Goal: Transaction & Acquisition: Download file/media

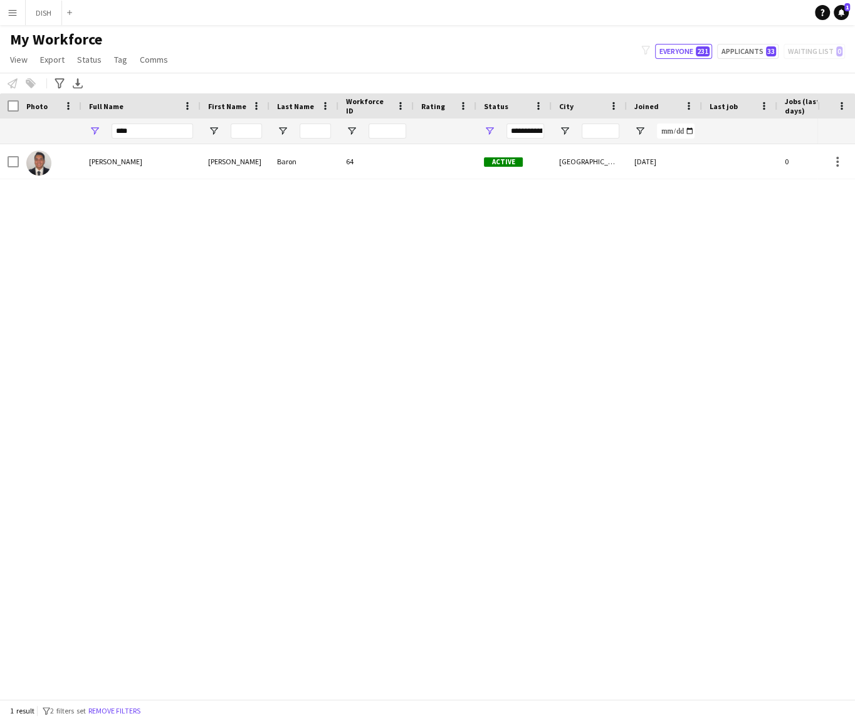
click at [525, 133] on div "**********" at bounding box center [525, 130] width 38 height 15
click at [520, 210] on div "(Select All)" at bounding box center [553, 207] width 99 height 9
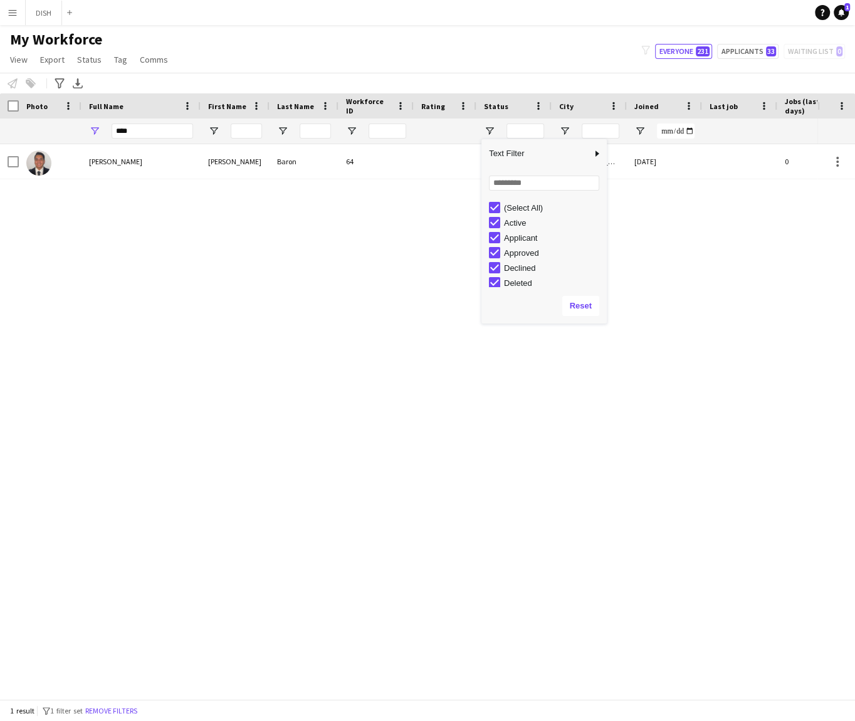
click at [397, 209] on div "[PERSON_NAME] [PERSON_NAME] 64 Active [GEOGRAPHIC_DATA] [DATE] 0 [EMAIL_ADDRESS…" at bounding box center [408, 415] width 817 height 543
click at [171, 133] on input "****" at bounding box center [152, 130] width 81 height 15
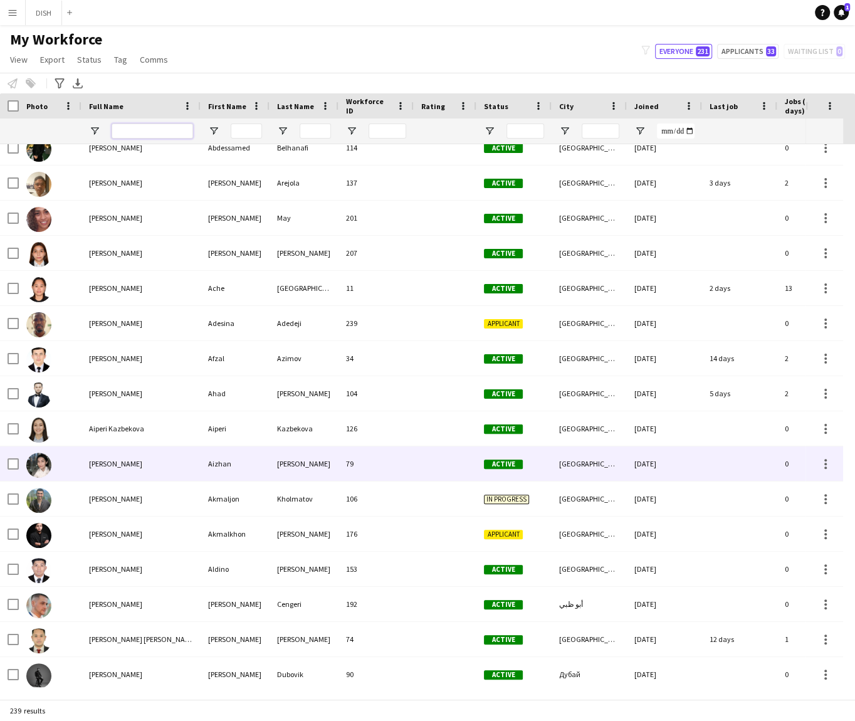
scroll to position [117, 0]
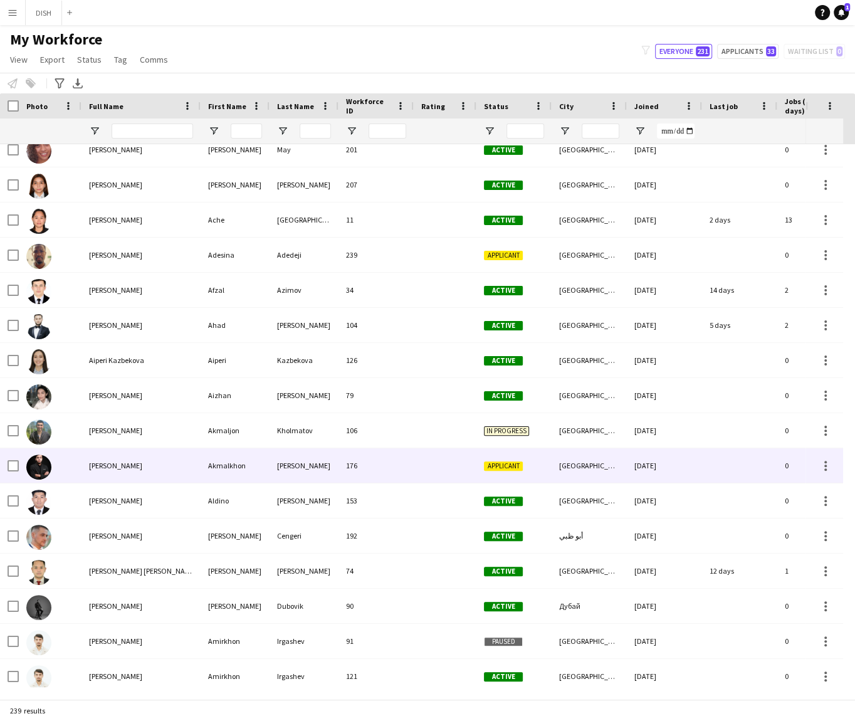
click at [226, 460] on div "Akmalkhon" at bounding box center [235, 465] width 69 height 34
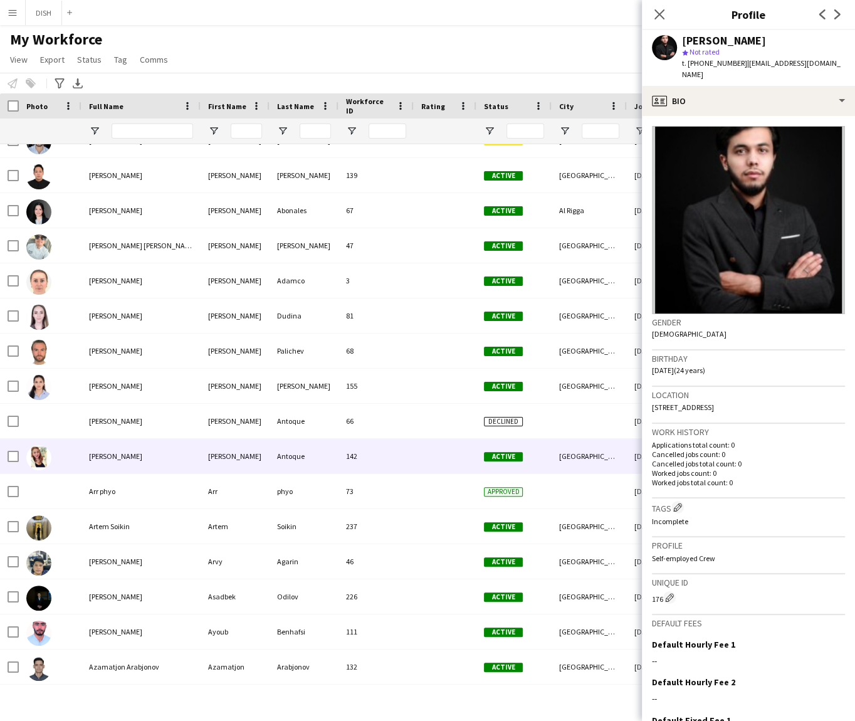
scroll to position [826, 0]
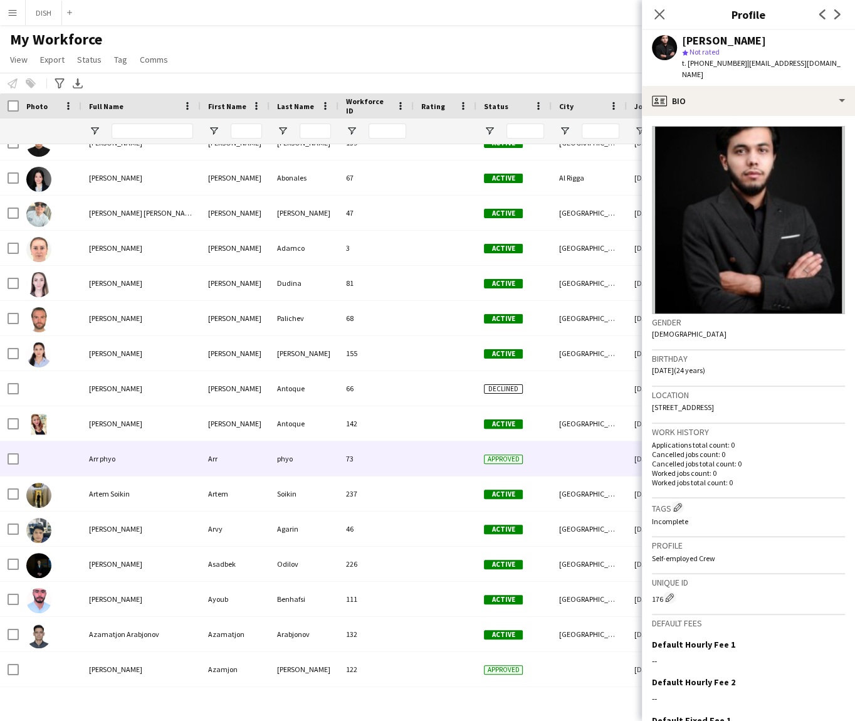
click at [194, 454] on div "Arr phyo" at bounding box center [140, 458] width 119 height 34
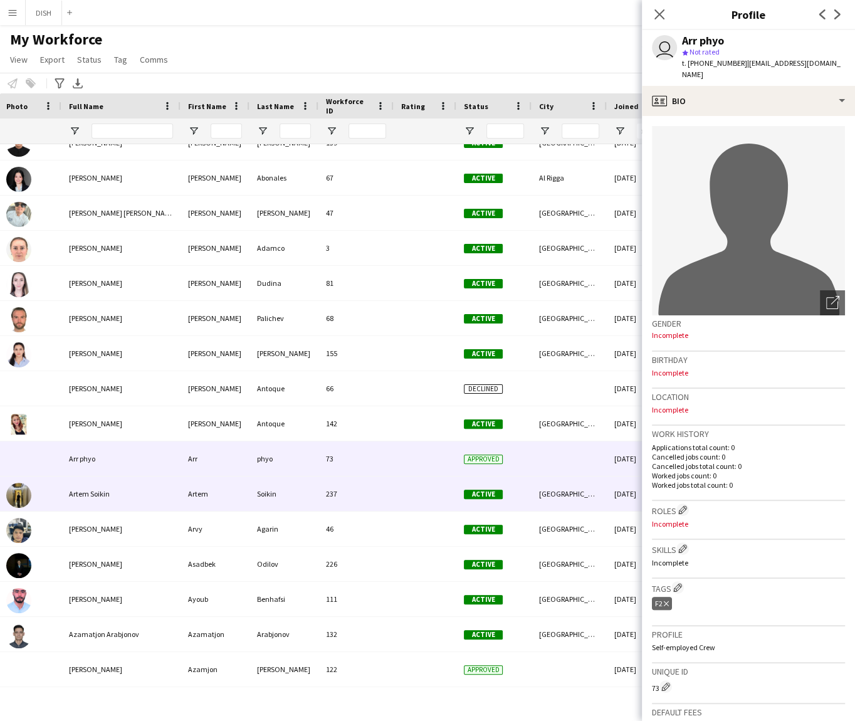
scroll to position [0, 0]
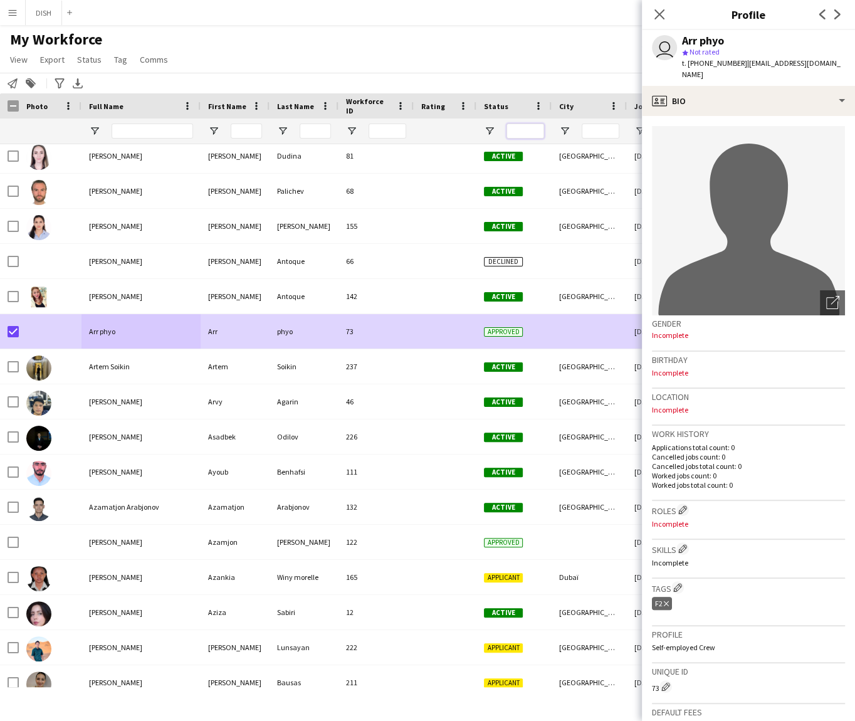
click at [522, 130] on input "Status Filter Input" at bounding box center [525, 130] width 38 height 15
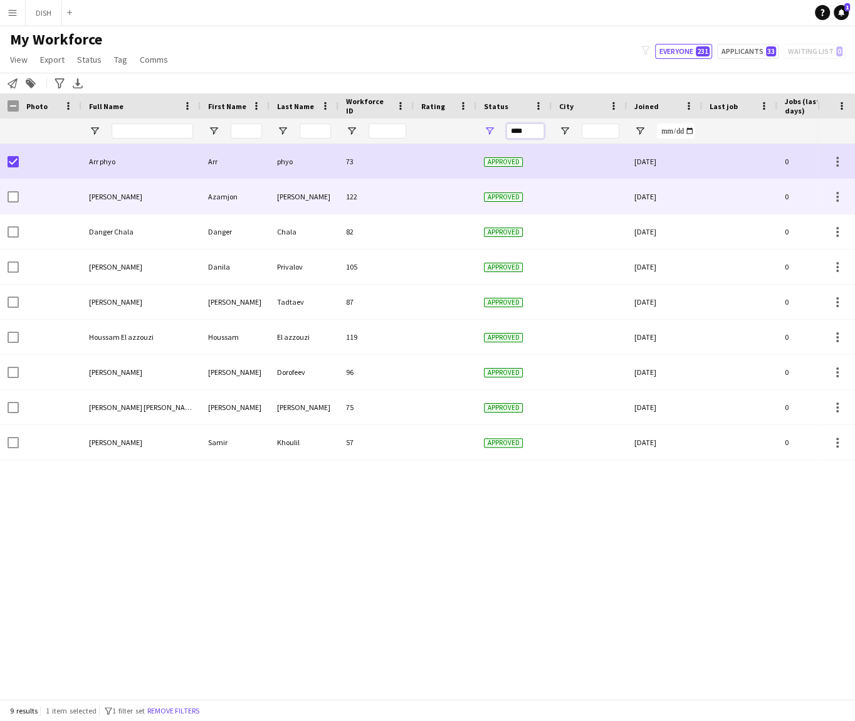
type input "****"
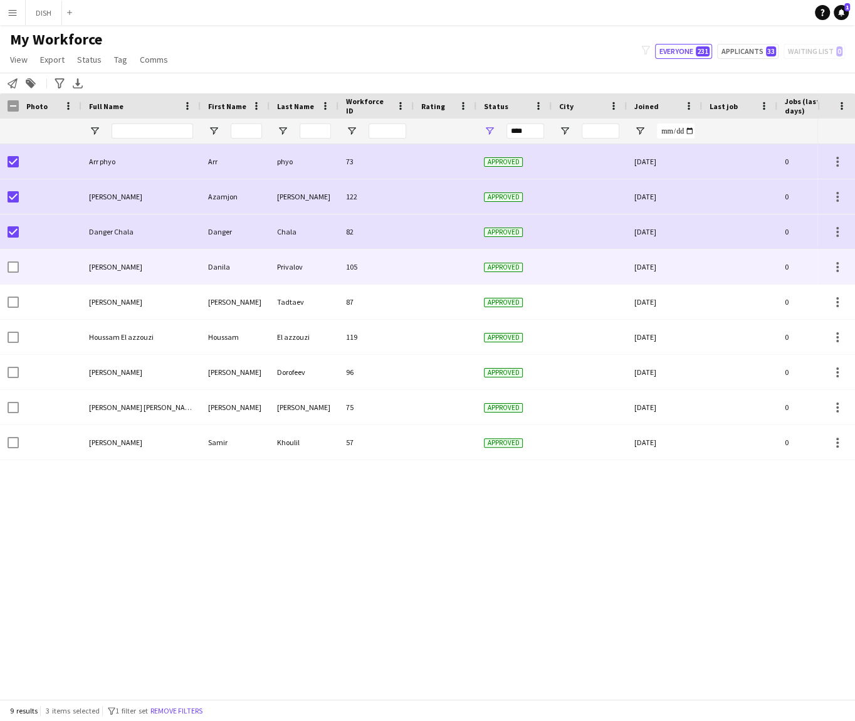
click at [19, 269] on div at bounding box center [50, 266] width 63 height 34
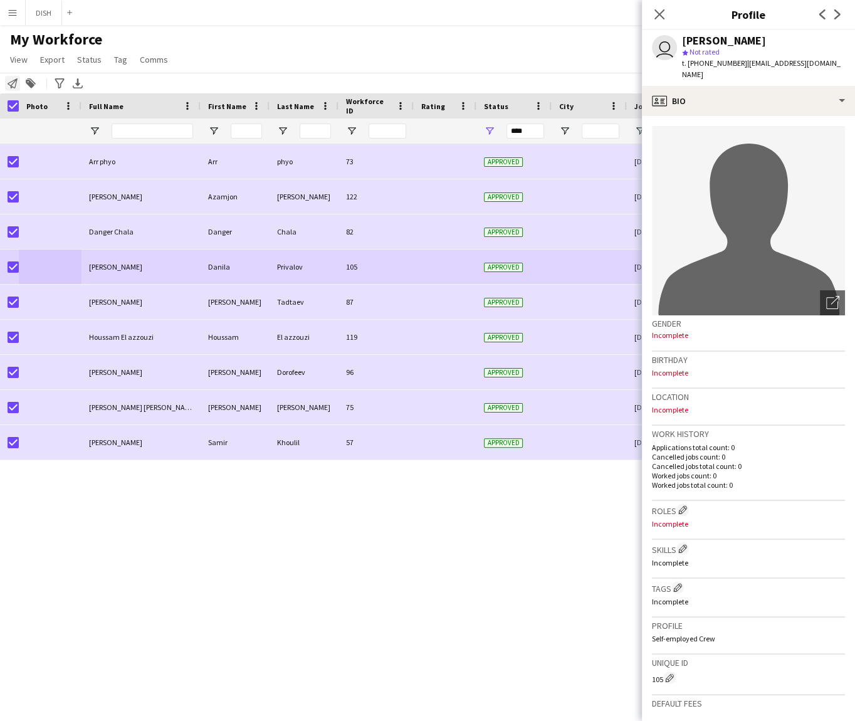
click at [11, 84] on icon "Notify workforce" at bounding box center [13, 83] width 10 height 10
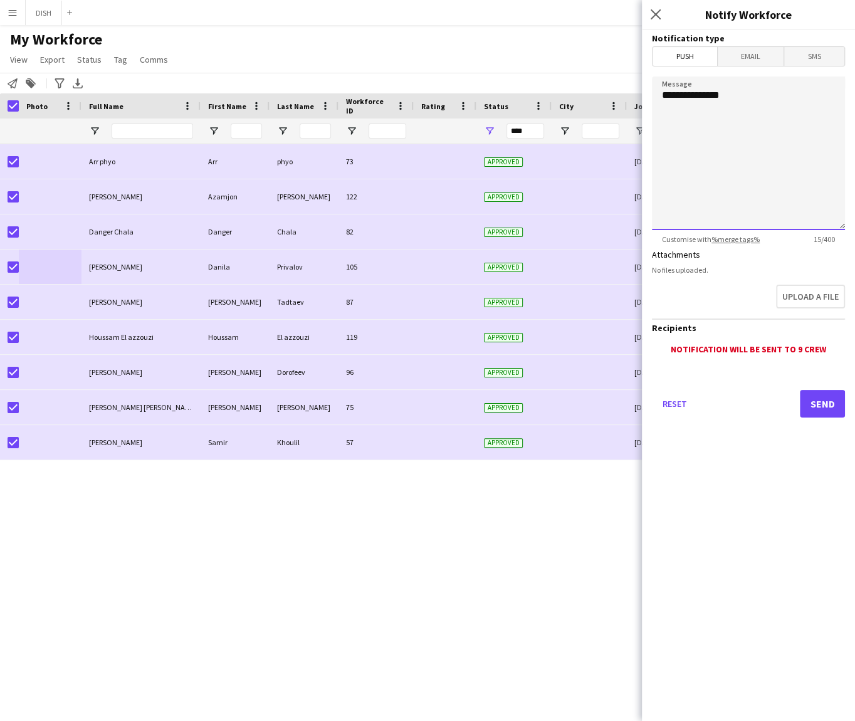
click at [722, 128] on textarea "**********" at bounding box center [748, 153] width 193 height 154
type textarea "**********"
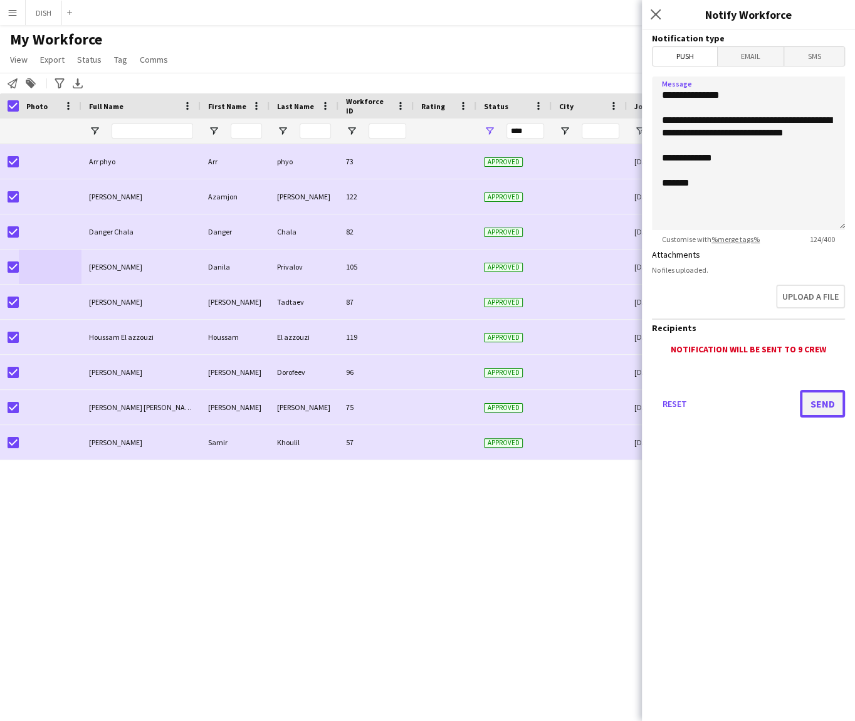
click at [822, 401] on button "Send" at bounding box center [822, 404] width 45 height 28
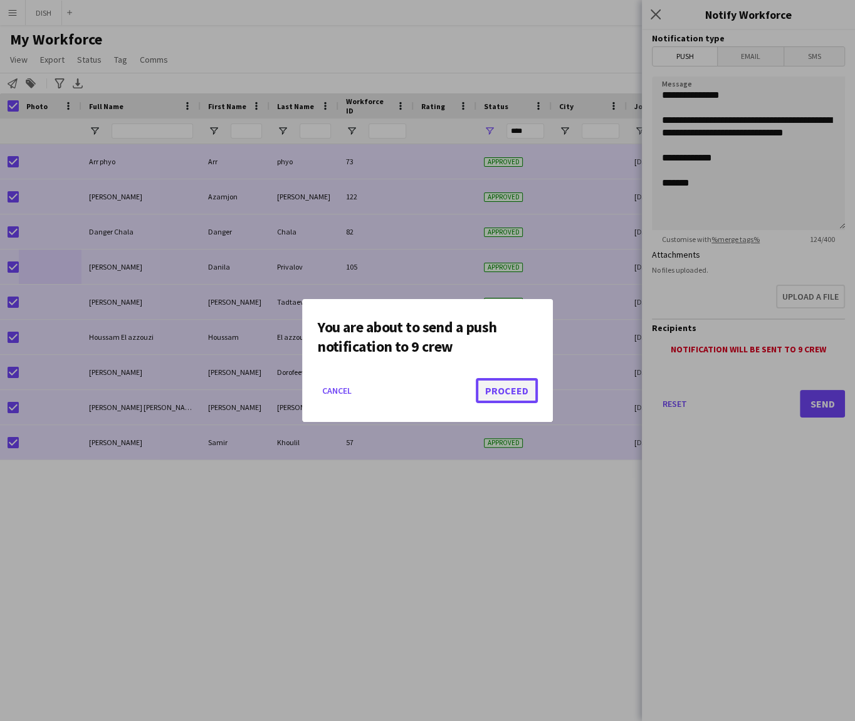
click at [498, 391] on button "Proceed" at bounding box center [507, 390] width 62 height 25
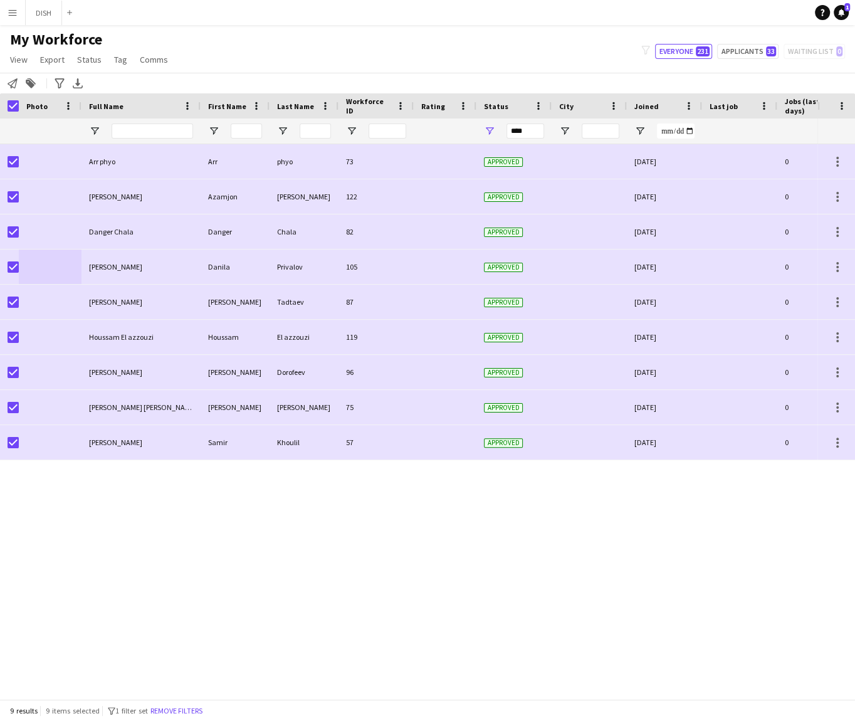
click at [823, 51] on div "filter-1 Everyone 231 Applicants 33 Waiting list 0" at bounding box center [743, 51] width 224 height 15
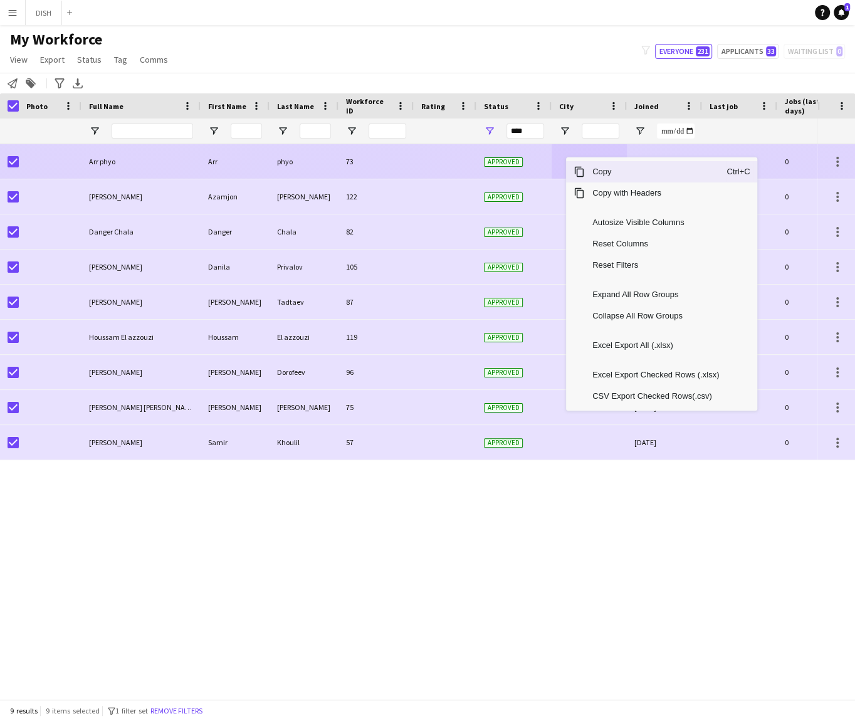
click at [444, 160] on div at bounding box center [445, 161] width 63 height 34
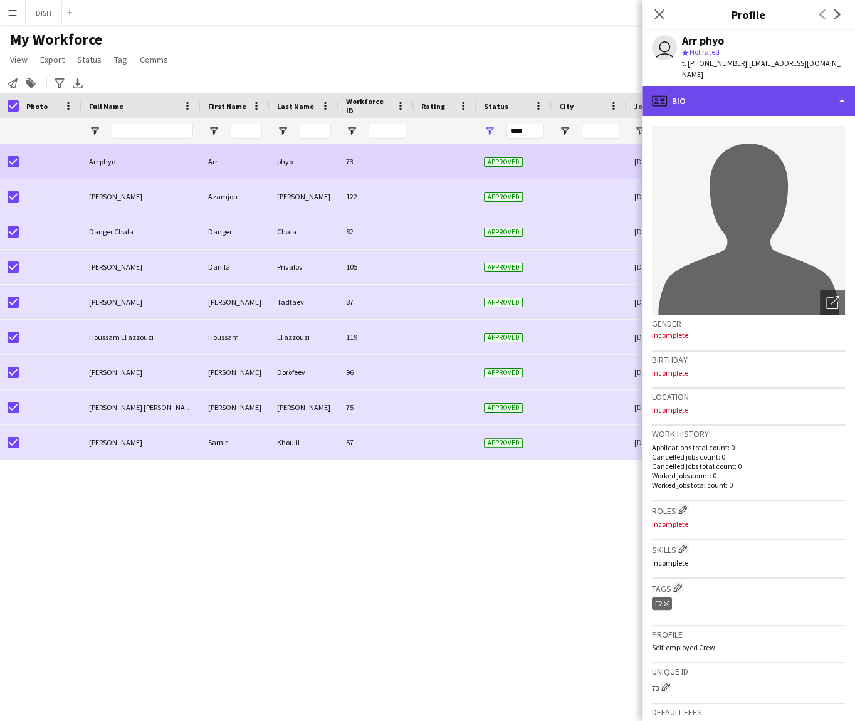
click at [733, 101] on div "profile Bio" at bounding box center [748, 101] width 213 height 30
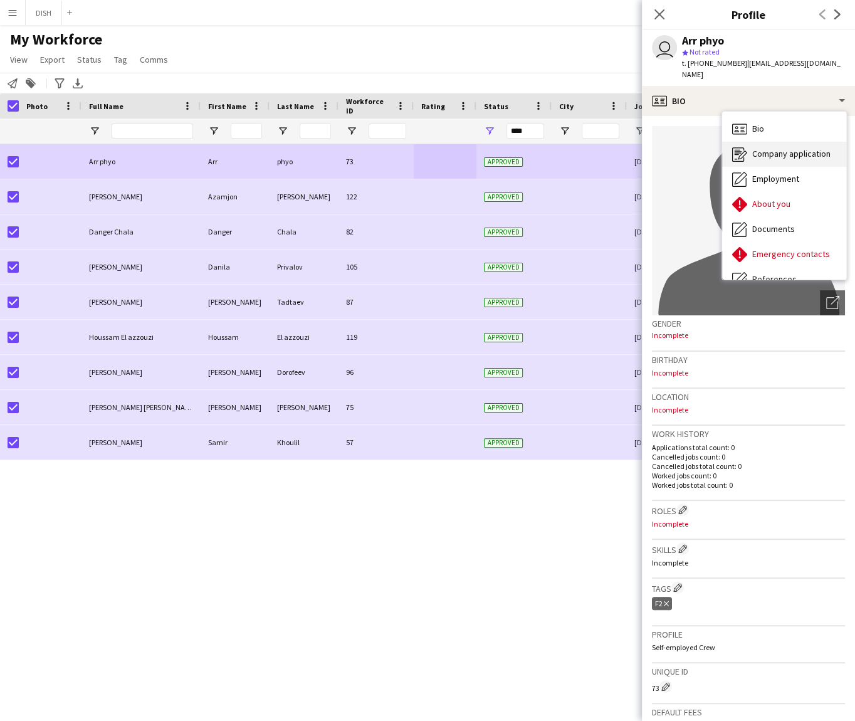
click at [753, 148] on span "Company application" at bounding box center [791, 153] width 78 height 11
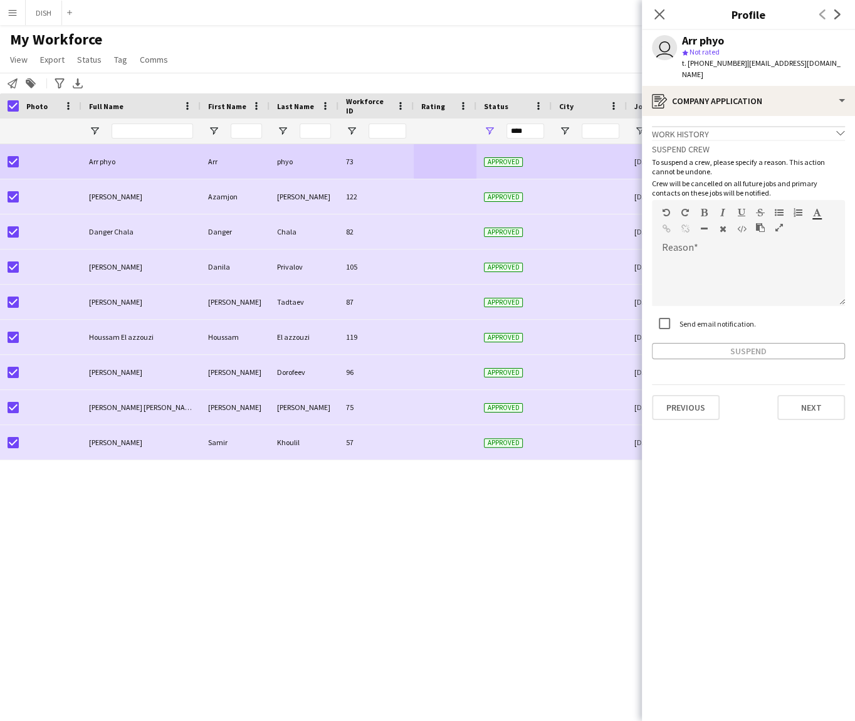
click at [765, 126] on div "Work history chevron-down" at bounding box center [748, 133] width 193 height 14
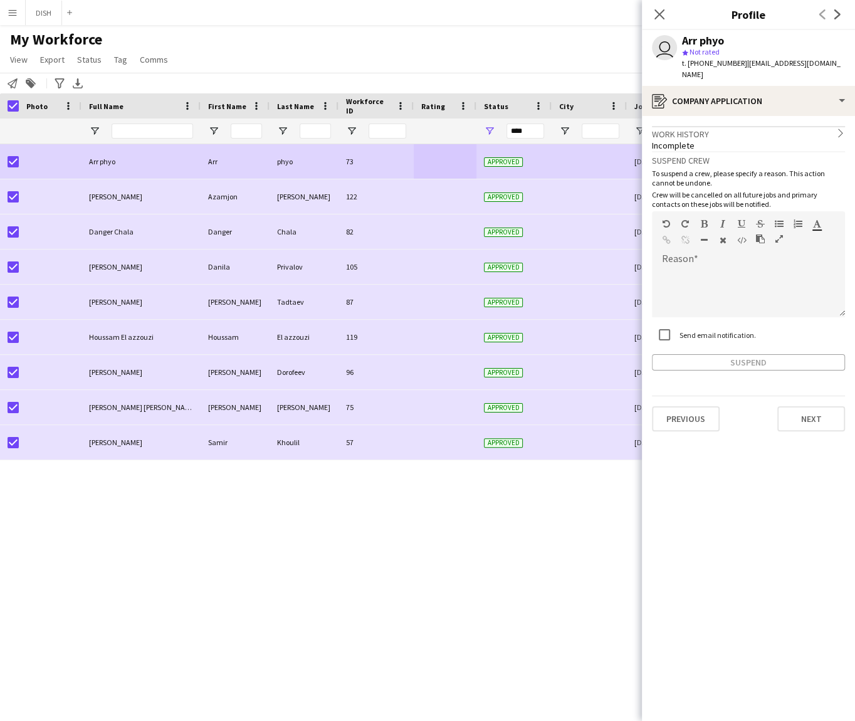
click at [767, 140] on div "Incomplete" at bounding box center [748, 145] width 193 height 11
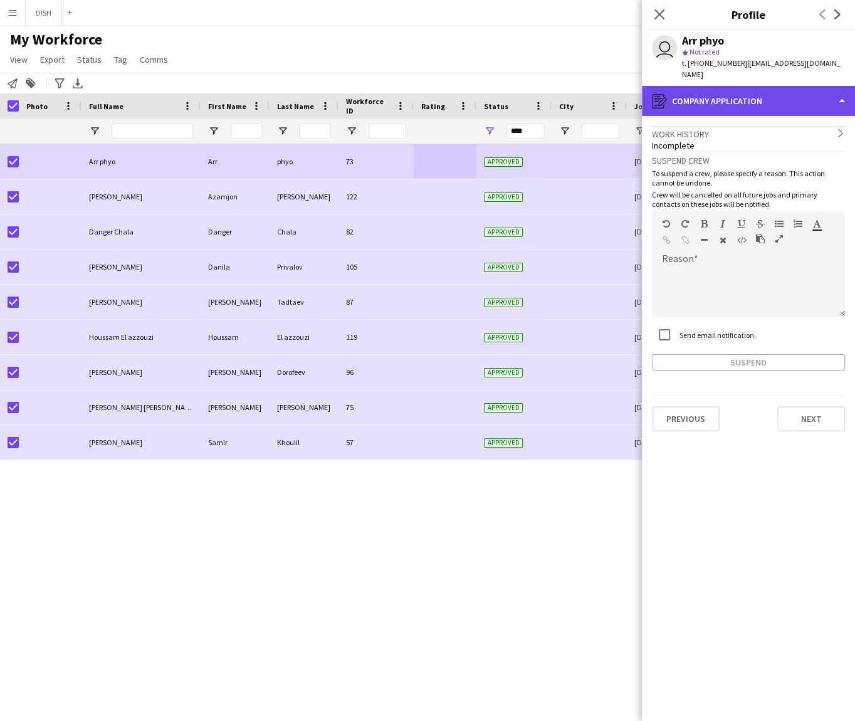
click at [779, 89] on div "register Company application" at bounding box center [748, 101] width 213 height 30
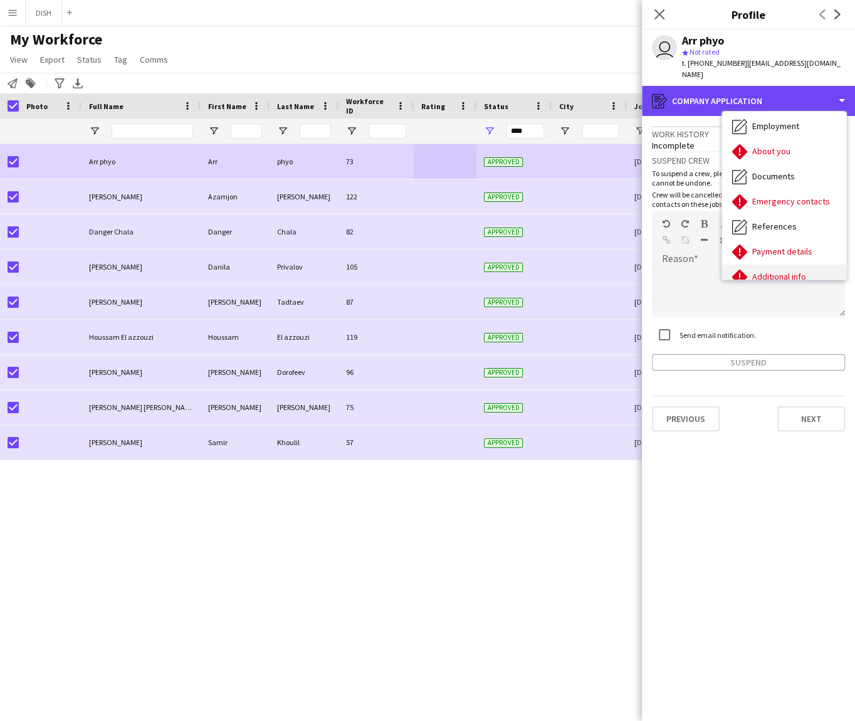
scroll to position [117, 0]
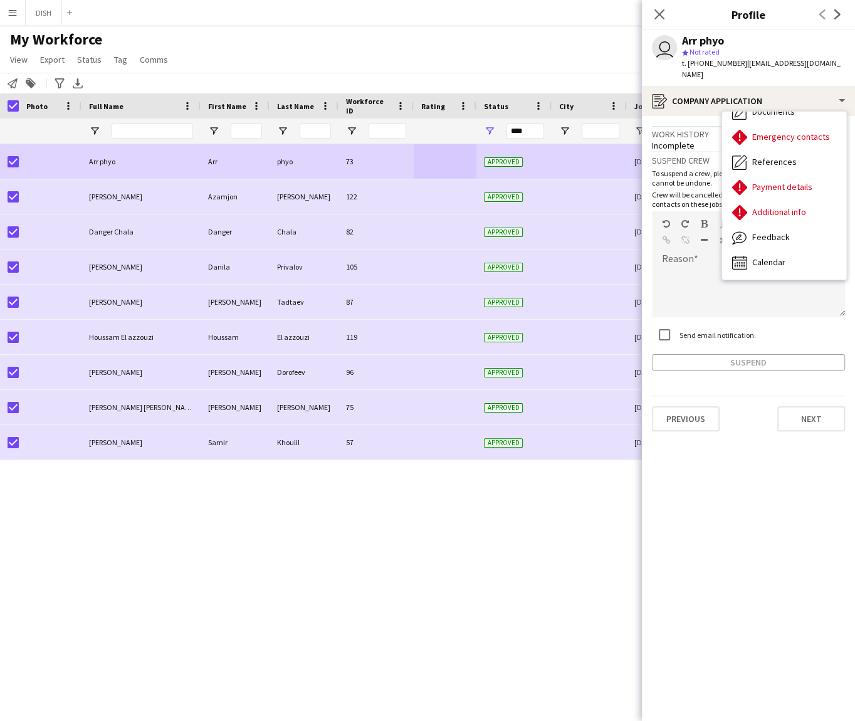
click at [753, 439] on app-crew-profile-application "Work history chevron-right Incomplete Suspend crew To suspend a crew, please sp…" at bounding box center [748, 418] width 213 height 605
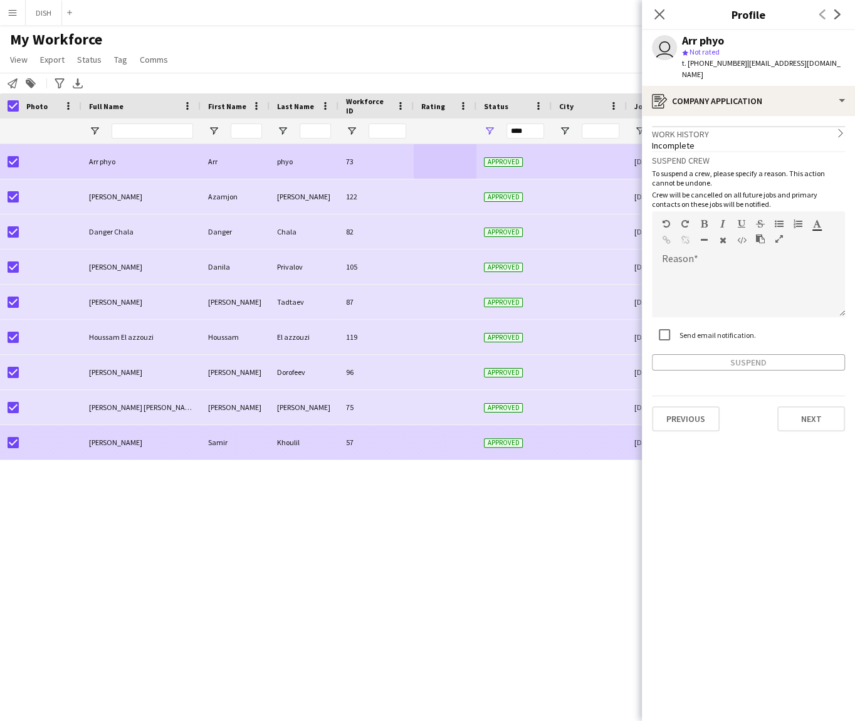
click at [232, 454] on div "Samir" at bounding box center [235, 442] width 69 height 34
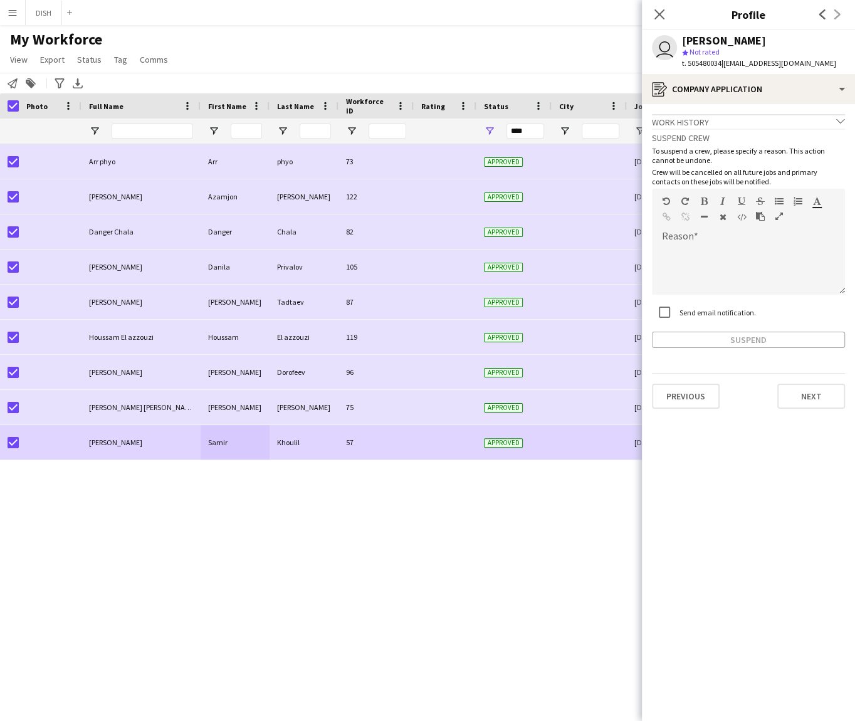
click at [741, 120] on div "Work history chevron-down" at bounding box center [748, 121] width 193 height 14
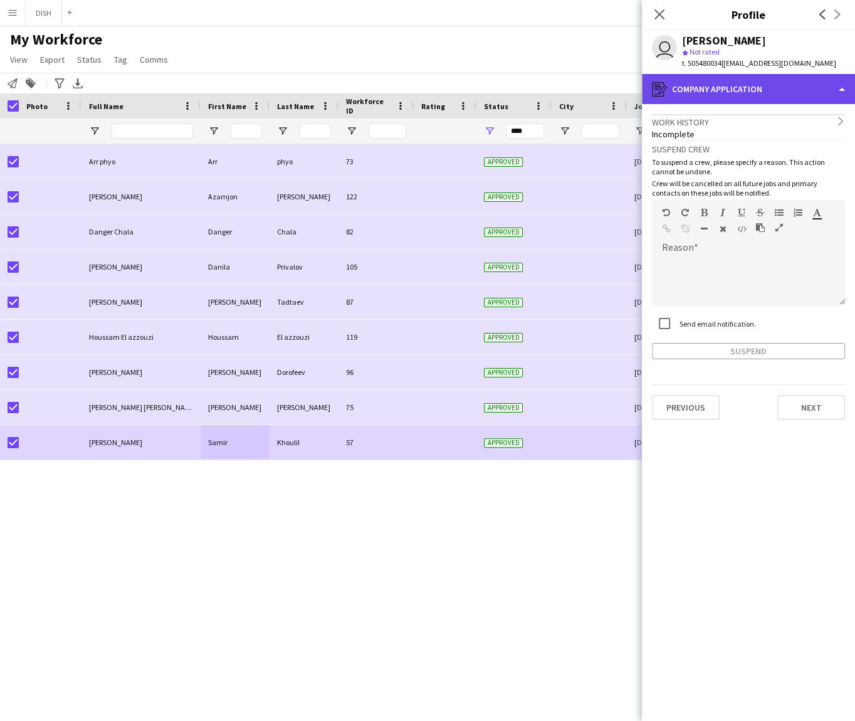
click at [746, 91] on div "register Company application" at bounding box center [748, 89] width 213 height 30
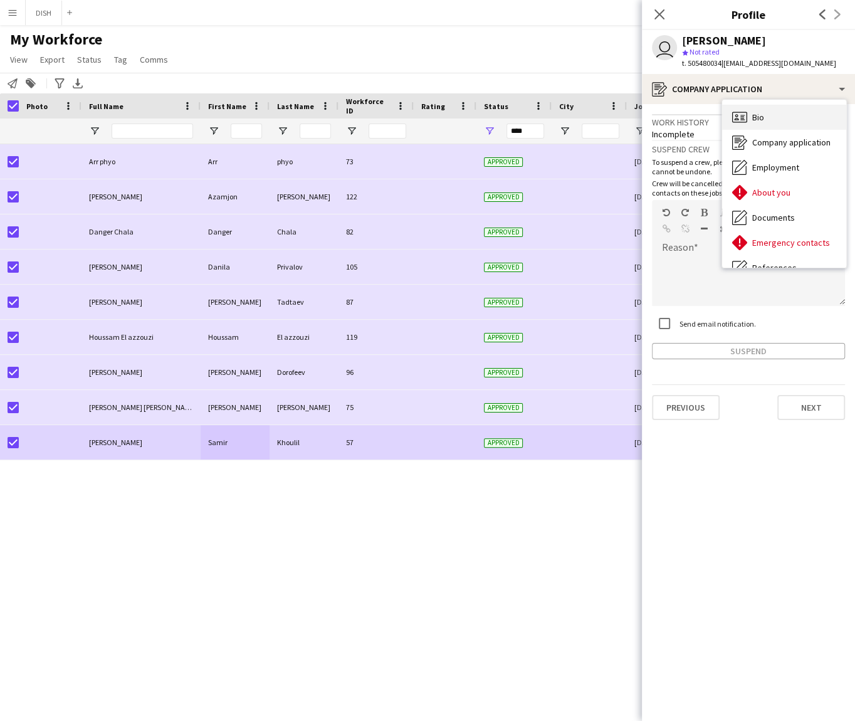
click at [758, 121] on span "Bio" at bounding box center [758, 117] width 12 height 11
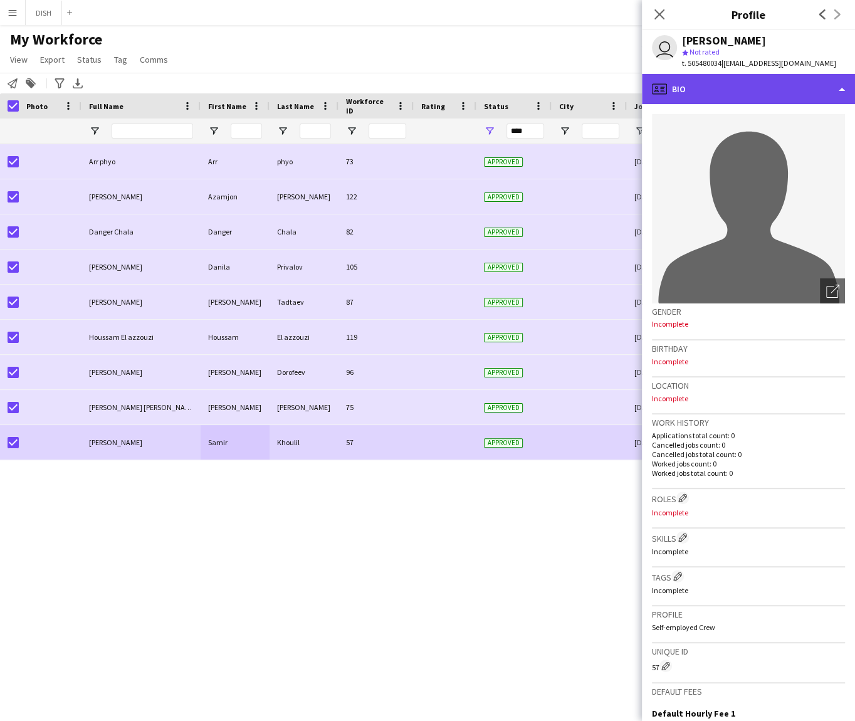
click at [751, 95] on div "profile Bio" at bounding box center [748, 89] width 213 height 30
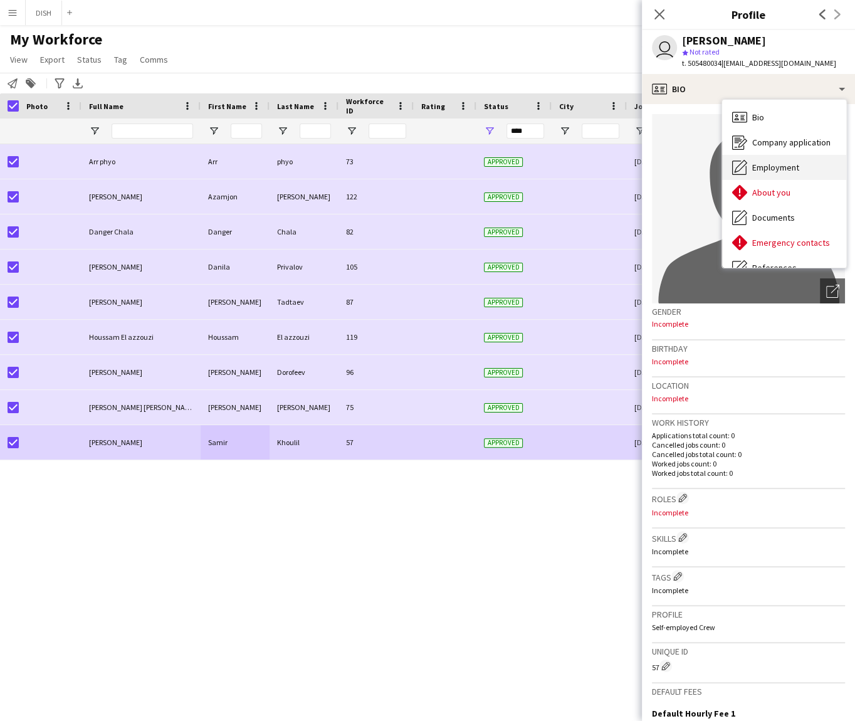
click at [773, 172] on span "Employment" at bounding box center [775, 167] width 47 height 11
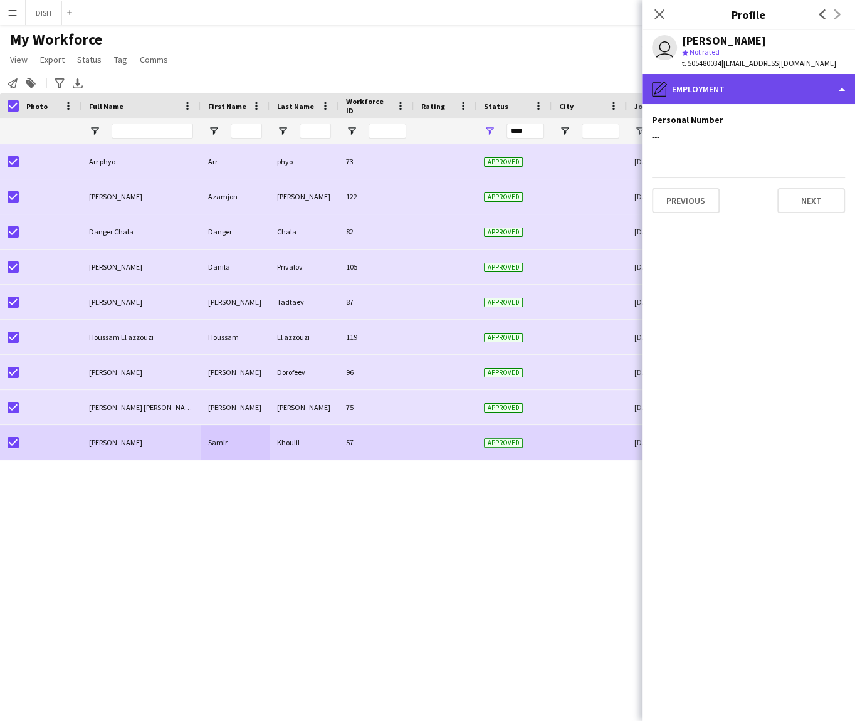
click at [741, 86] on div "pencil4 Employment" at bounding box center [748, 89] width 213 height 30
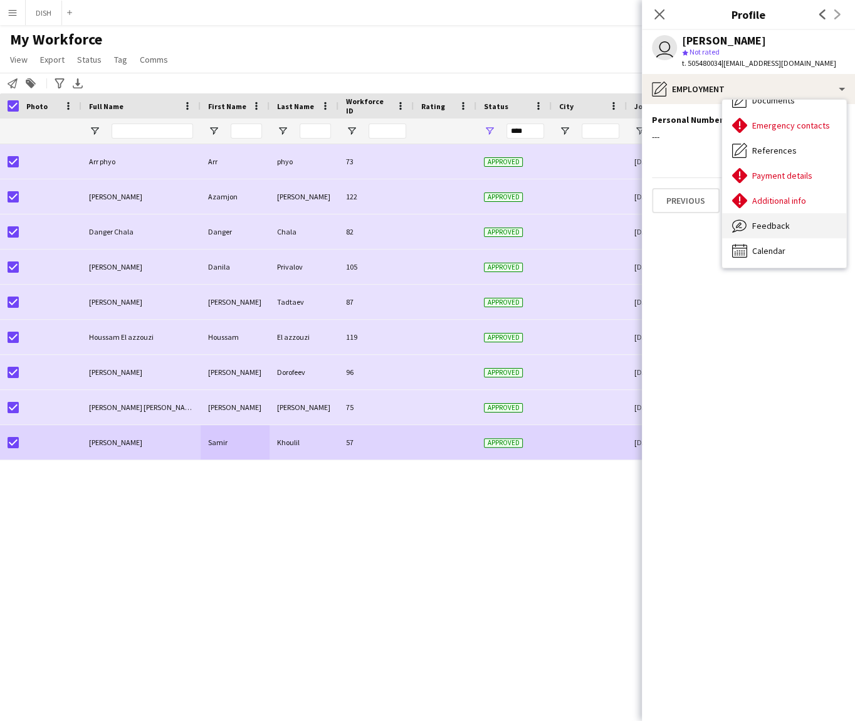
click at [776, 224] on span "Feedback" at bounding box center [771, 225] width 38 height 11
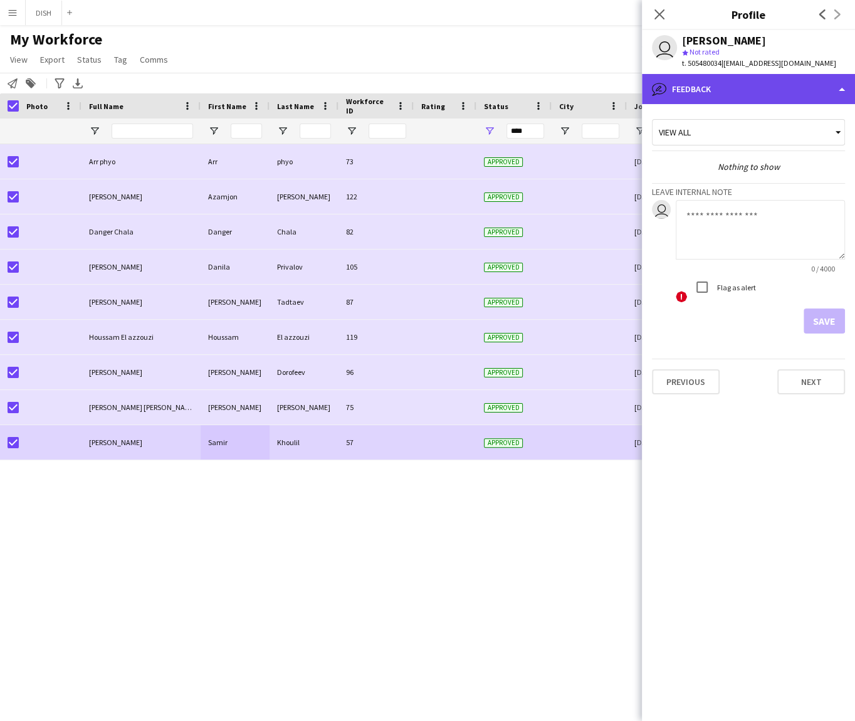
click at [743, 97] on div "bubble-pencil Feedback" at bounding box center [748, 89] width 213 height 30
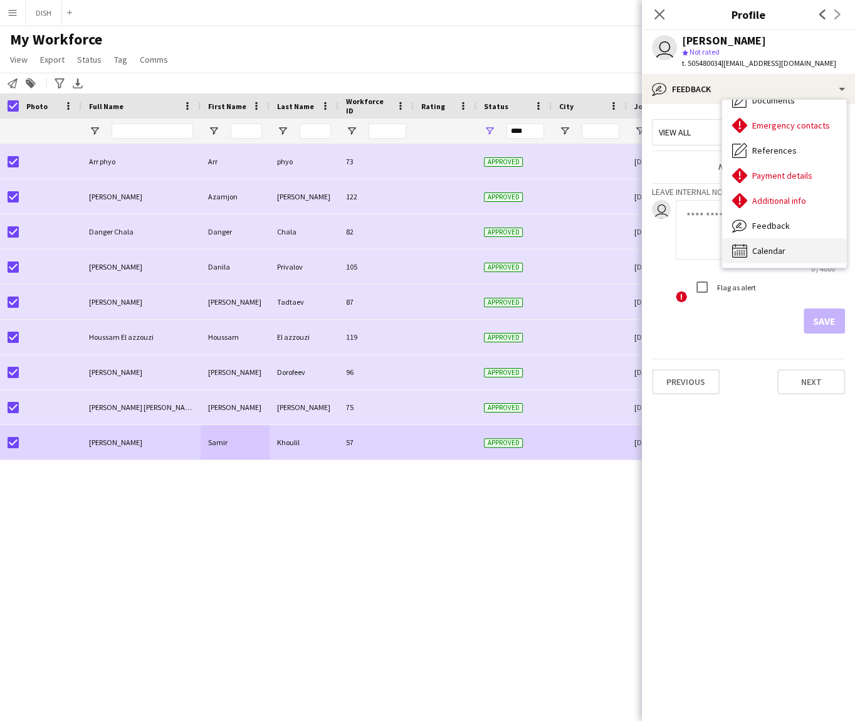
click at [790, 244] on div "Calendar Calendar" at bounding box center [784, 250] width 124 height 25
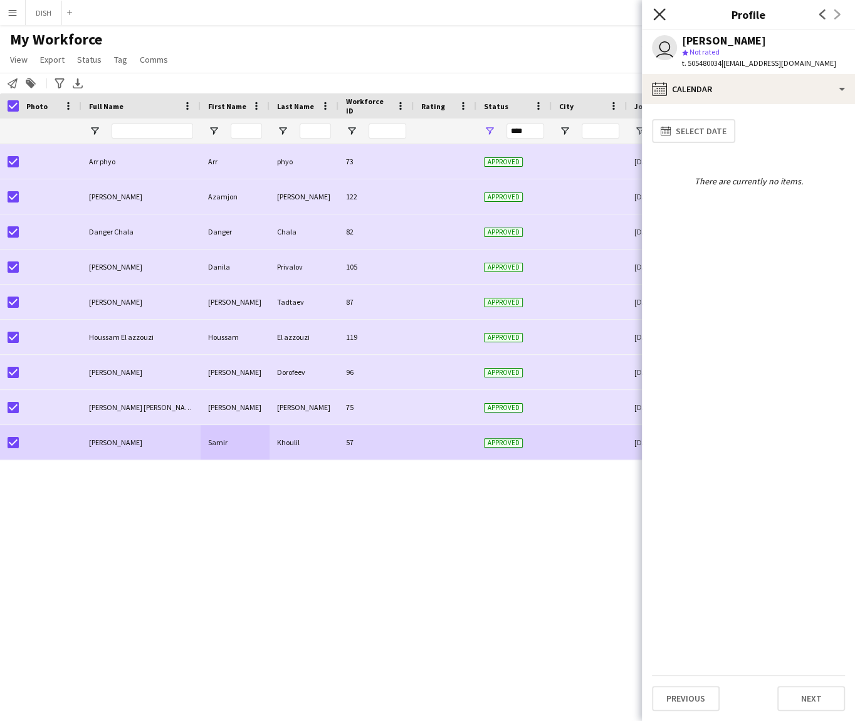
click at [659, 13] on icon "Close pop-in" at bounding box center [659, 14] width 12 height 12
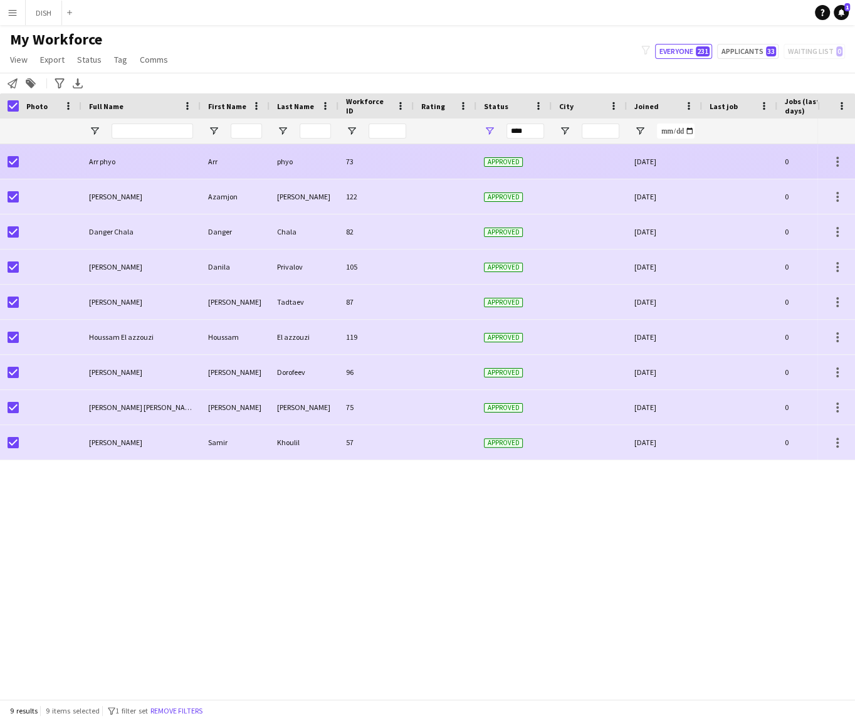
click at [498, 163] on span "Approved" at bounding box center [503, 161] width 39 height 9
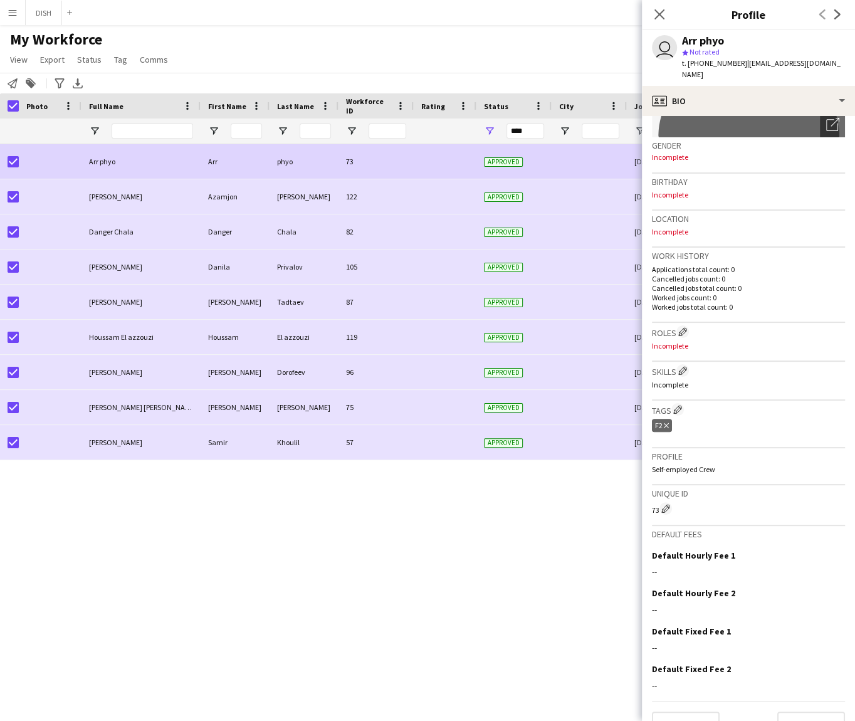
scroll to position [191, 0]
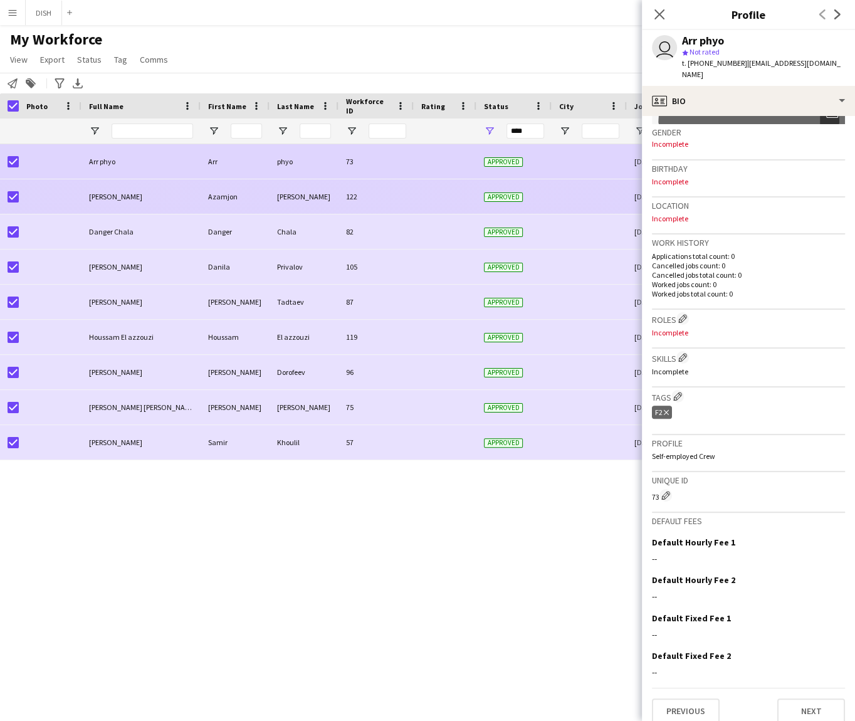
click at [561, 199] on div at bounding box center [588, 196] width 75 height 34
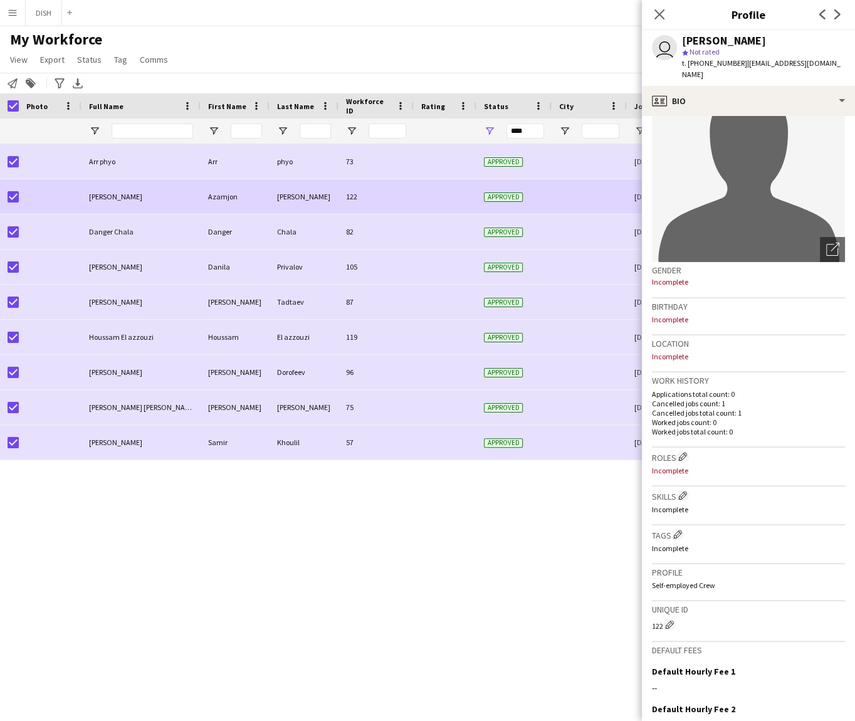
scroll to position [182, 0]
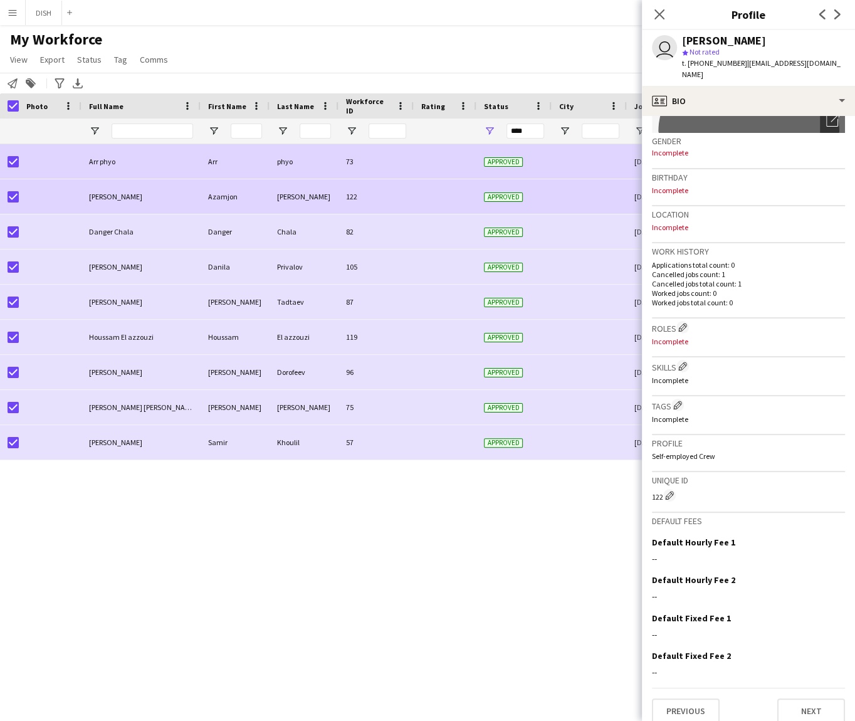
click at [543, 145] on div "Approved" at bounding box center [513, 161] width 75 height 34
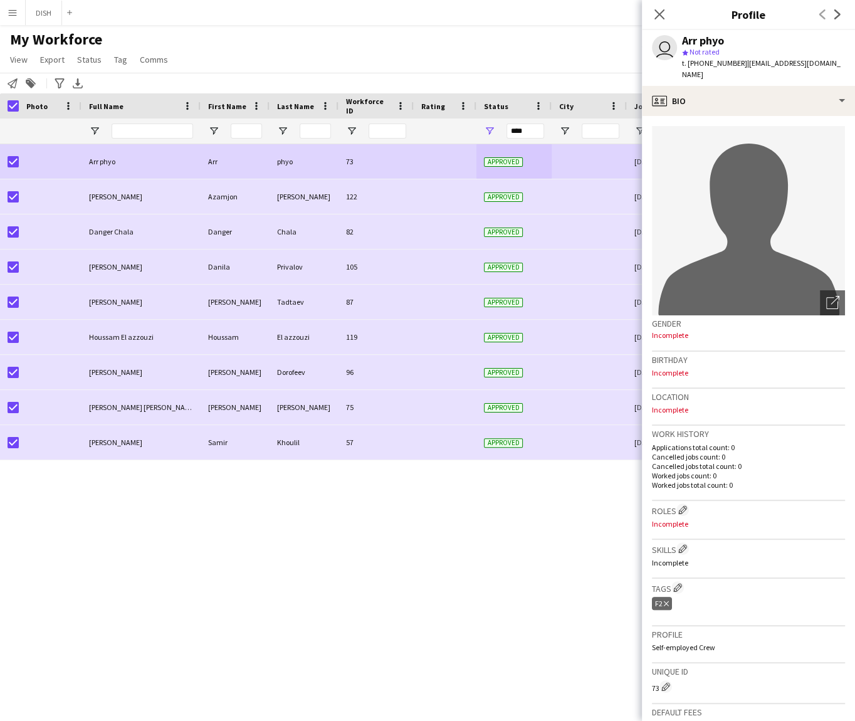
click at [665, 601] on icon at bounding box center [666, 603] width 5 height 5
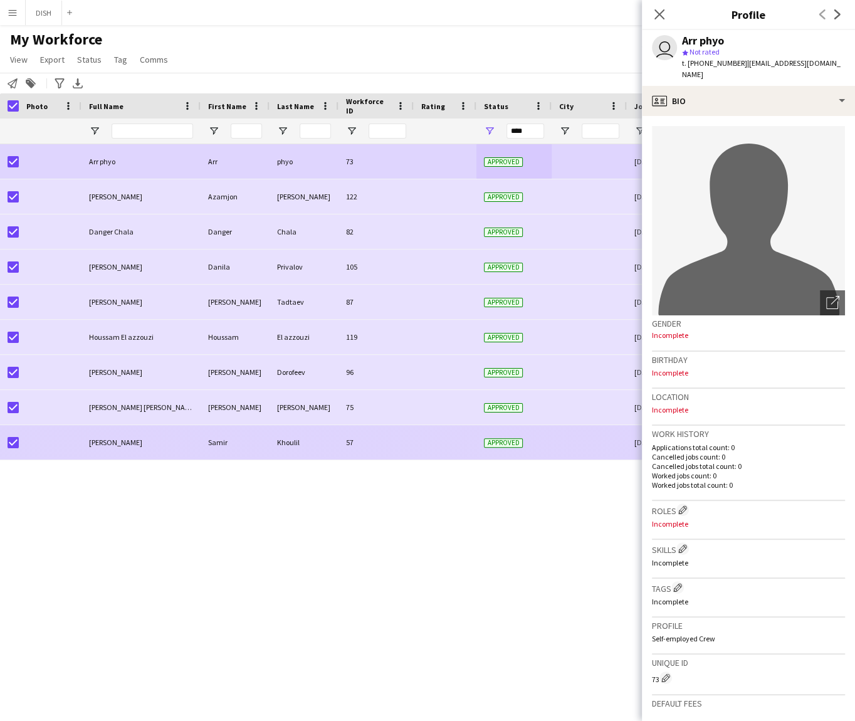
click at [536, 431] on div "Approved" at bounding box center [513, 442] width 75 height 34
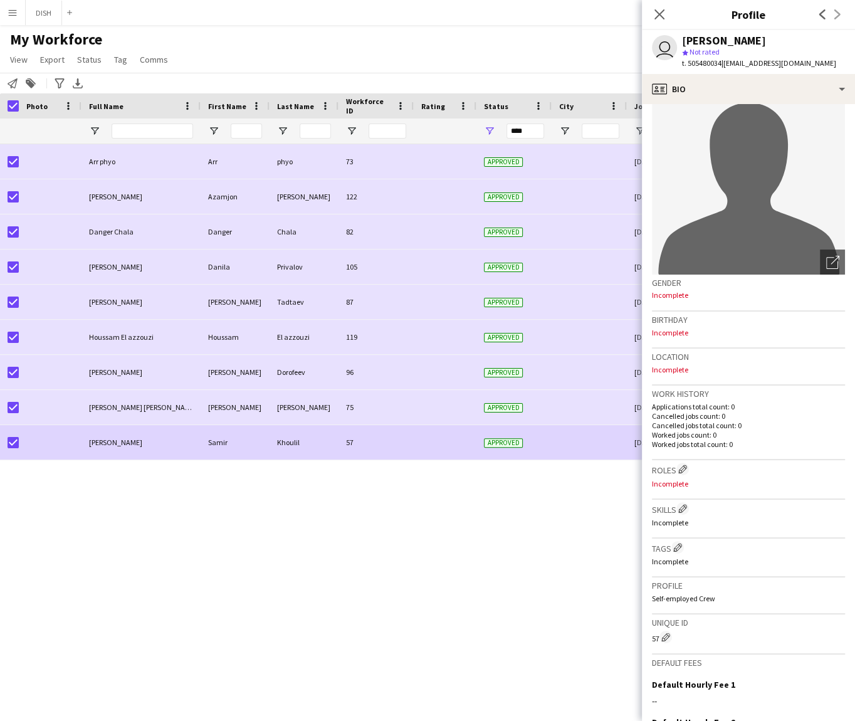
scroll to position [108, 0]
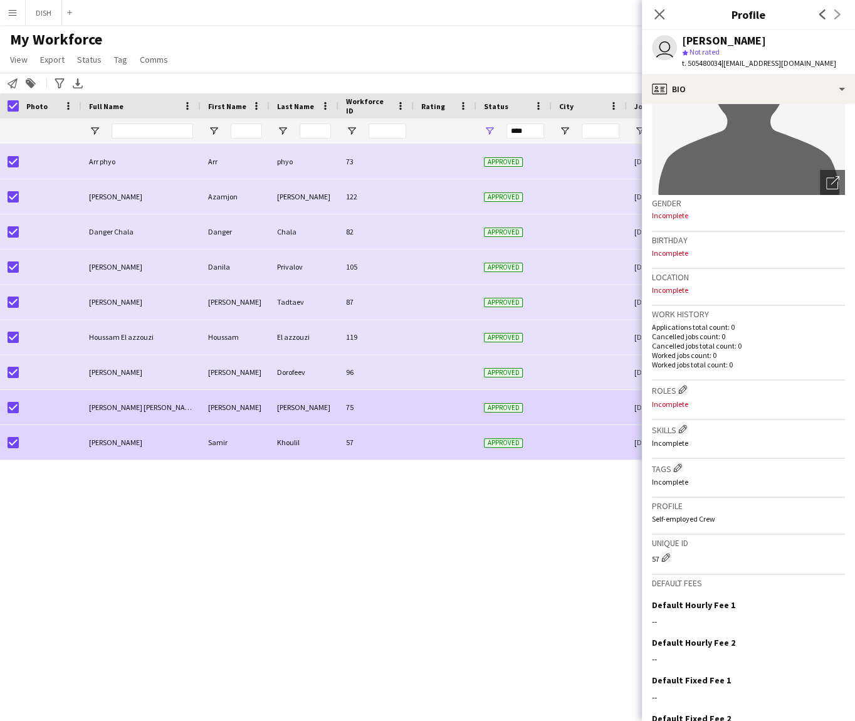
click at [565, 417] on div at bounding box center [588, 407] width 75 height 34
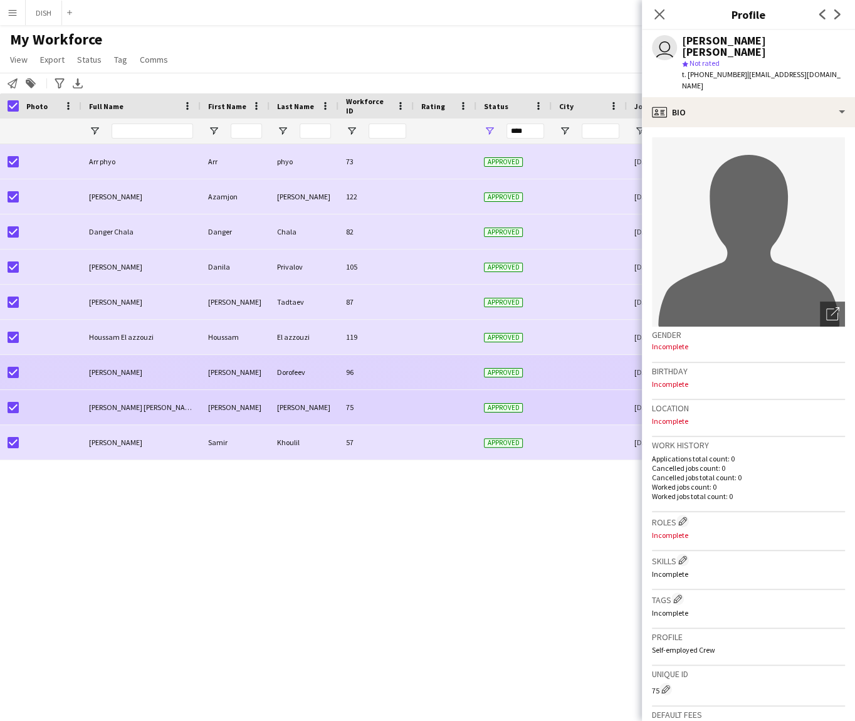
click at [568, 357] on div at bounding box center [588, 372] width 75 height 34
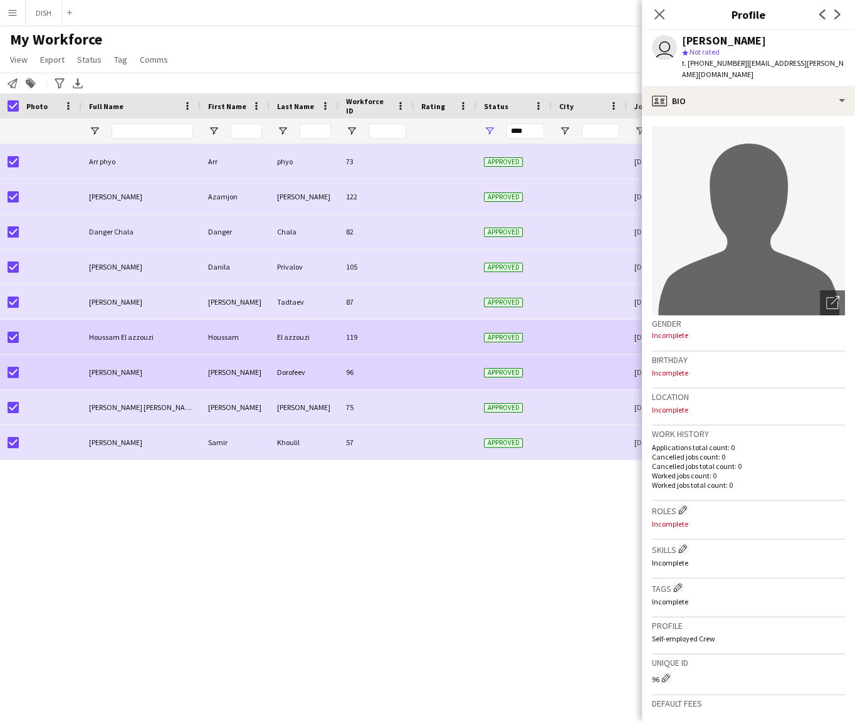
click at [556, 332] on div at bounding box center [588, 337] width 75 height 34
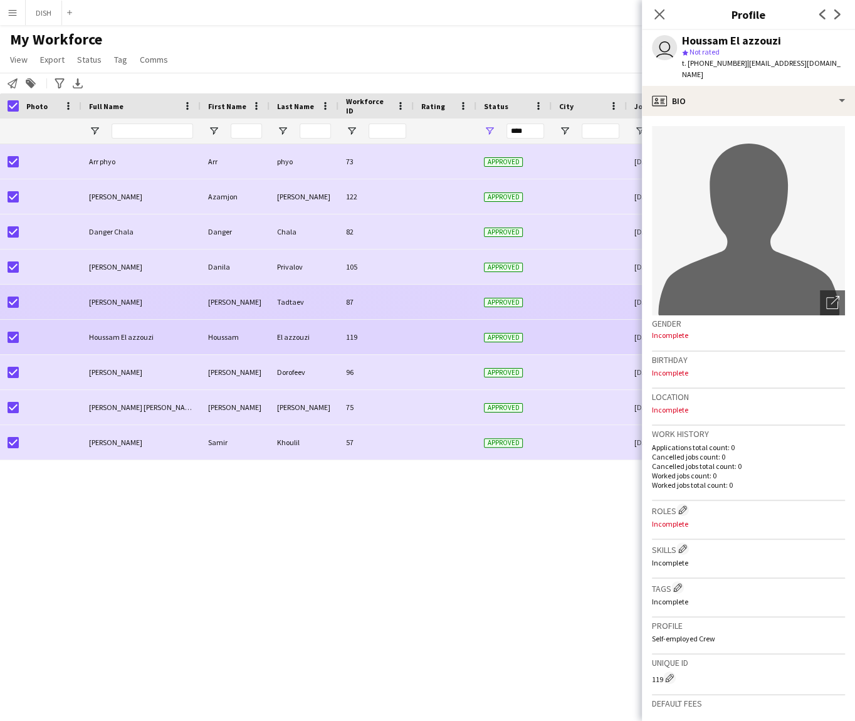
click at [555, 310] on div at bounding box center [588, 302] width 75 height 34
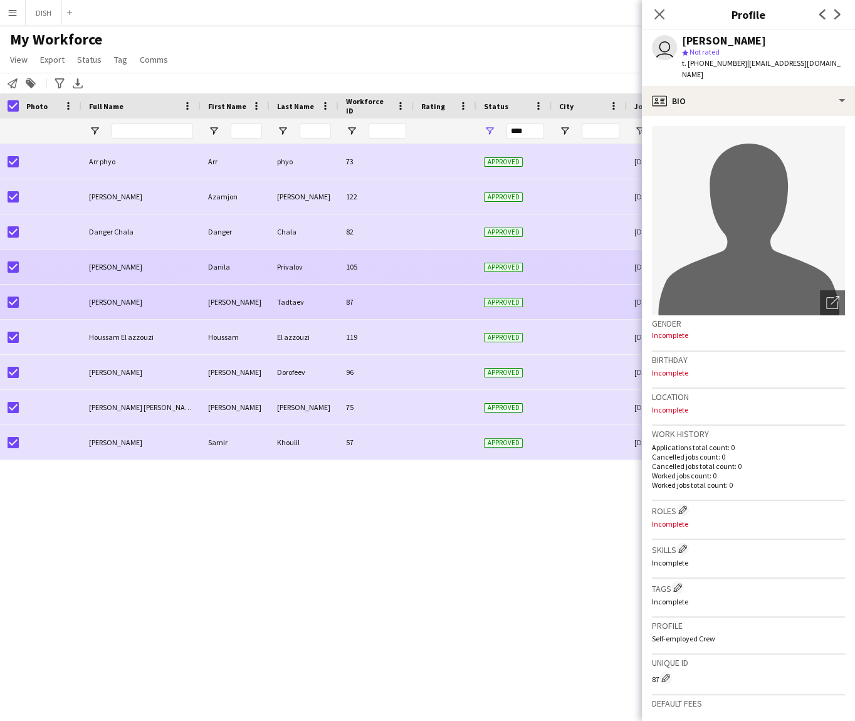
click at [554, 272] on div at bounding box center [588, 266] width 75 height 34
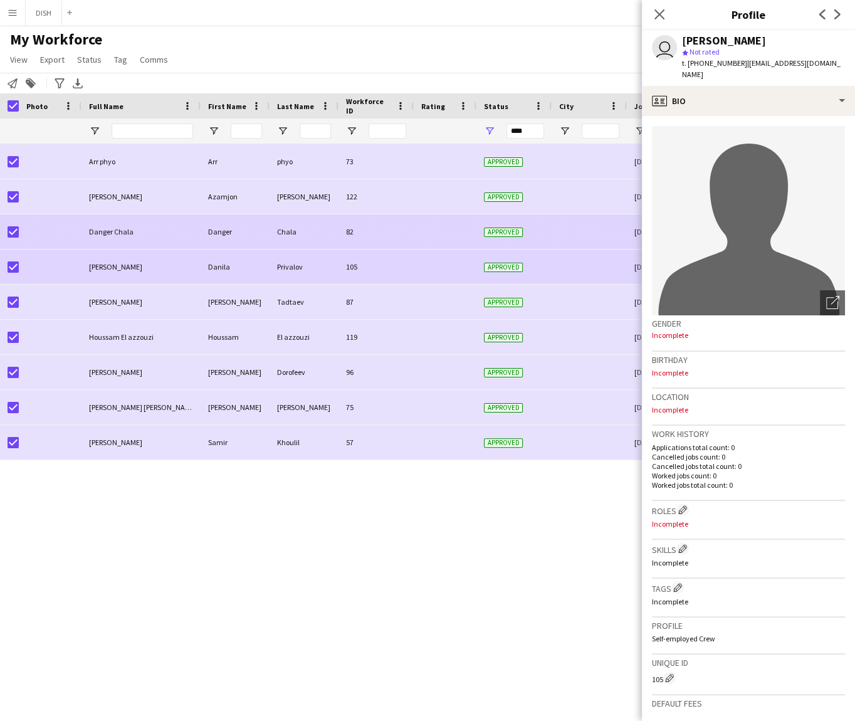
click at [536, 231] on div "Approved" at bounding box center [513, 231] width 75 height 34
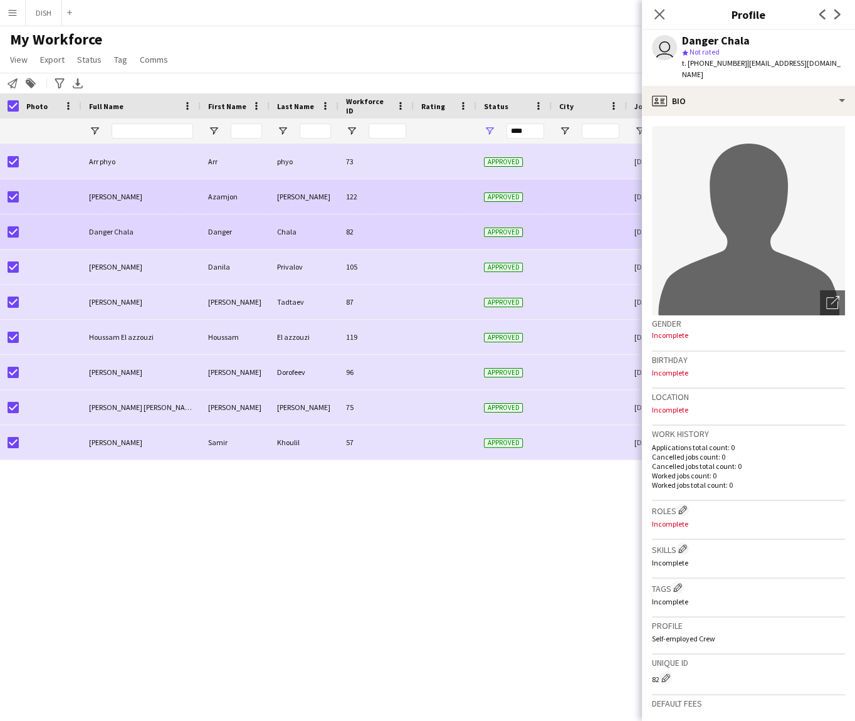
click at [543, 202] on div "Approved" at bounding box center [513, 196] width 75 height 34
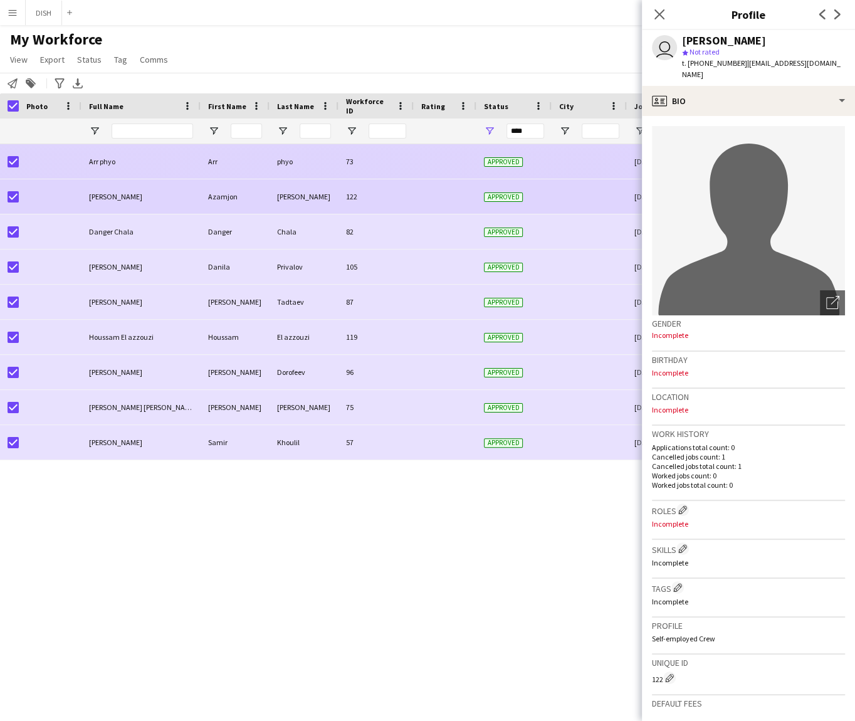
click at [555, 169] on div at bounding box center [588, 161] width 75 height 34
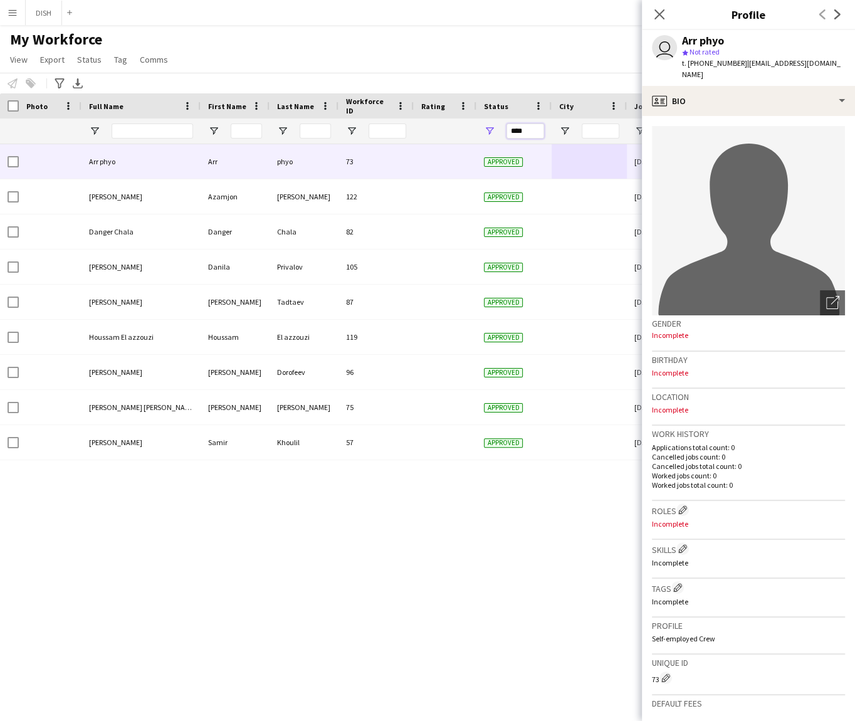
click at [538, 128] on input "****" at bounding box center [525, 130] width 38 height 15
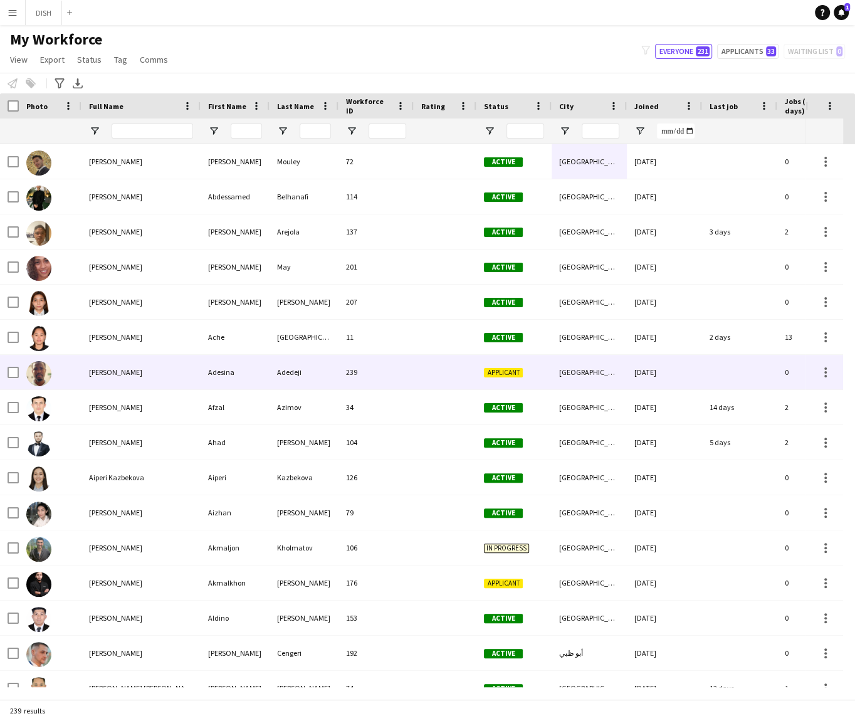
click at [349, 375] on div "239" at bounding box center [375, 372] width 75 height 34
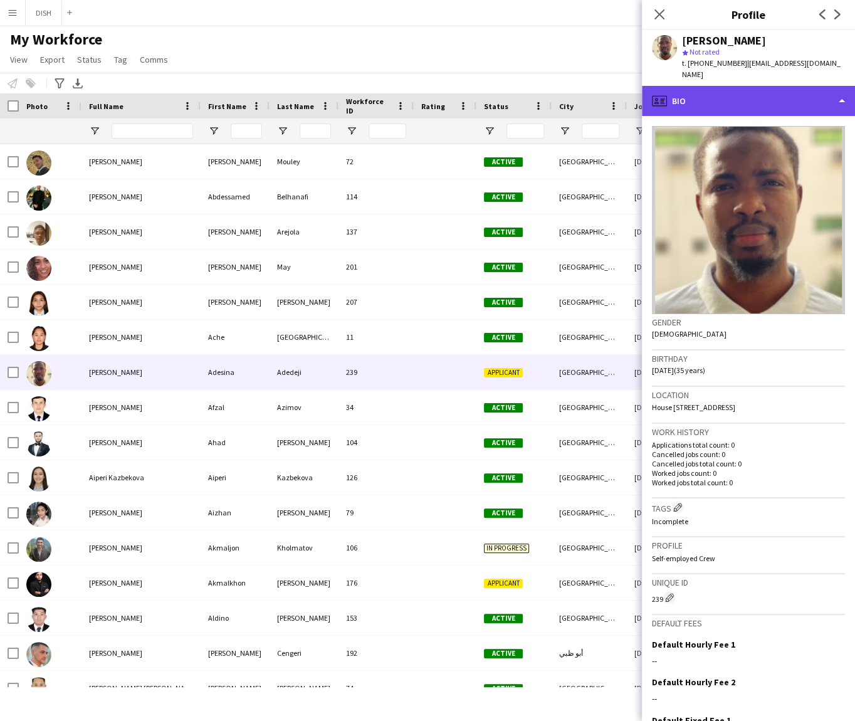
click at [751, 99] on div "profile Bio" at bounding box center [748, 101] width 213 height 30
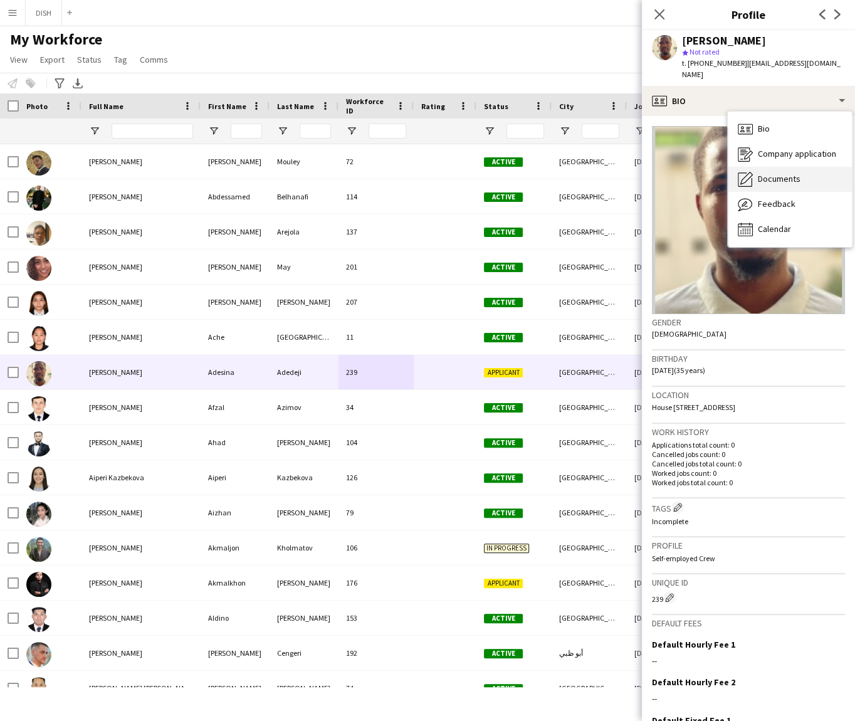
click at [774, 167] on div "Documents Documents" at bounding box center [790, 179] width 124 height 25
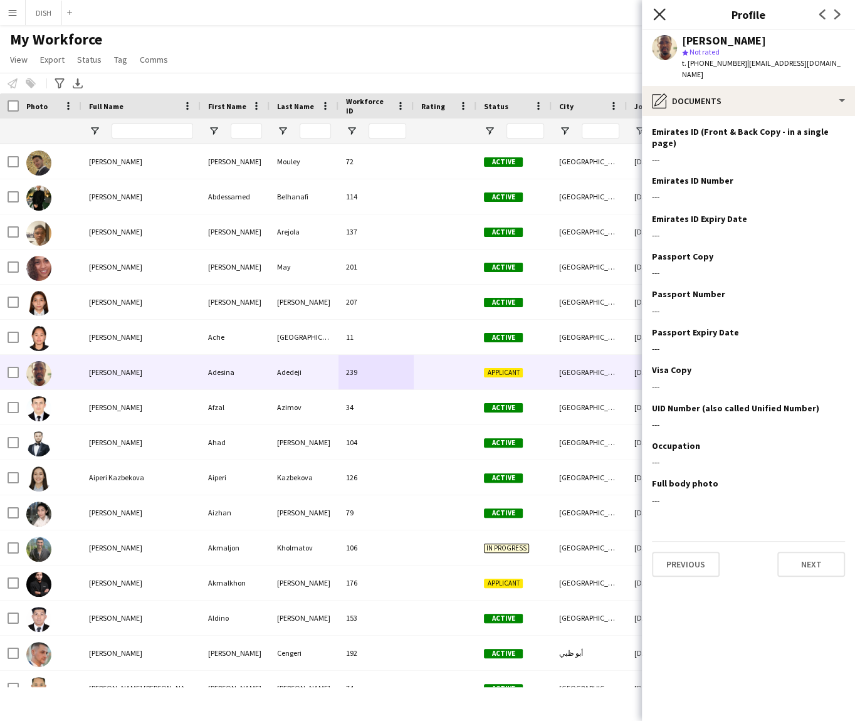
click at [654, 16] on icon "Close pop-in" at bounding box center [659, 14] width 12 height 12
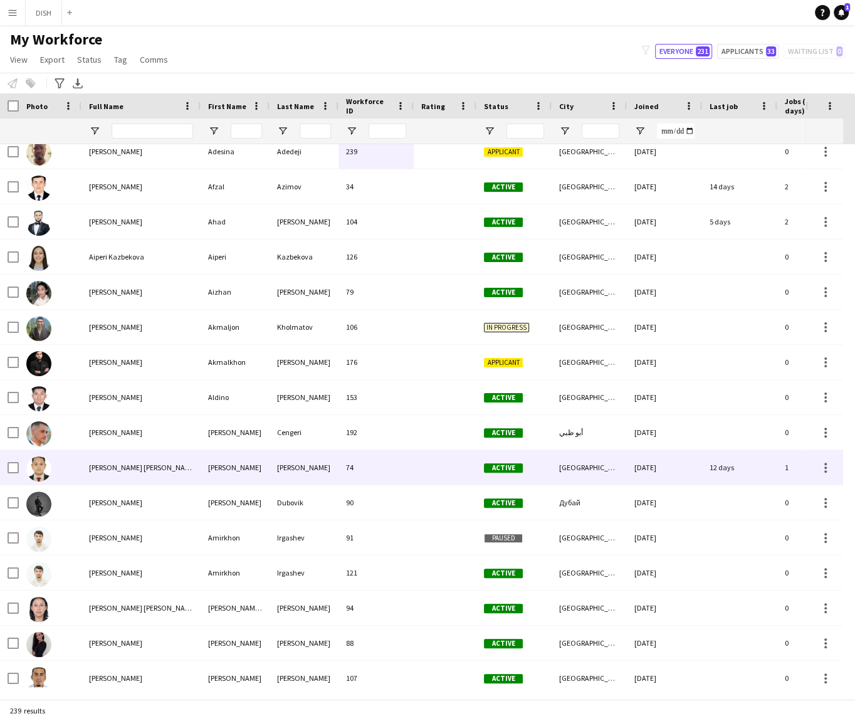
scroll to position [234, 0]
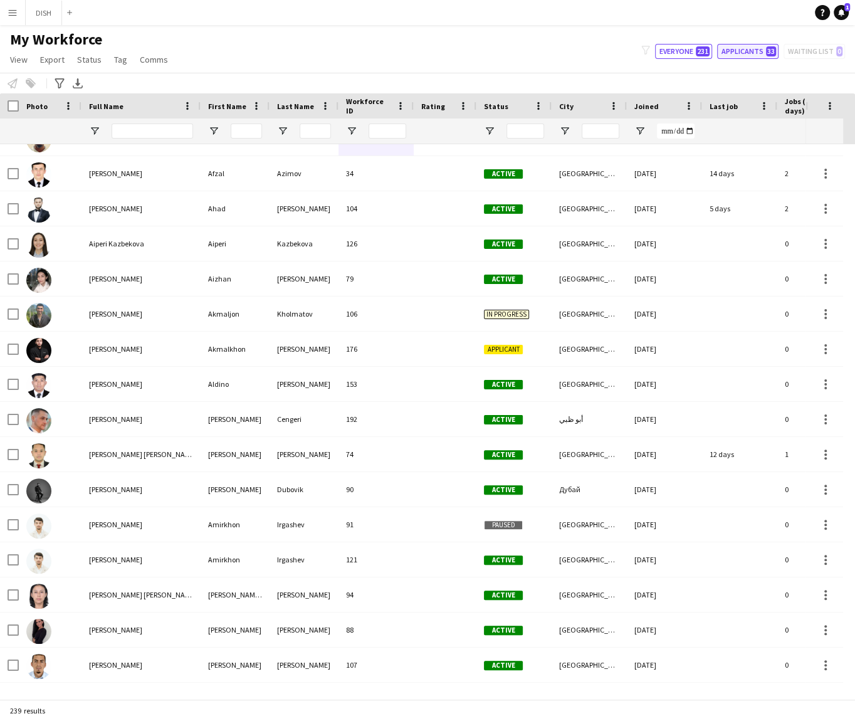
click at [748, 52] on button "Applicants 33" at bounding box center [747, 51] width 61 height 15
type input "**********"
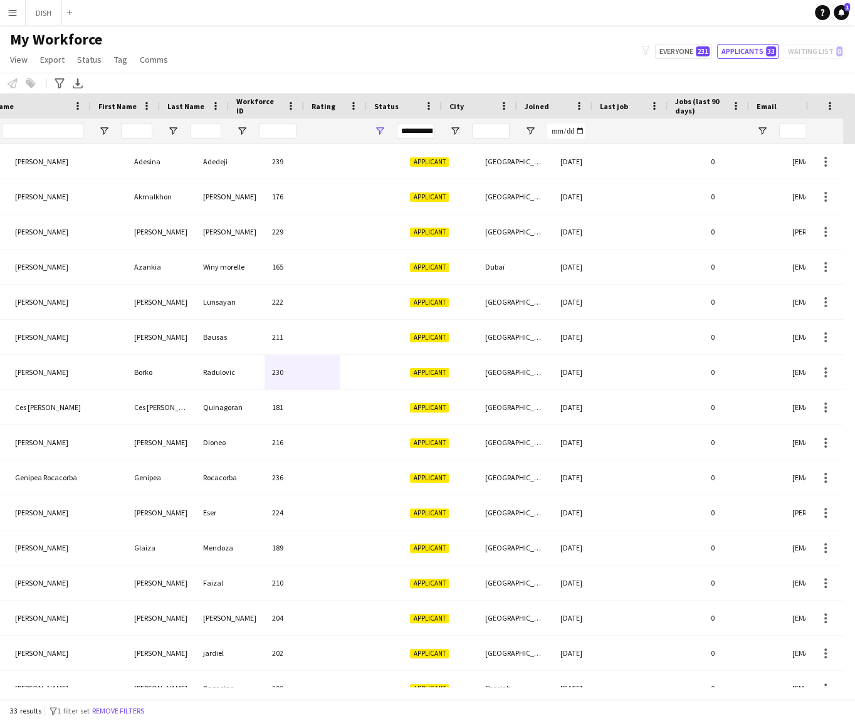
scroll to position [0, 110]
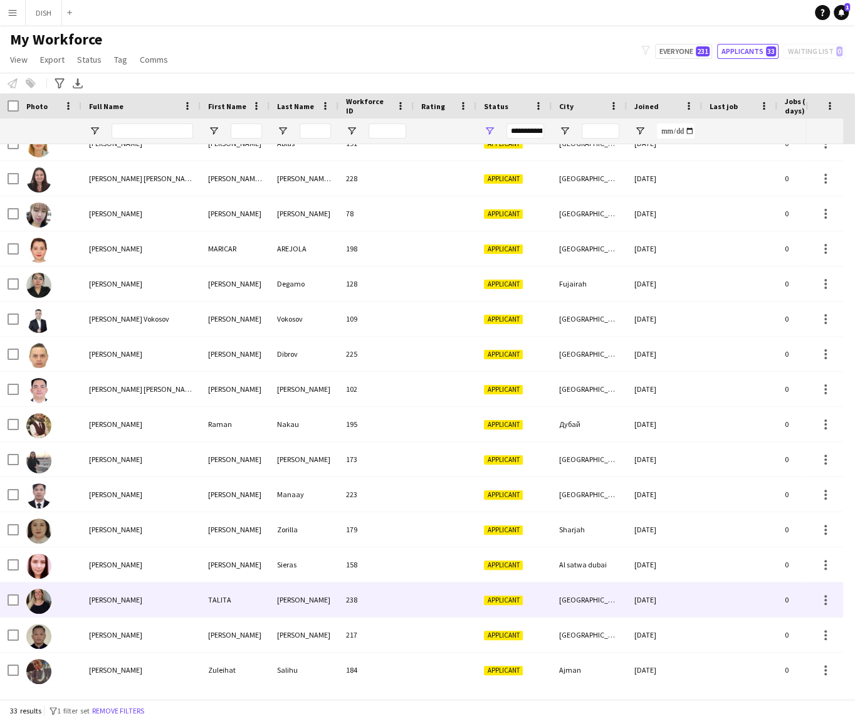
click at [128, 592] on div "[PERSON_NAME]" at bounding box center [140, 599] width 119 height 34
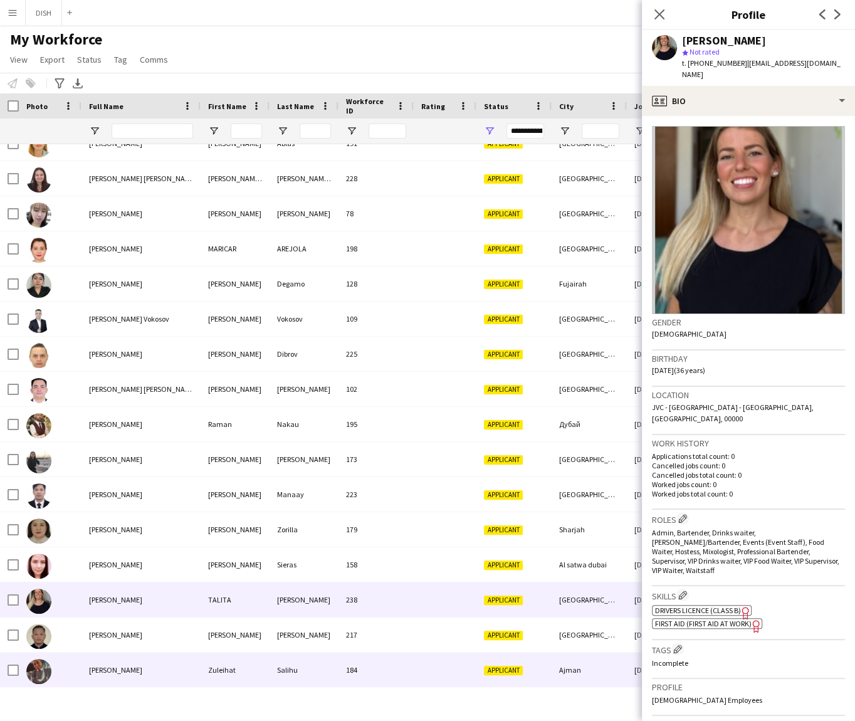
click at [150, 665] on div "[PERSON_NAME]" at bounding box center [140, 669] width 119 height 34
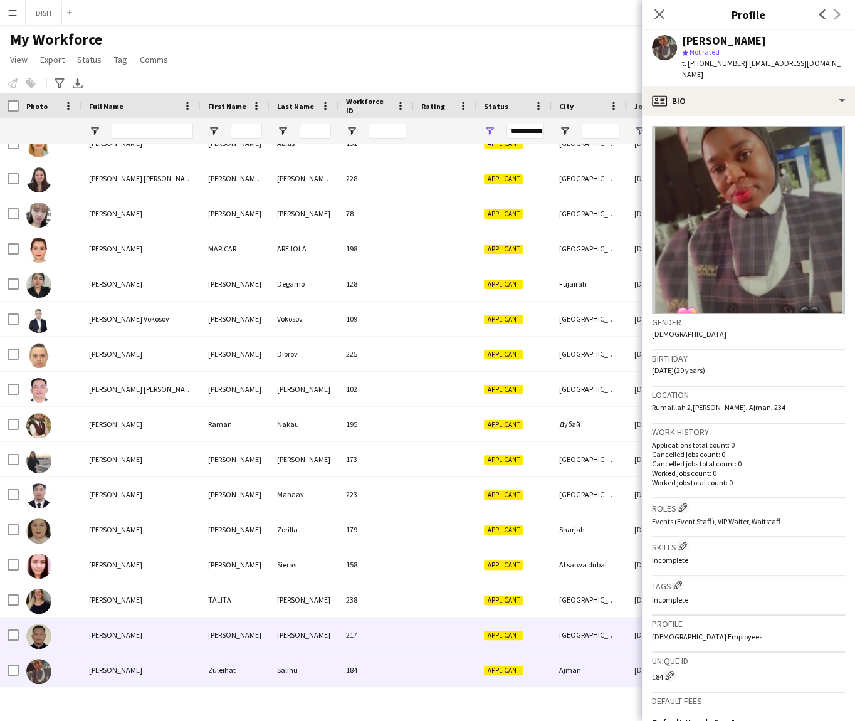
click at [151, 637] on div "[PERSON_NAME]" at bounding box center [140, 634] width 119 height 34
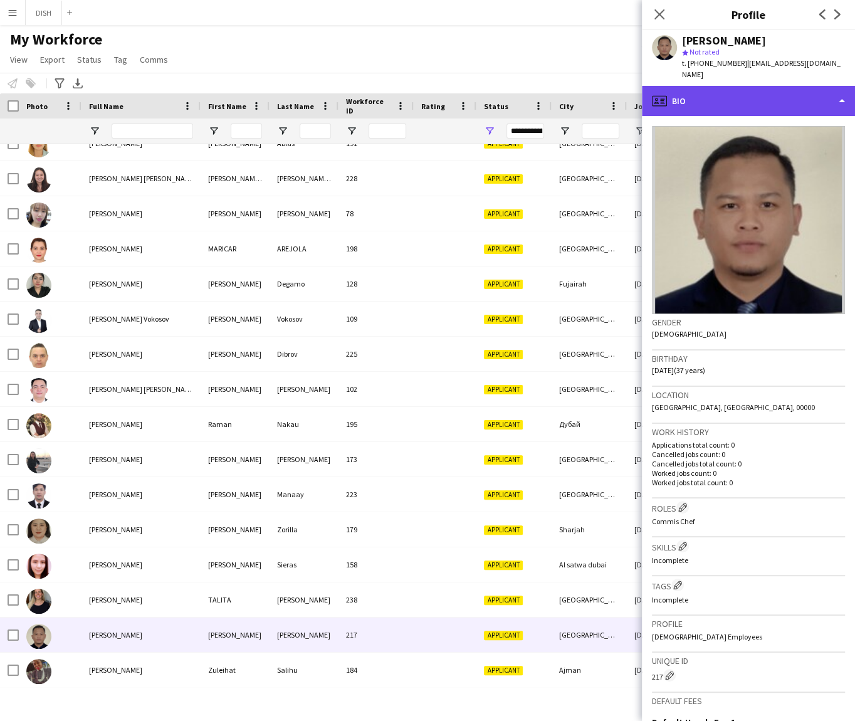
click at [737, 89] on div "profile Bio" at bounding box center [748, 101] width 213 height 30
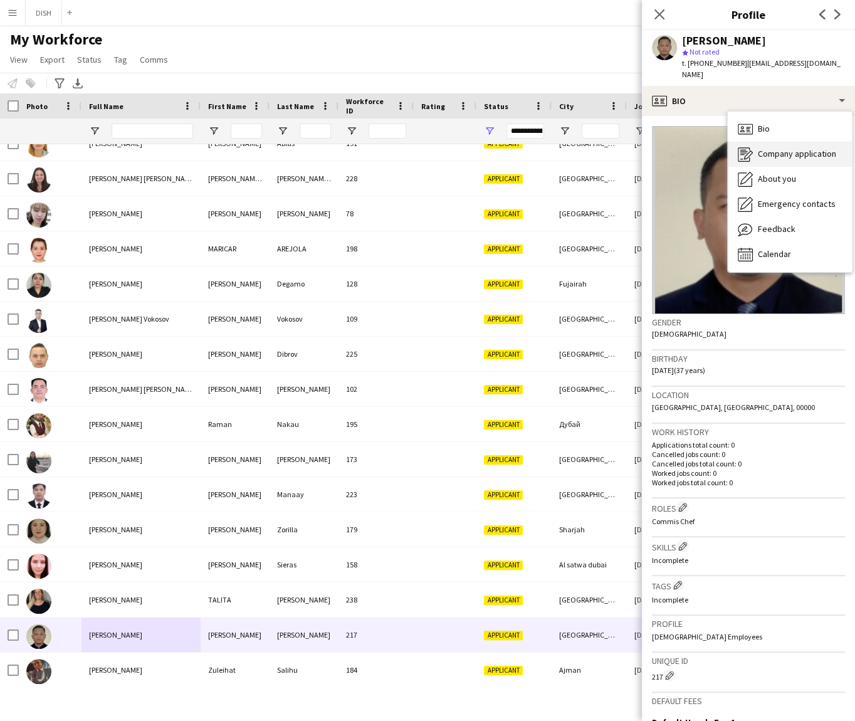
click at [775, 148] on span "Company application" at bounding box center [797, 153] width 78 height 11
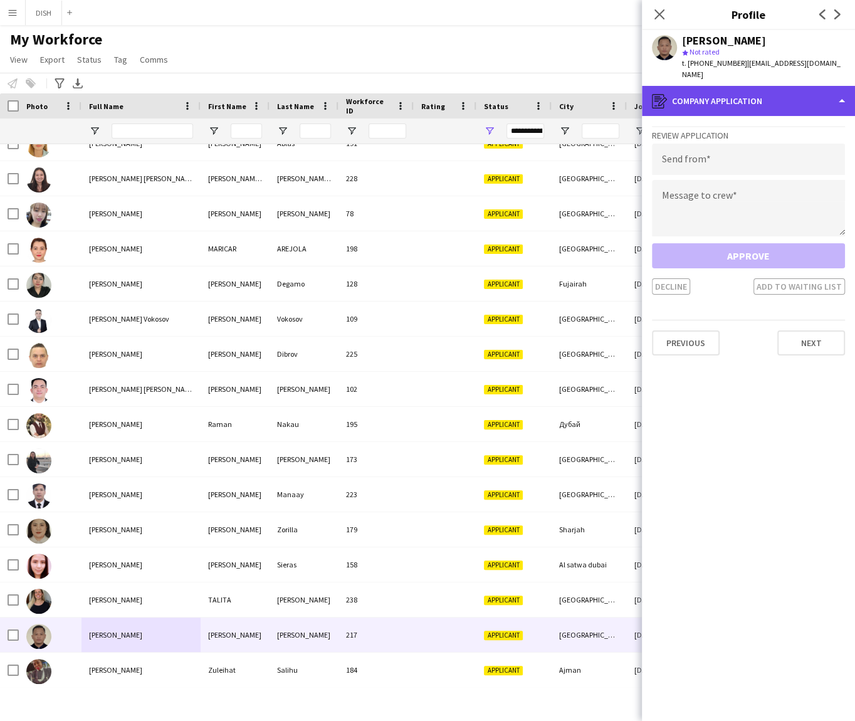
click at [755, 90] on div "register Company application" at bounding box center [748, 101] width 213 height 30
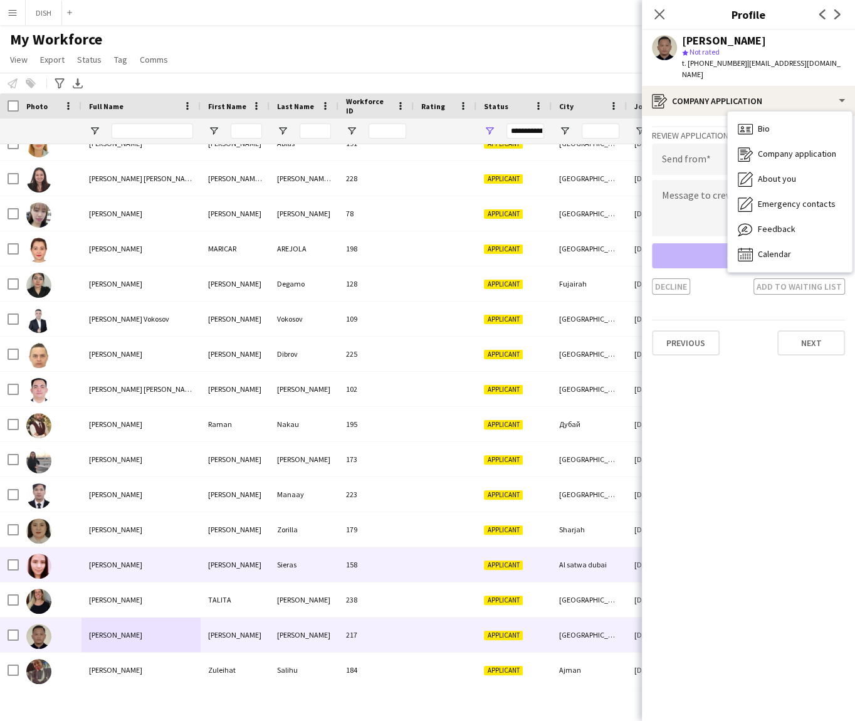
click at [146, 572] on div "[PERSON_NAME]" at bounding box center [140, 564] width 119 height 34
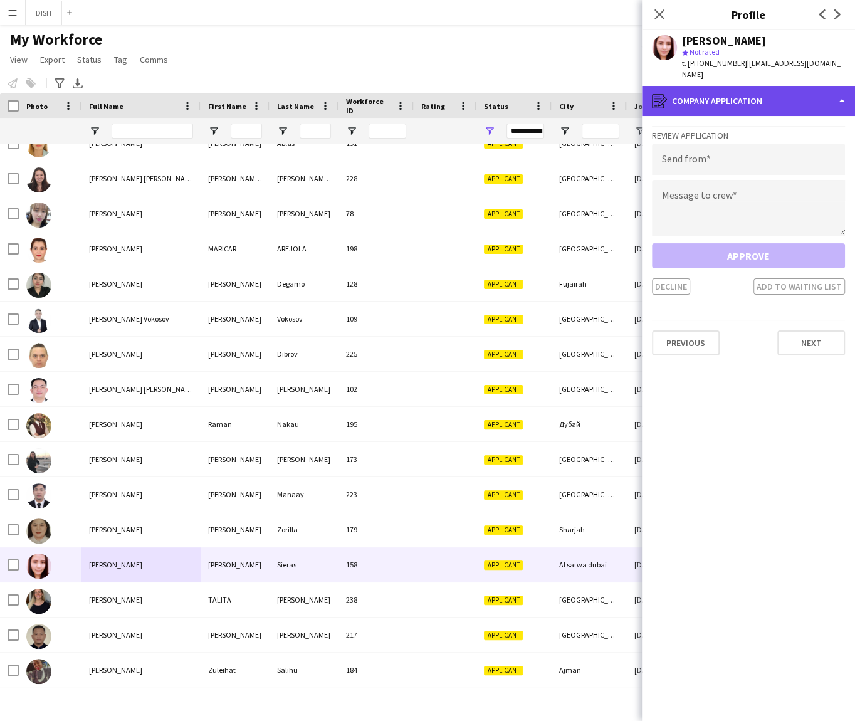
click at [691, 99] on div "register Company application" at bounding box center [748, 101] width 213 height 30
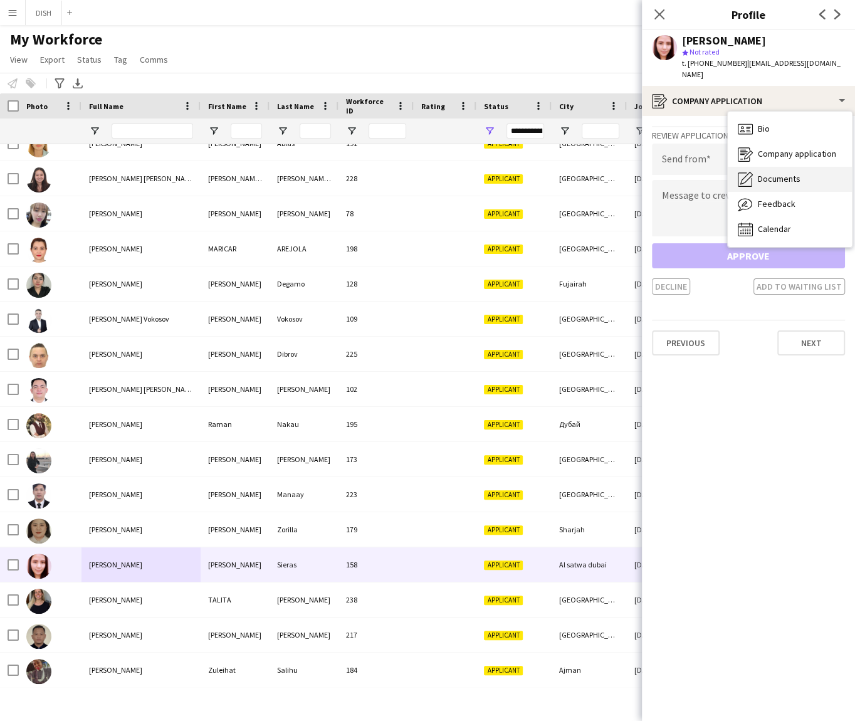
click at [776, 173] on span "Documents" at bounding box center [779, 178] width 43 height 11
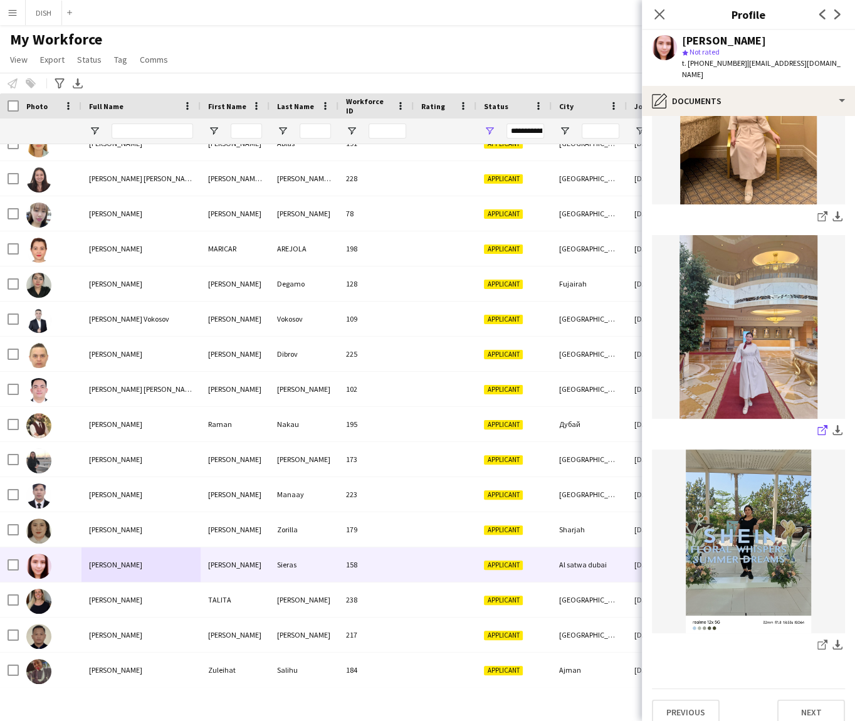
click at [817, 427] on icon at bounding box center [821, 431] width 8 height 8
click at [817, 211] on icon "share-external-link-1" at bounding box center [822, 216] width 10 height 10
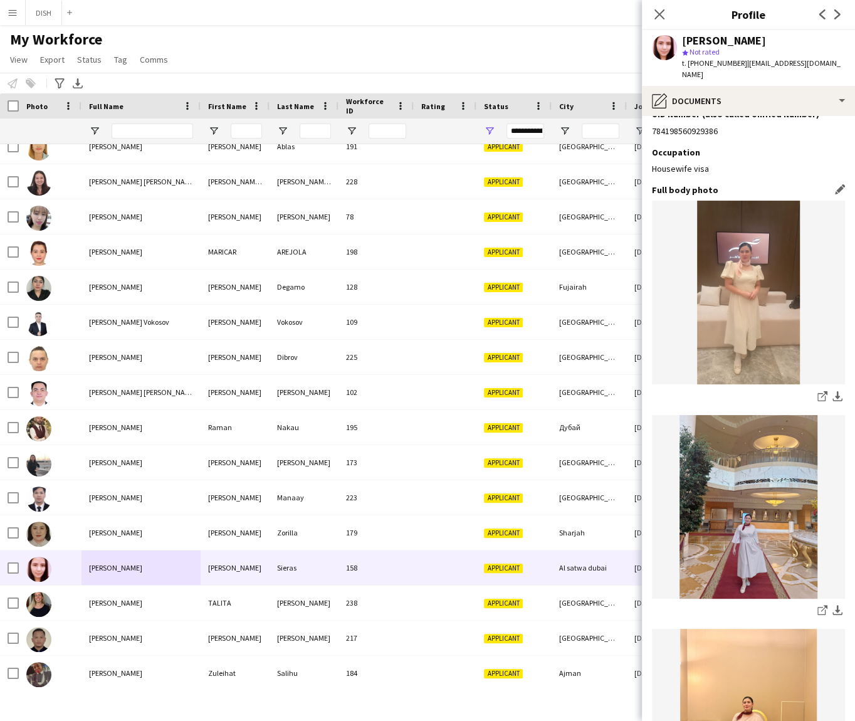
scroll to position [1084, 0]
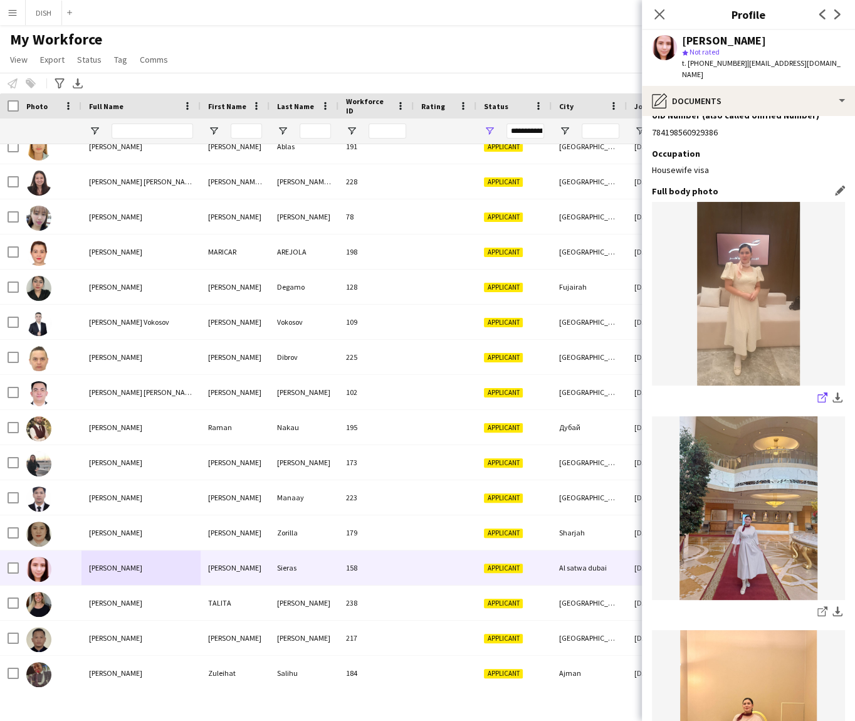
click at [817, 392] on icon "share-external-link-1" at bounding box center [822, 397] width 10 height 10
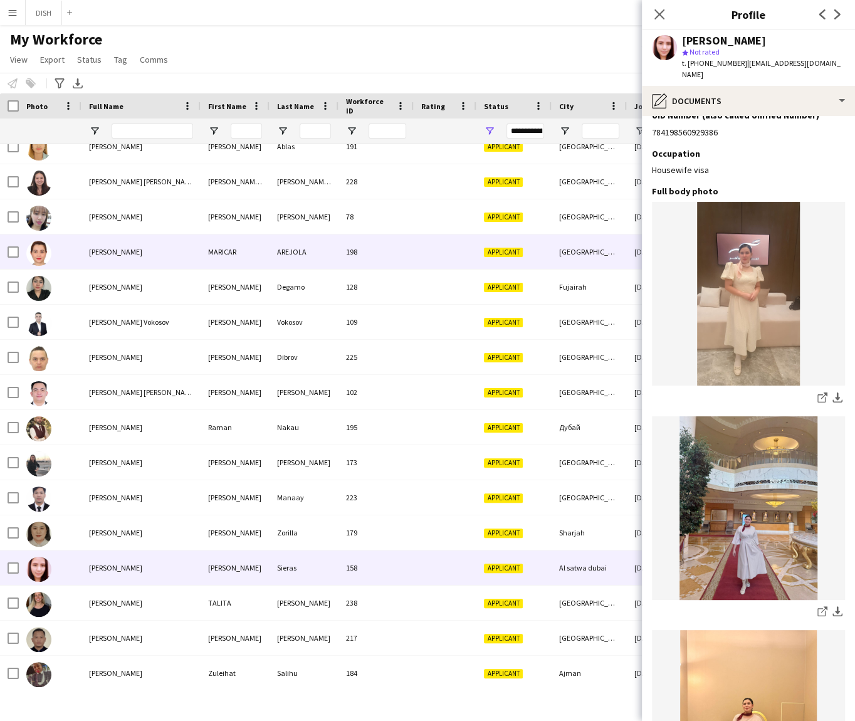
click at [105, 240] on div "[PERSON_NAME]" at bounding box center [140, 251] width 119 height 34
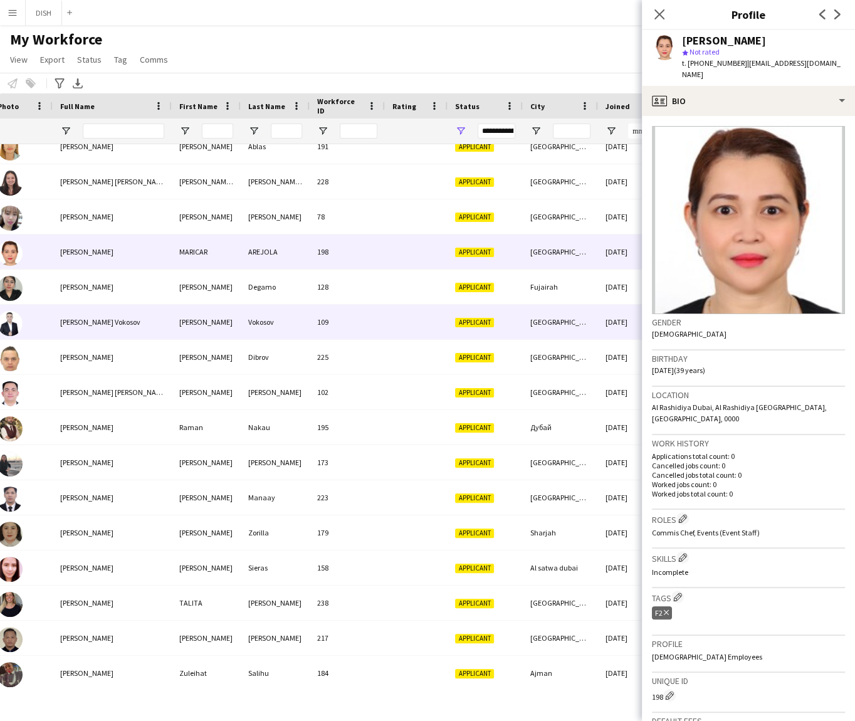
scroll to position [0, 54]
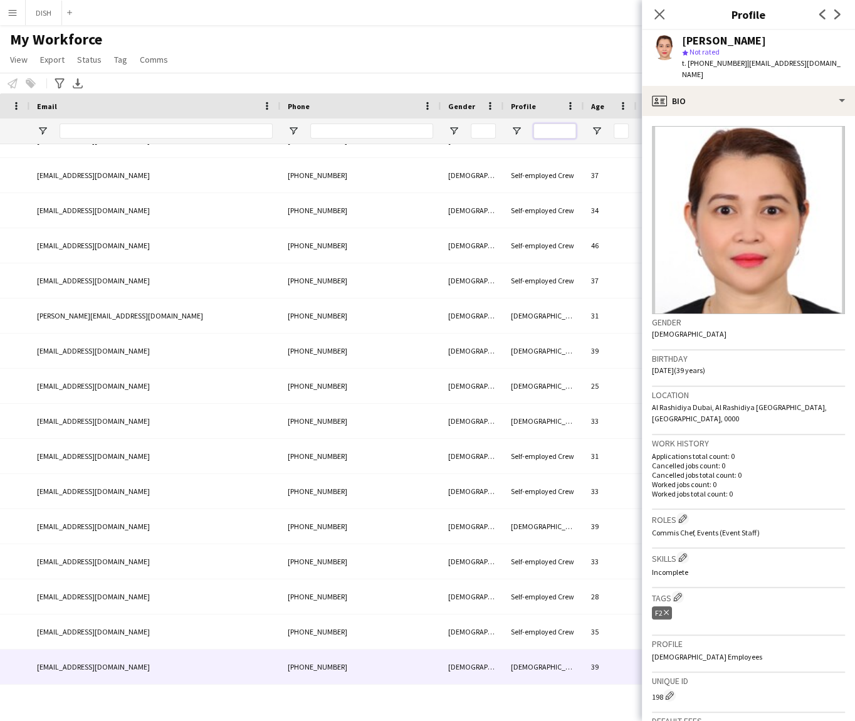
click at [550, 130] on input "Profile Filter Input" at bounding box center [554, 130] width 43 height 15
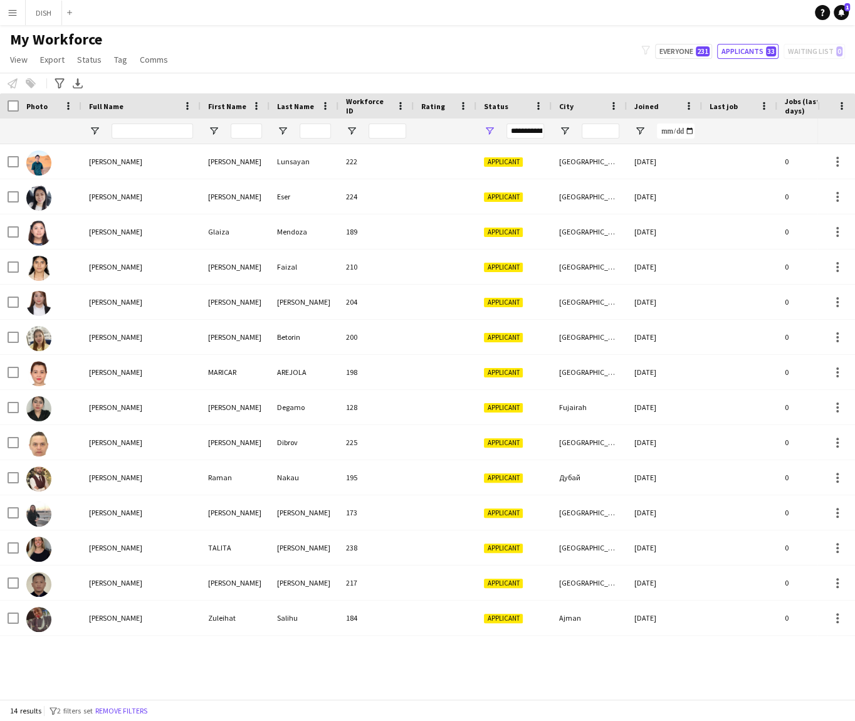
type input "****"
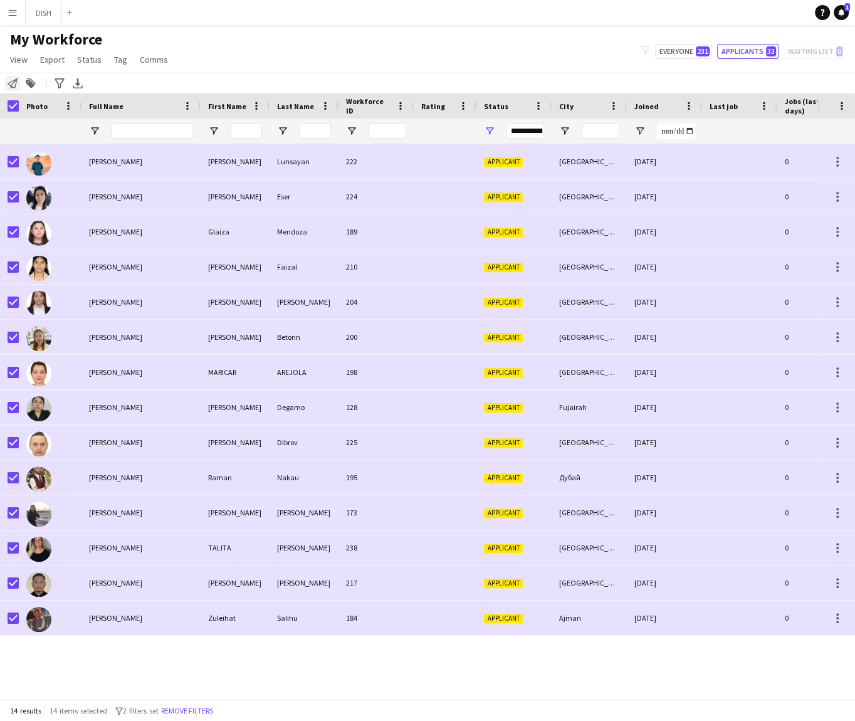
click at [12, 85] on icon "Notify workforce" at bounding box center [13, 83] width 10 height 10
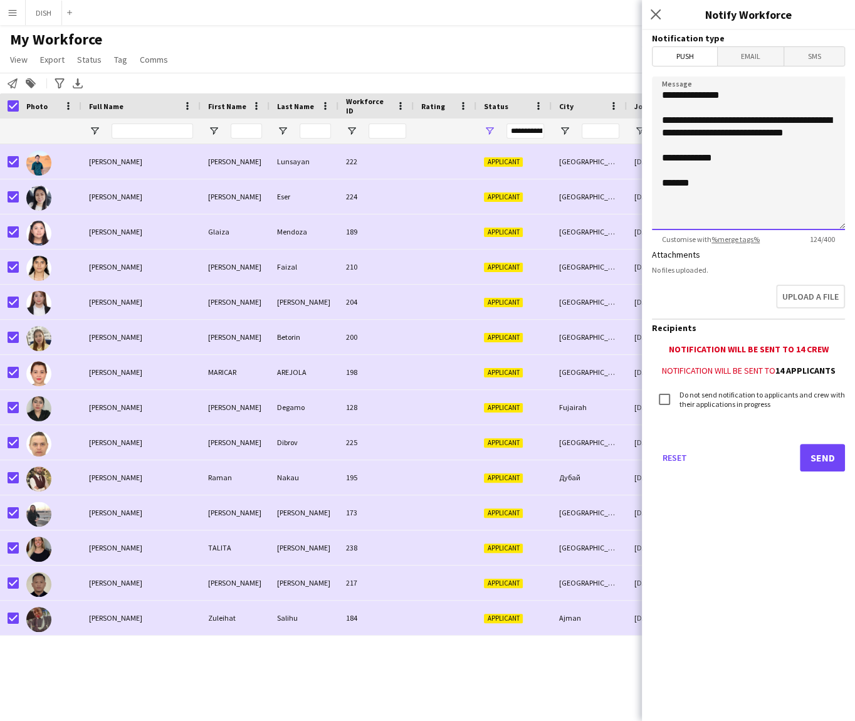
click at [707, 180] on textarea "**********" at bounding box center [748, 153] width 193 height 154
drag, startPoint x: 706, startPoint y: 180, endPoint x: 654, endPoint y: 119, distance: 80.1
click at [654, 119] on textarea "**********" at bounding box center [748, 153] width 193 height 154
paste textarea "**********"
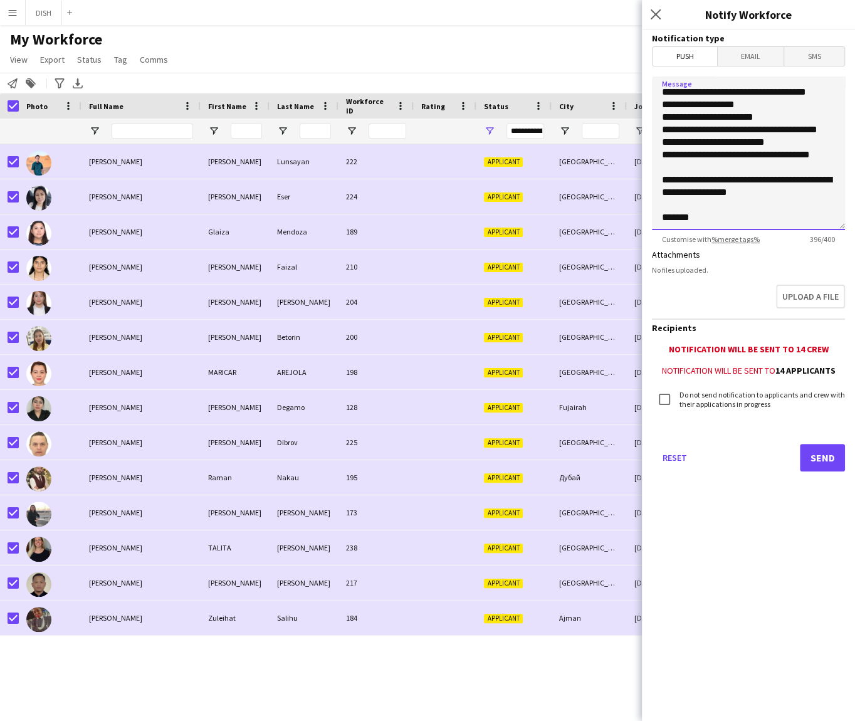
type textarea "**********"
click at [816, 456] on button "Send" at bounding box center [822, 458] width 45 height 28
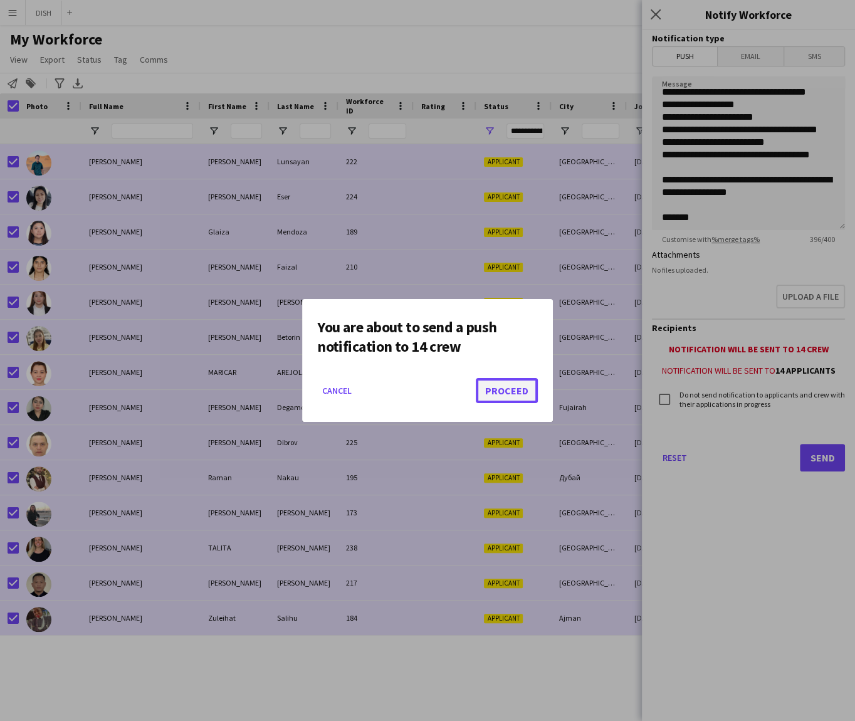
click at [520, 392] on button "Proceed" at bounding box center [507, 390] width 62 height 25
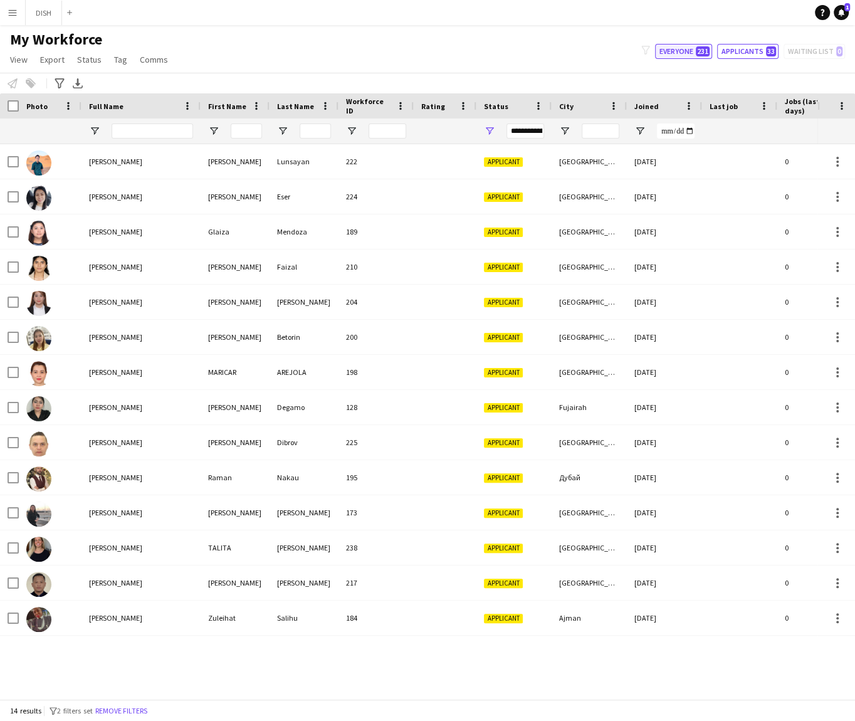
click at [702, 54] on span "231" at bounding box center [703, 51] width 14 height 10
type input "**********"
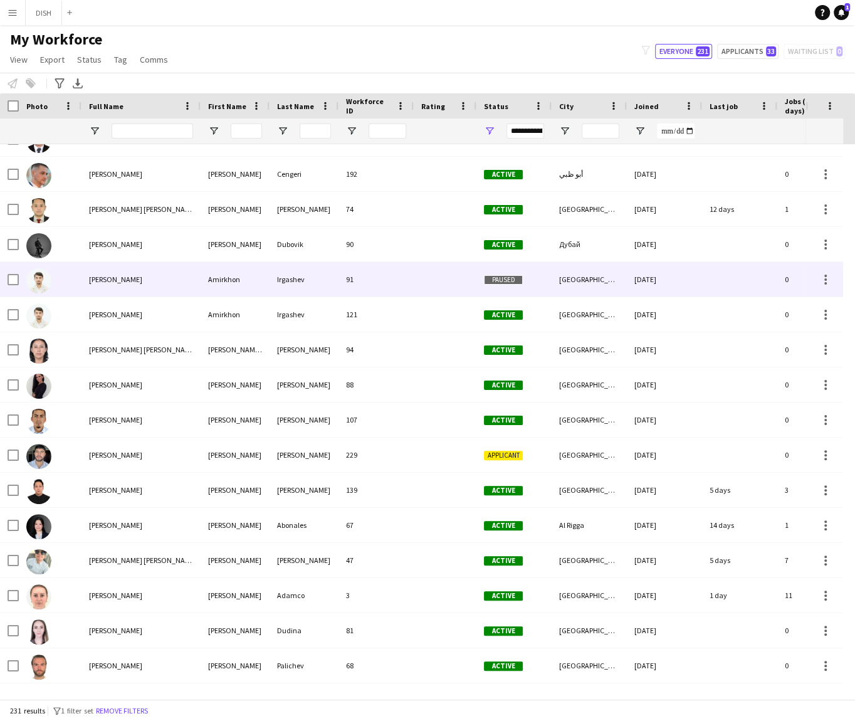
click at [370, 278] on div "91" at bounding box center [375, 279] width 75 height 34
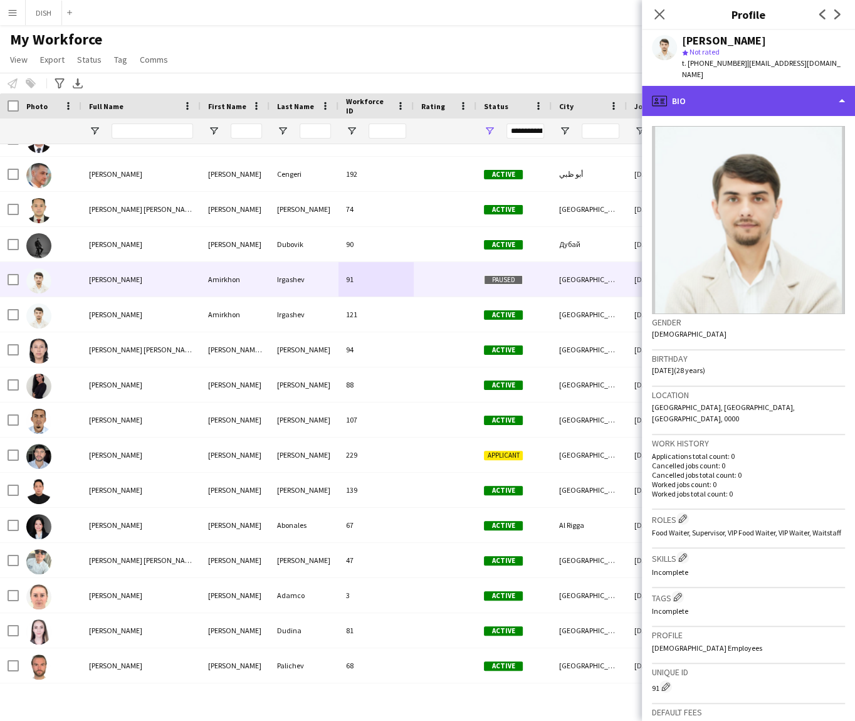
click at [681, 103] on div "profile Bio" at bounding box center [748, 101] width 213 height 30
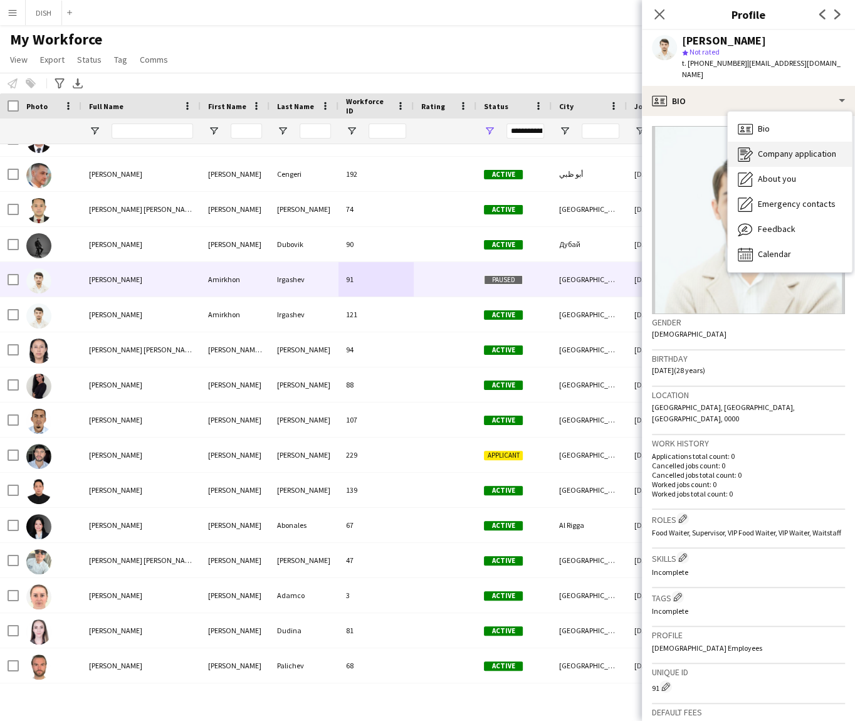
click at [760, 161] on div "Company application Company application" at bounding box center [790, 154] width 124 height 25
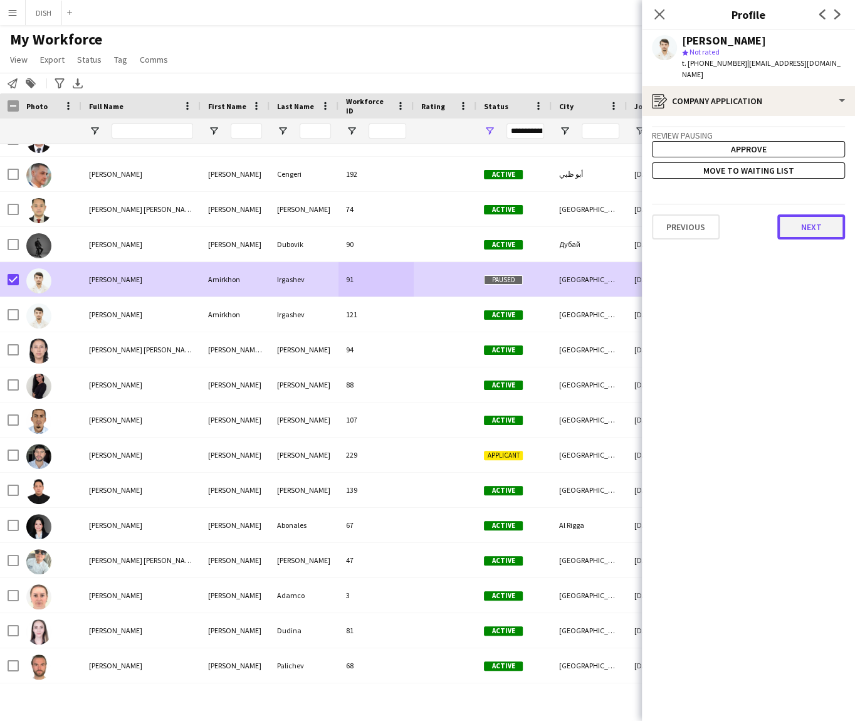
click at [800, 229] on button "Next" at bounding box center [811, 226] width 68 height 25
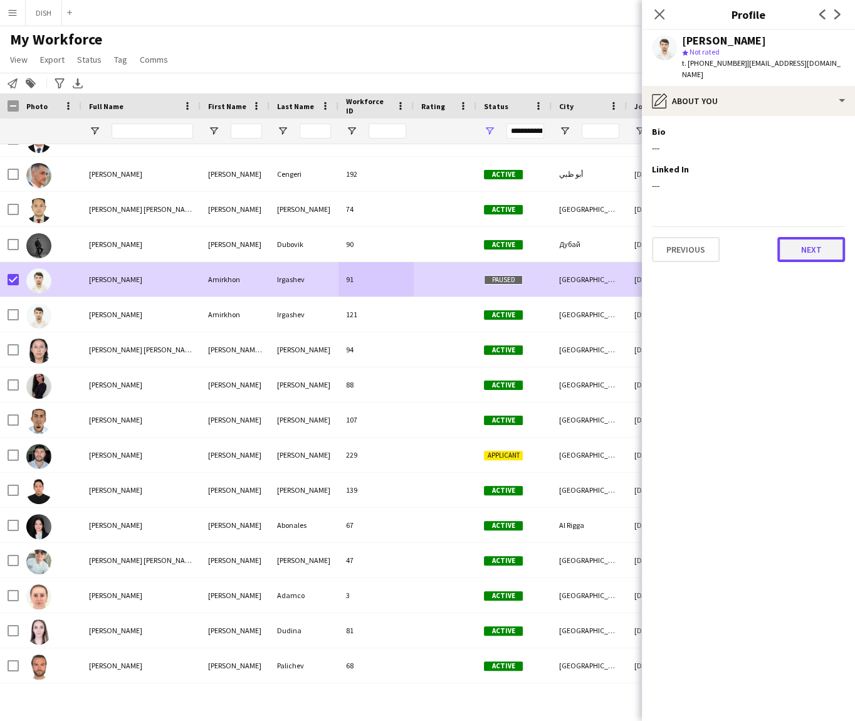
click at [807, 245] on button "Next" at bounding box center [811, 249] width 68 height 25
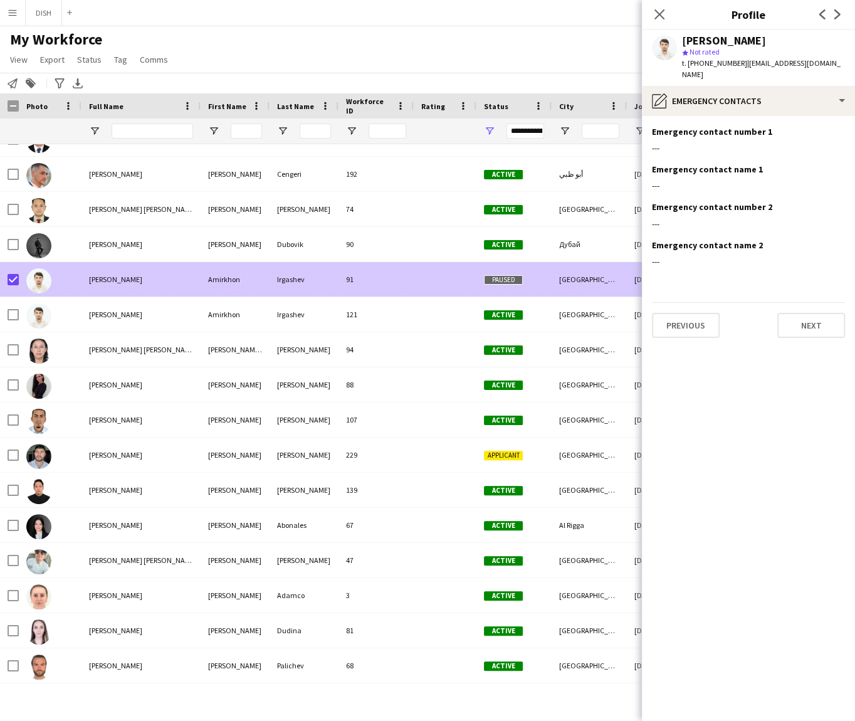
click at [410, 273] on div "91" at bounding box center [375, 279] width 75 height 34
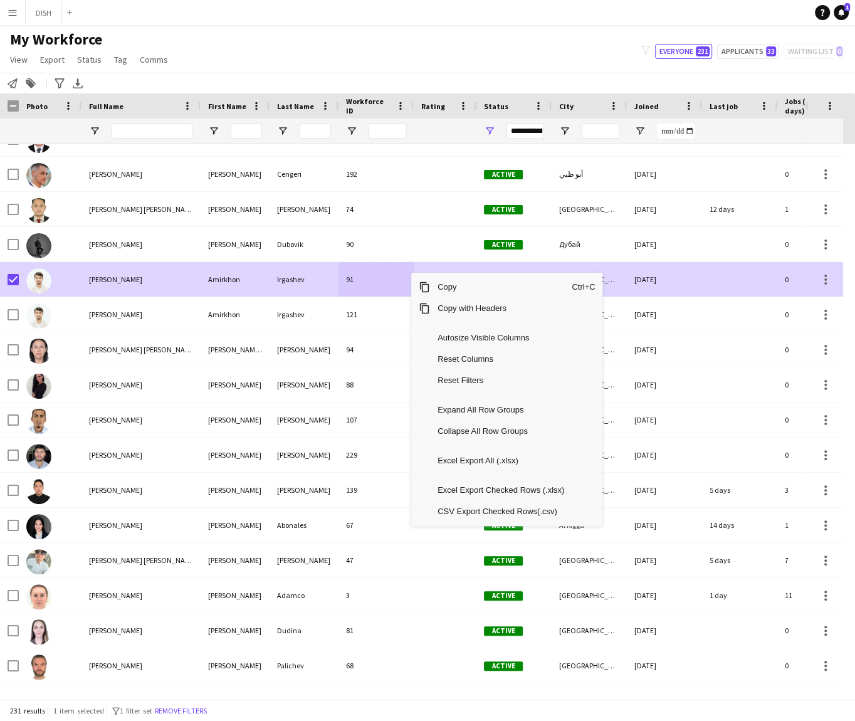
click at [117, 286] on div "[PERSON_NAME]" at bounding box center [140, 279] width 119 height 34
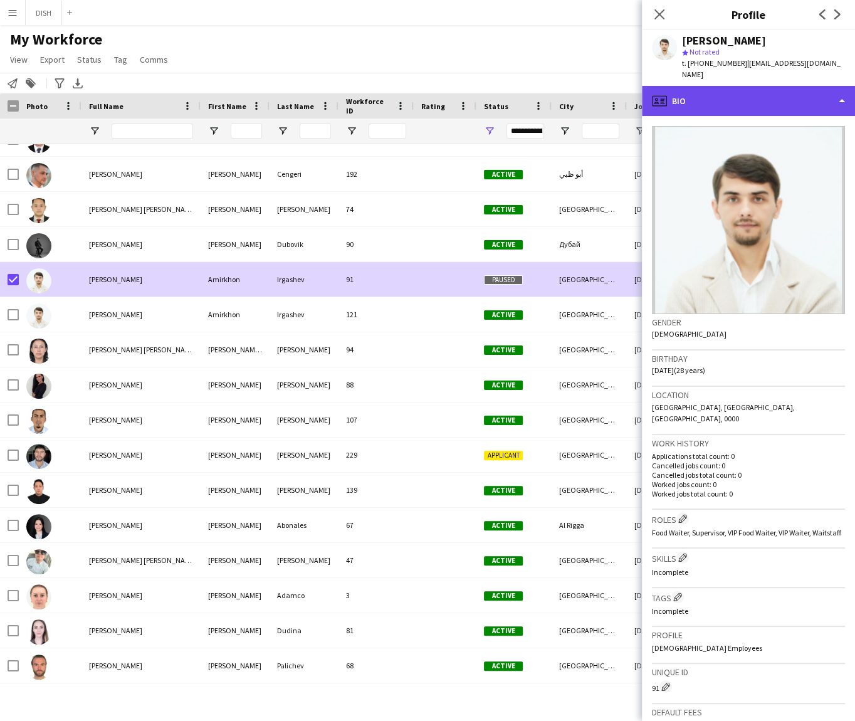
click at [775, 101] on div "profile Bio" at bounding box center [748, 101] width 213 height 30
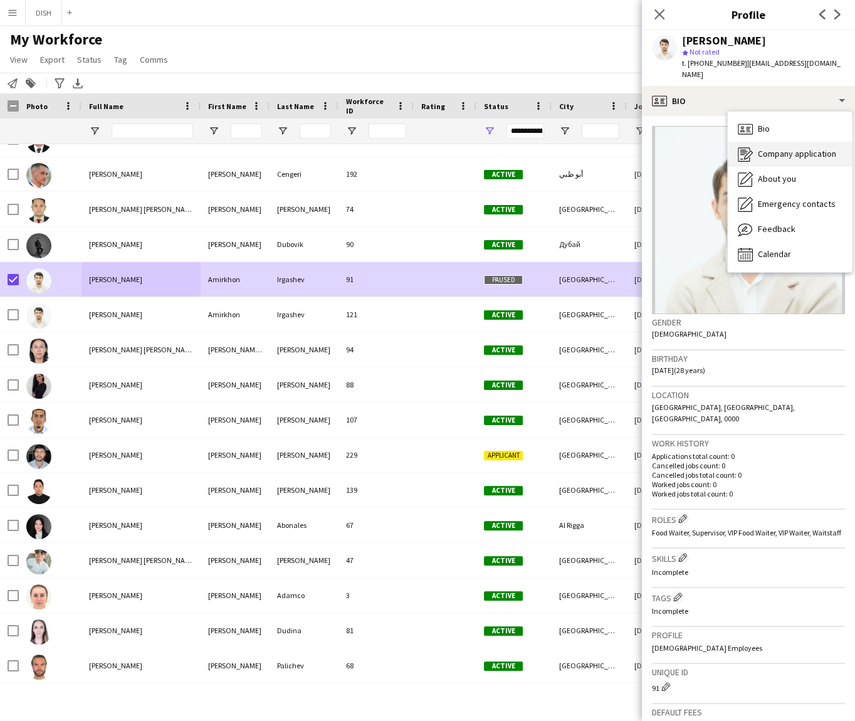
click at [783, 155] on span "Company application" at bounding box center [797, 153] width 78 height 11
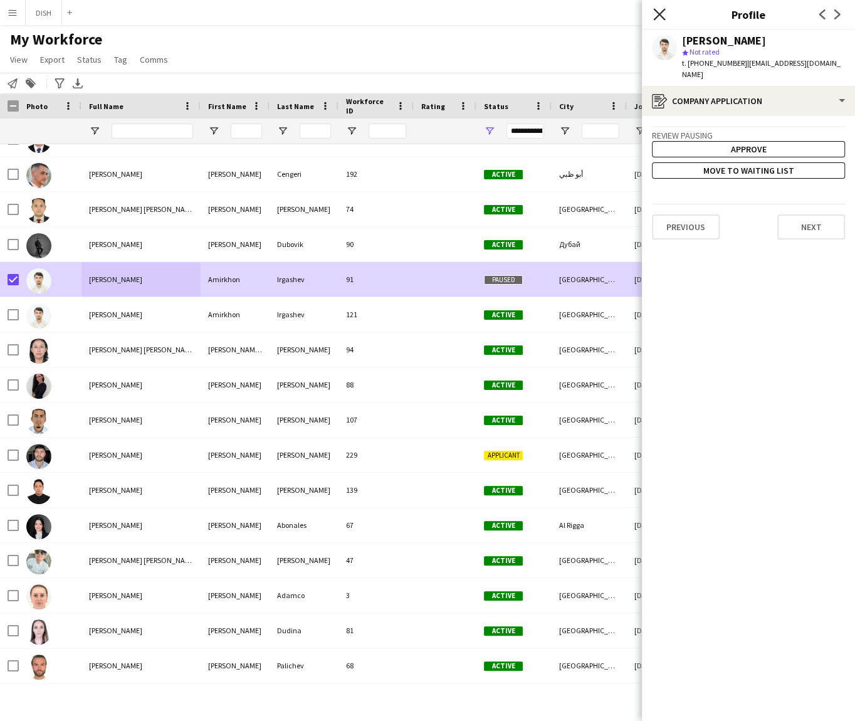
click at [663, 11] on icon "Close pop-in" at bounding box center [659, 14] width 12 height 12
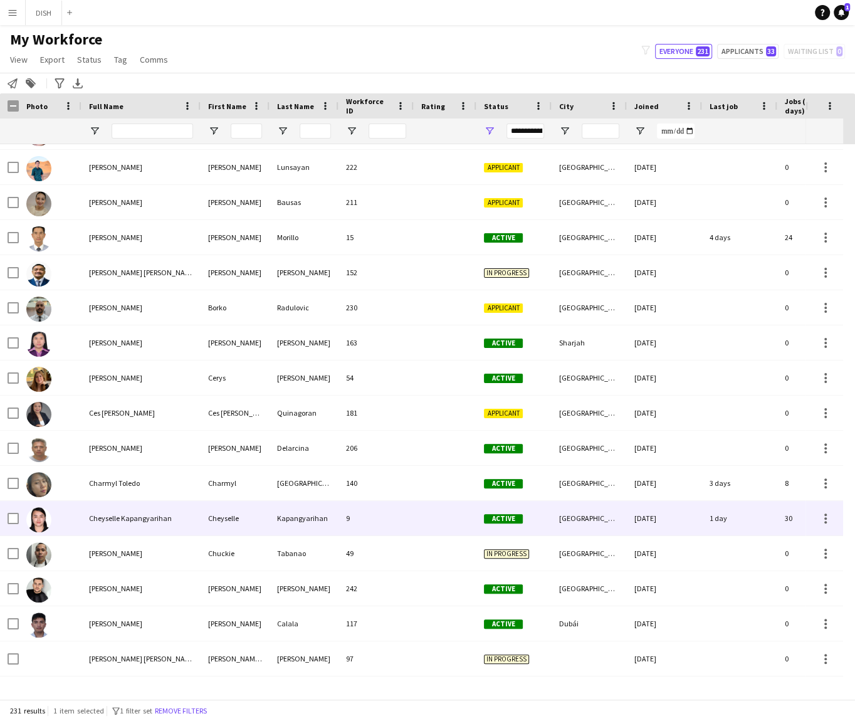
scroll to position [1483, 0]
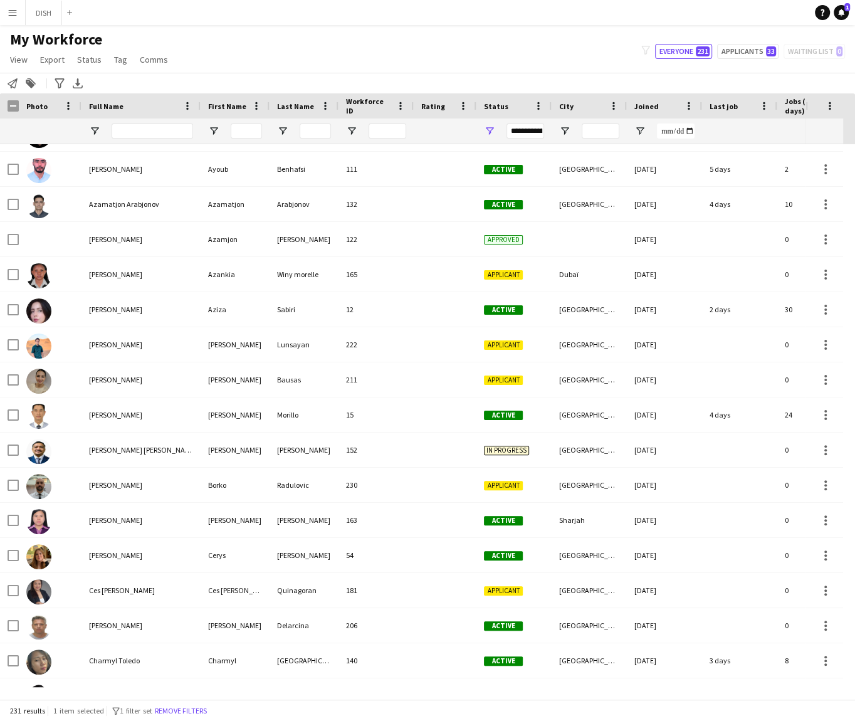
click at [535, 127] on div "**********" at bounding box center [525, 130] width 38 height 15
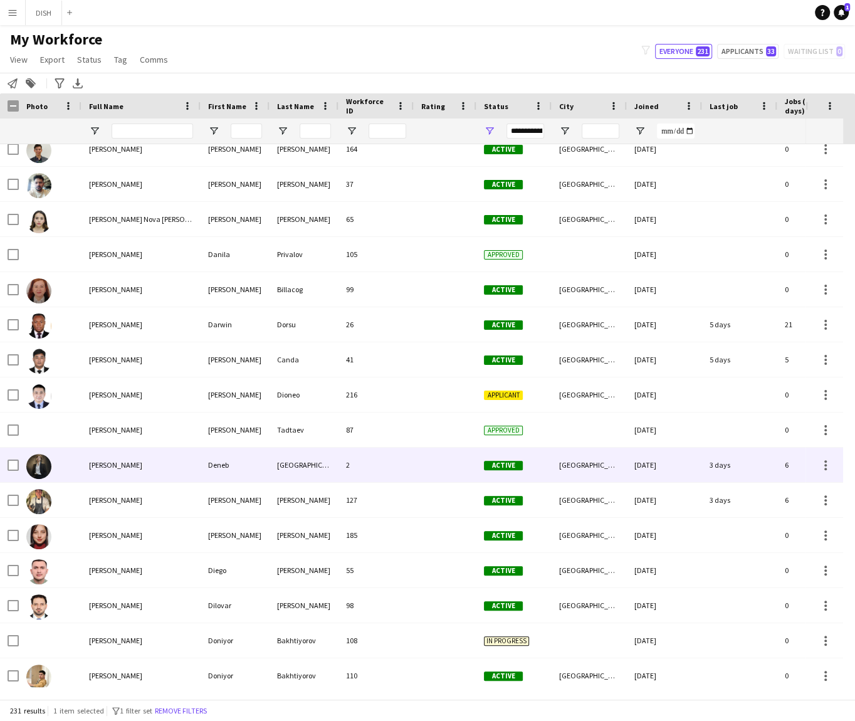
click at [138, 464] on div "[PERSON_NAME]" at bounding box center [140, 464] width 119 height 34
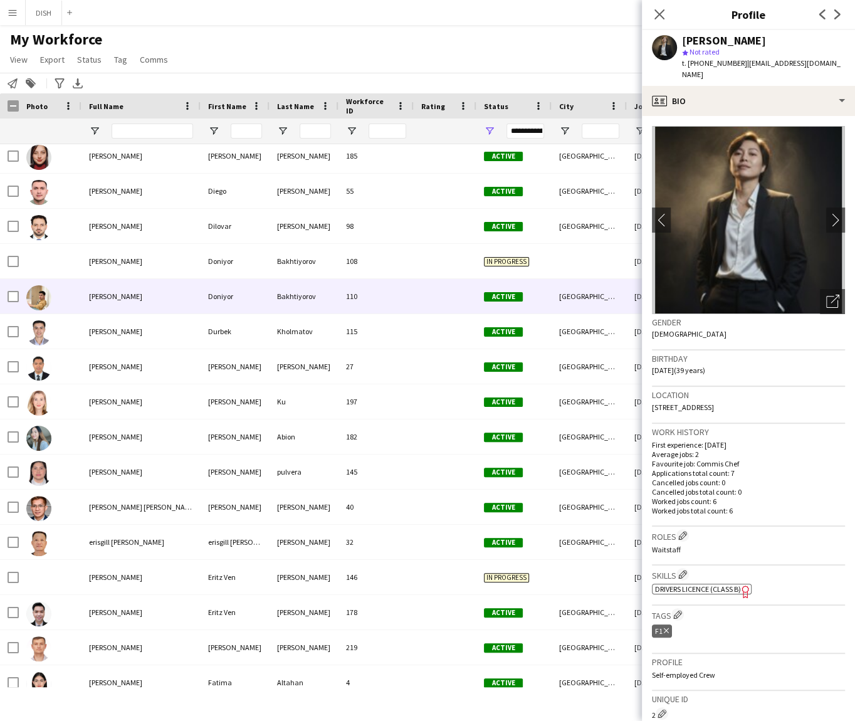
click at [142, 300] on div "[PERSON_NAME]" at bounding box center [140, 296] width 119 height 34
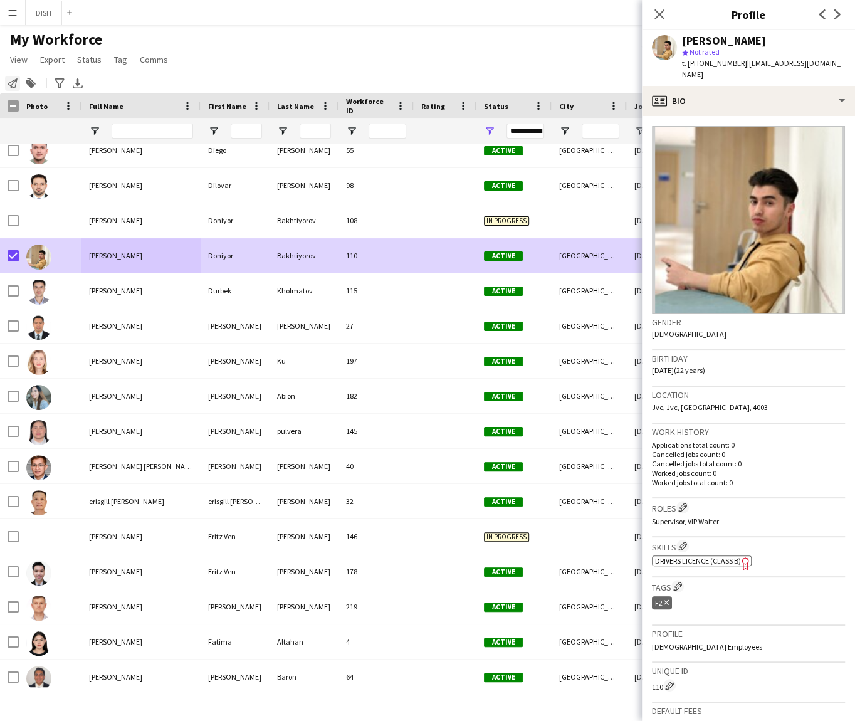
click at [12, 86] on icon at bounding box center [13, 83] width 10 height 10
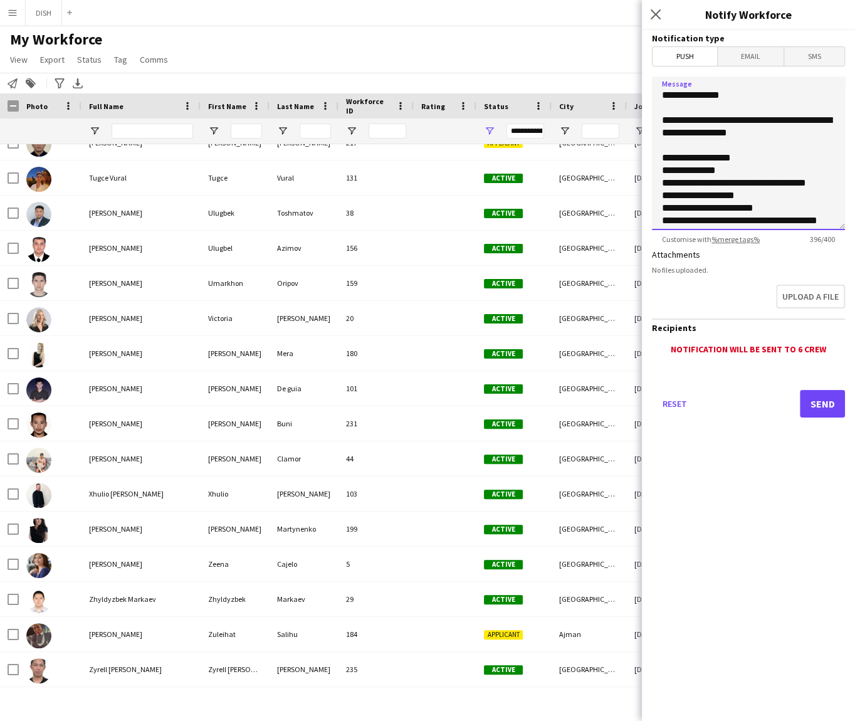
drag, startPoint x: 727, startPoint y: 164, endPoint x: 721, endPoint y: 160, distance: 7.1
click at [727, 165] on textarea "**********" at bounding box center [748, 153] width 193 height 154
drag, startPoint x: 664, startPoint y: 118, endPoint x: 775, endPoint y: 199, distance: 137.8
click at [797, 227] on textarea "**********" at bounding box center [748, 153] width 193 height 154
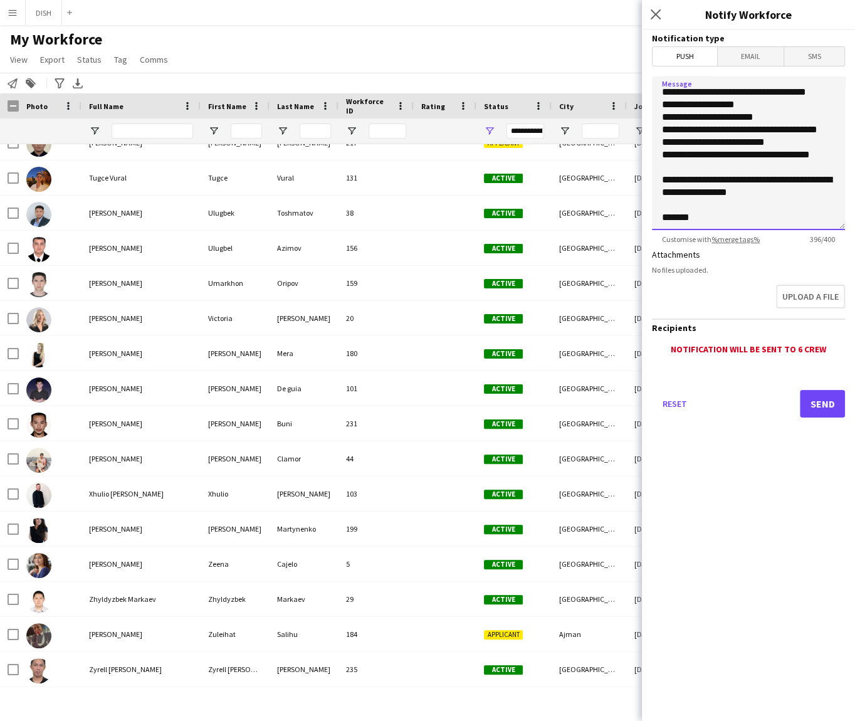
drag, startPoint x: 662, startPoint y: 118, endPoint x: 771, endPoint y: 201, distance: 137.4
click at [772, 201] on textarea "**********" at bounding box center [748, 153] width 193 height 154
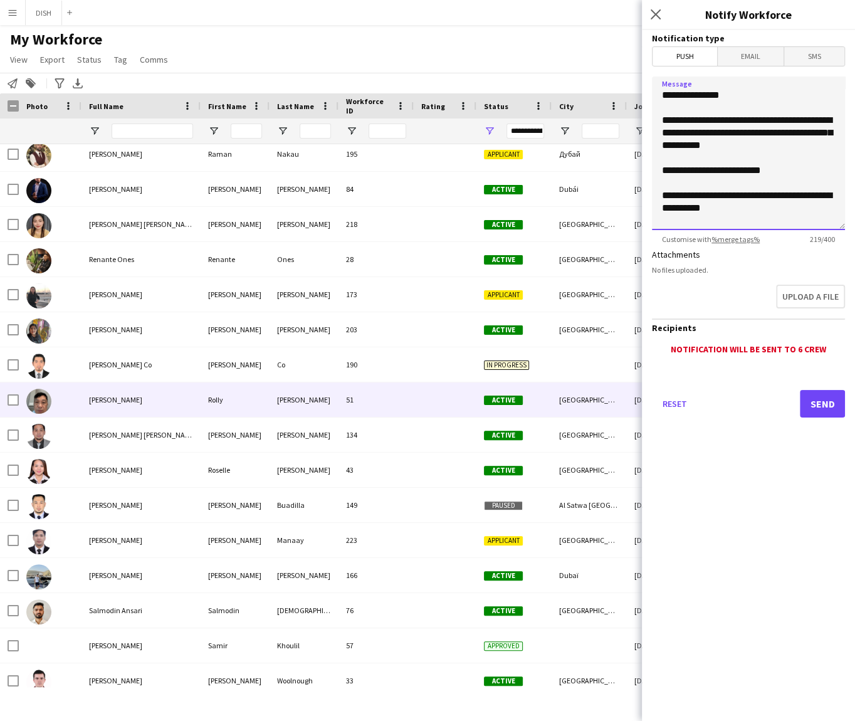
scroll to position [6483, 0]
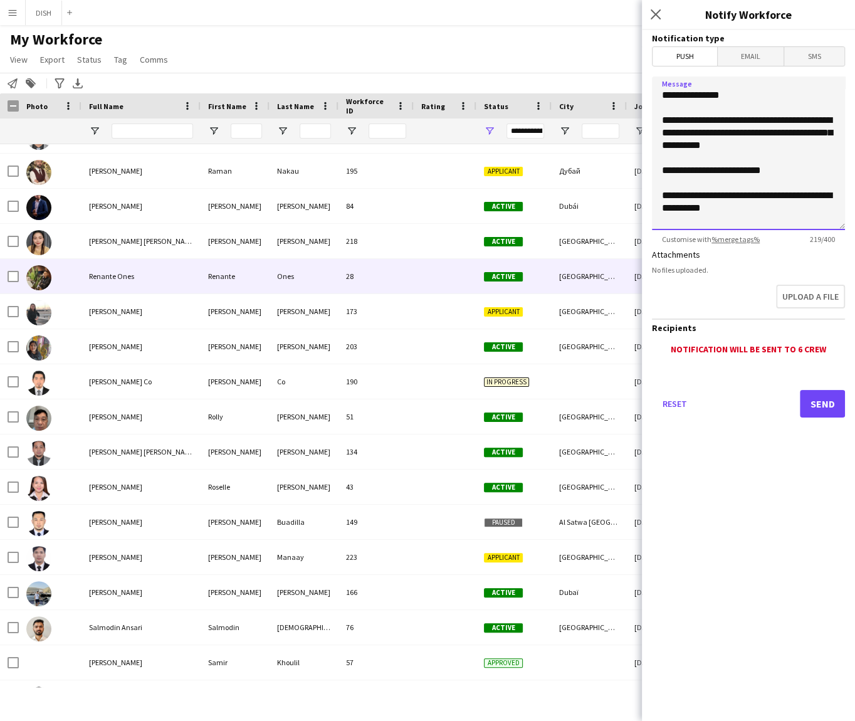
type textarea "**********"
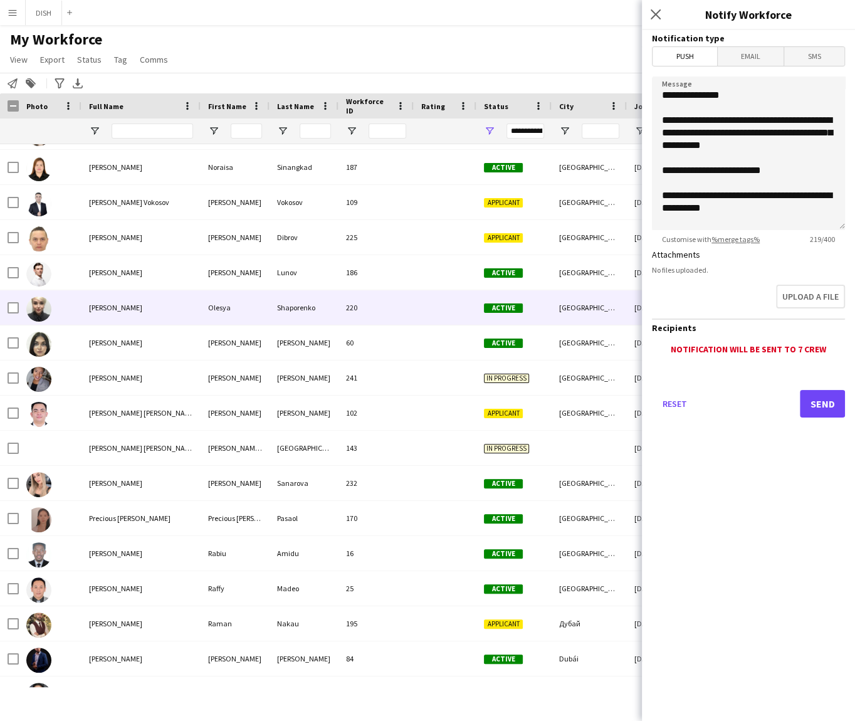
scroll to position [6019, 0]
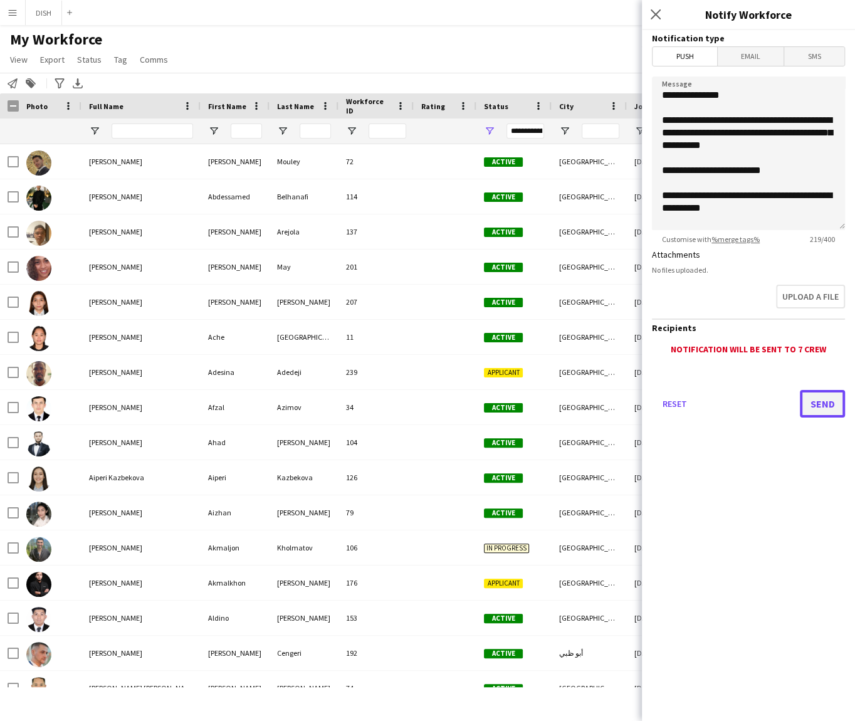
click at [815, 402] on button "Send" at bounding box center [822, 404] width 45 height 28
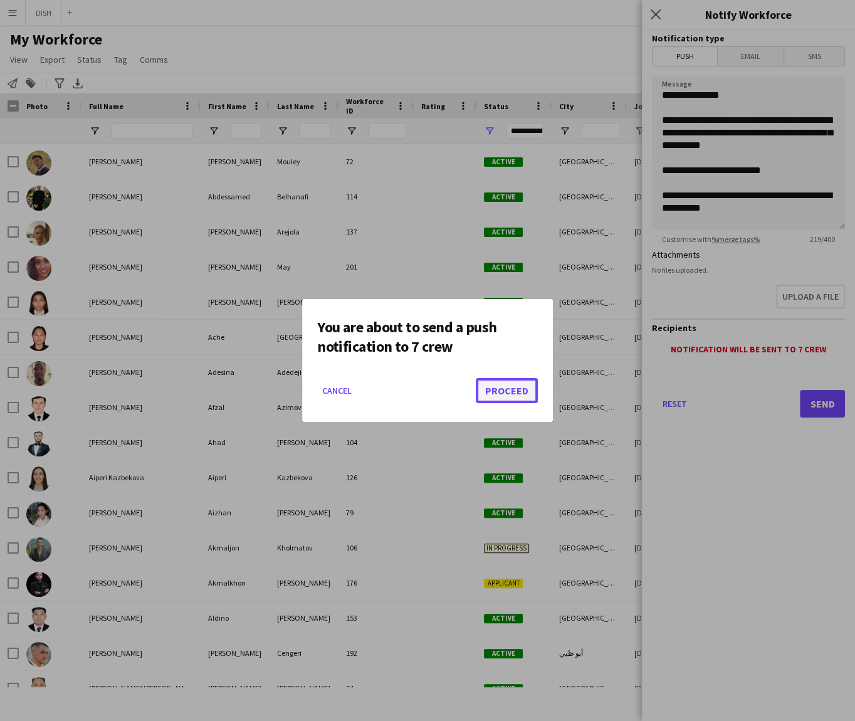
click at [511, 392] on button "Proceed" at bounding box center [507, 390] width 62 height 25
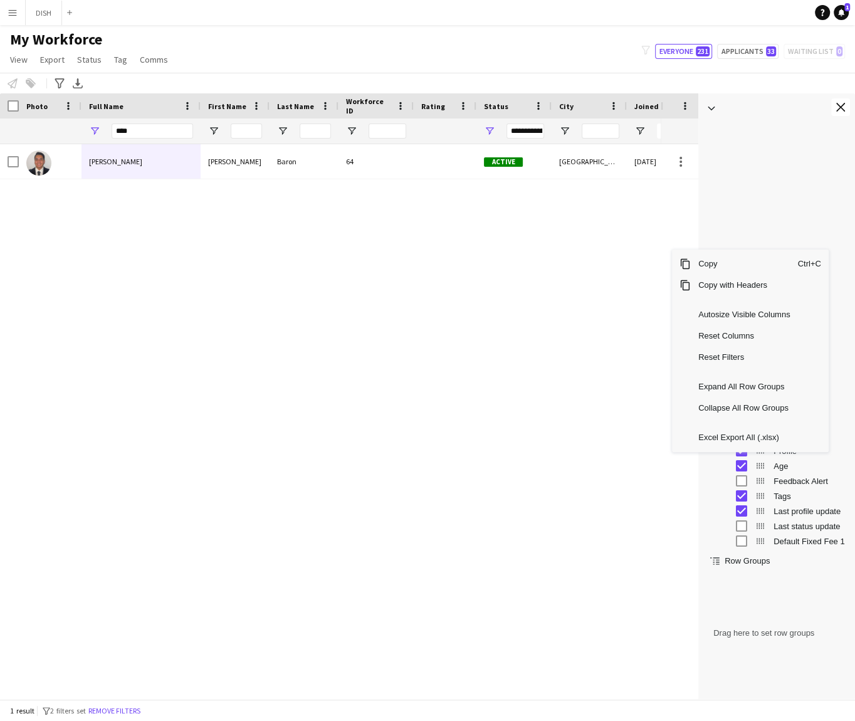
scroll to position [298, 0]
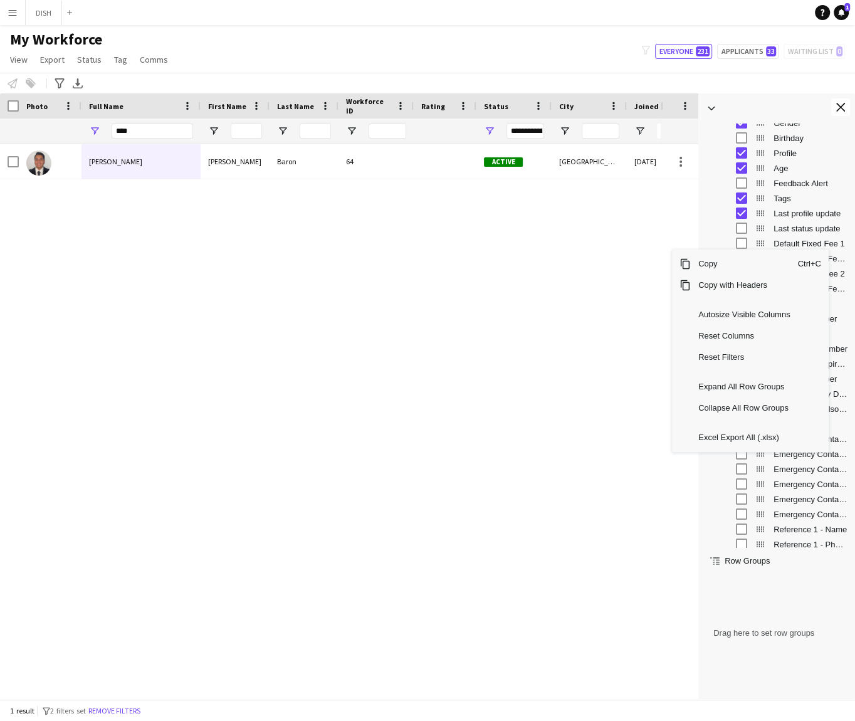
click at [15, 16] on app-icon "Menu" at bounding box center [13, 13] width 10 height 10
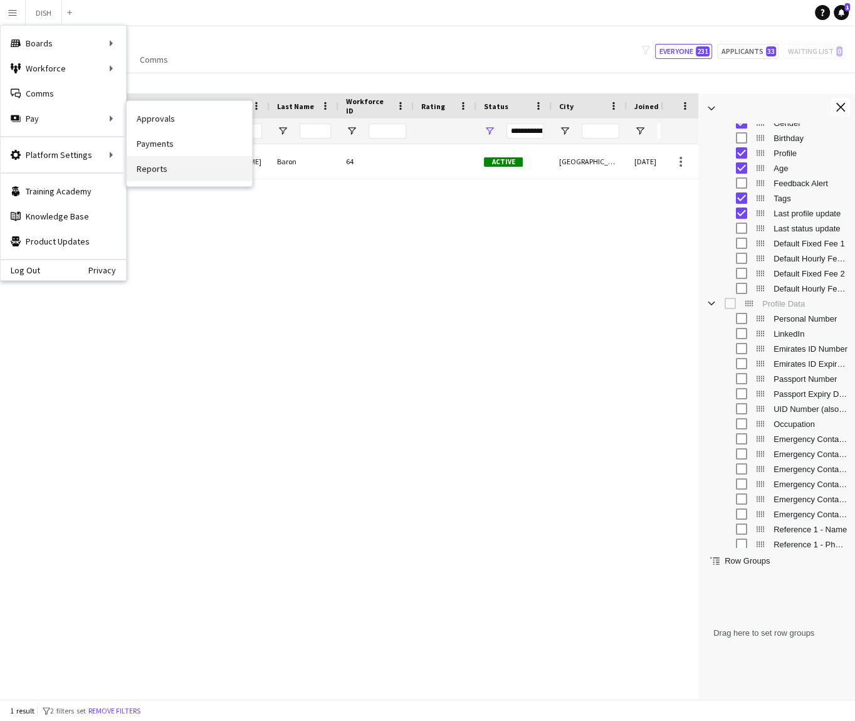
click at [162, 162] on link "Reports" at bounding box center [189, 168] width 125 height 25
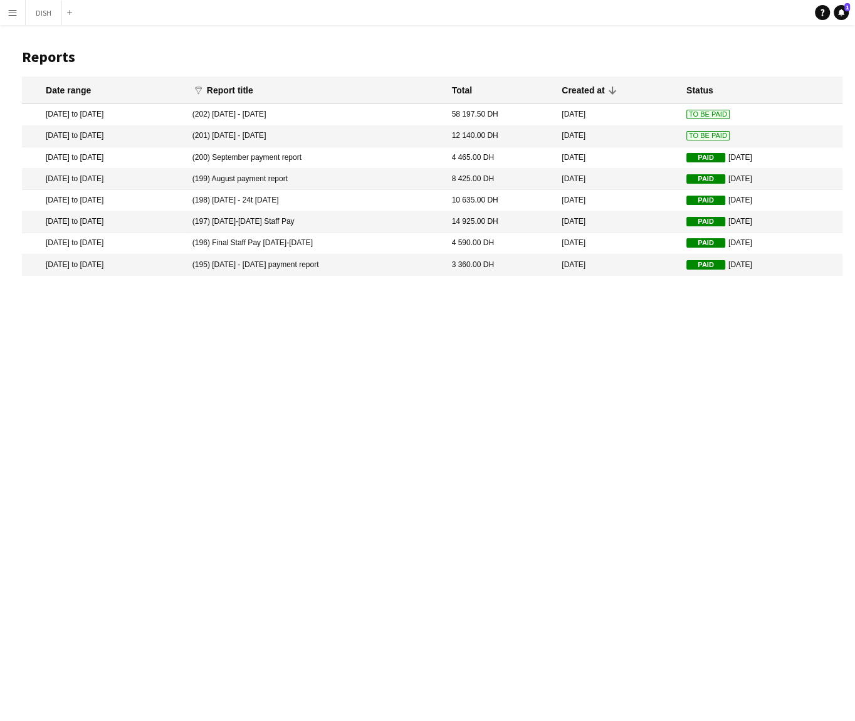
click at [446, 113] on mat-cell "(202) 15th September - 21st September 2025" at bounding box center [315, 114] width 259 height 21
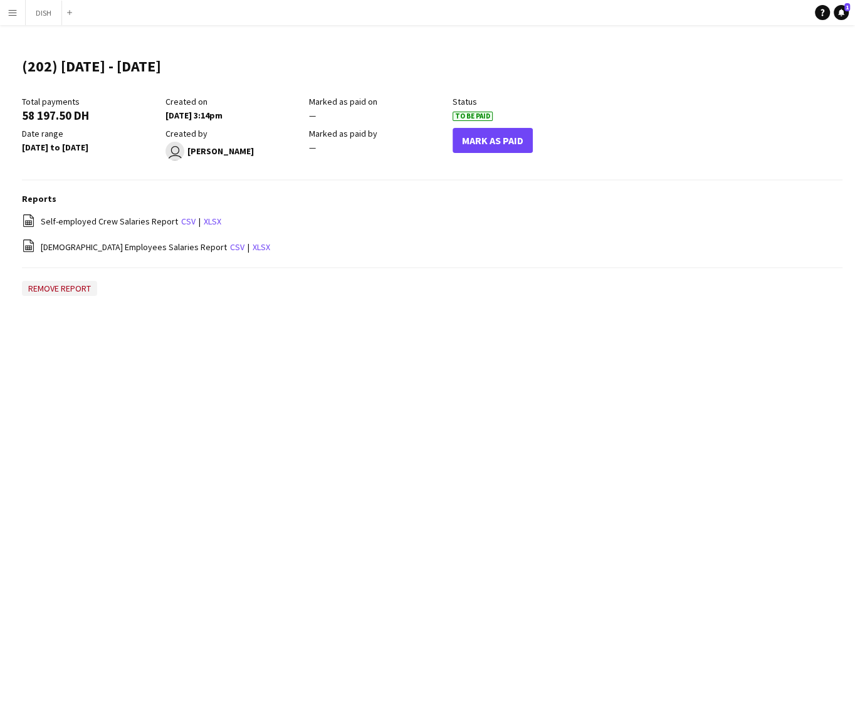
click at [76, 285] on button "Remove report" at bounding box center [59, 288] width 75 height 15
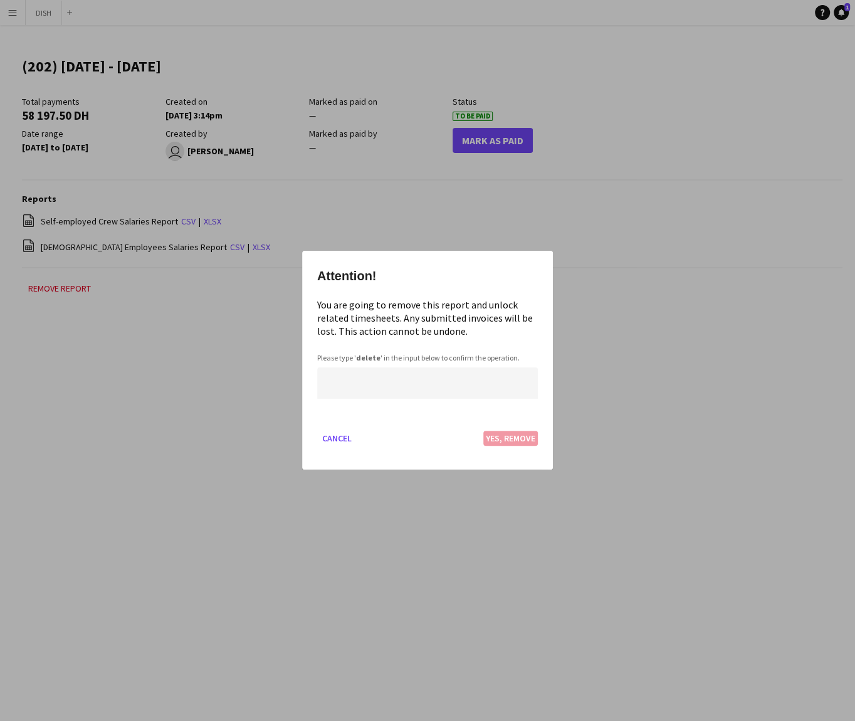
type input "*"
type input "******"
click at [511, 436] on button "Yes, Remove" at bounding box center [510, 438] width 55 height 15
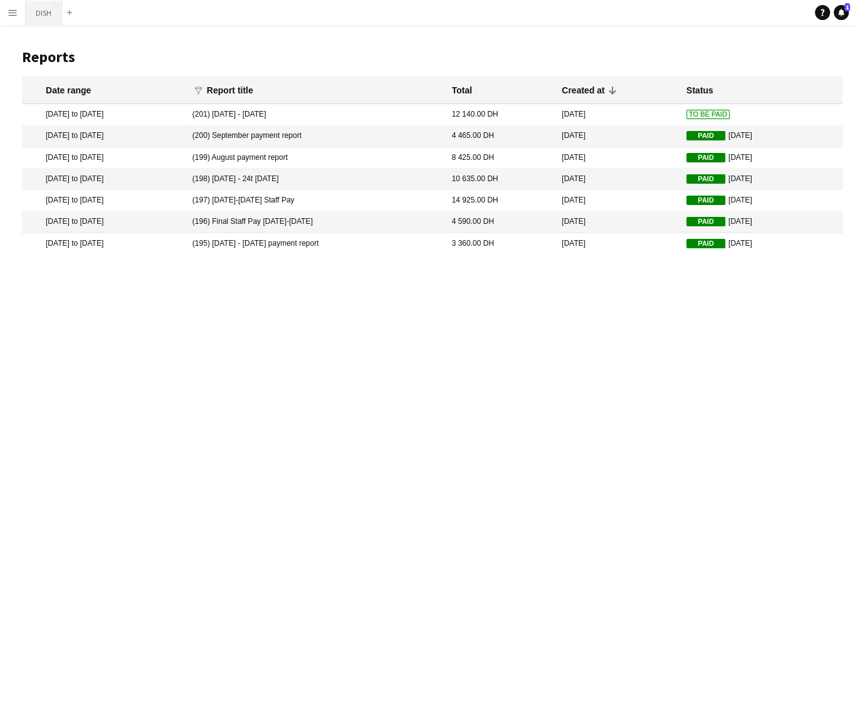
click at [41, 11] on button "DISH Close" at bounding box center [44, 13] width 36 height 24
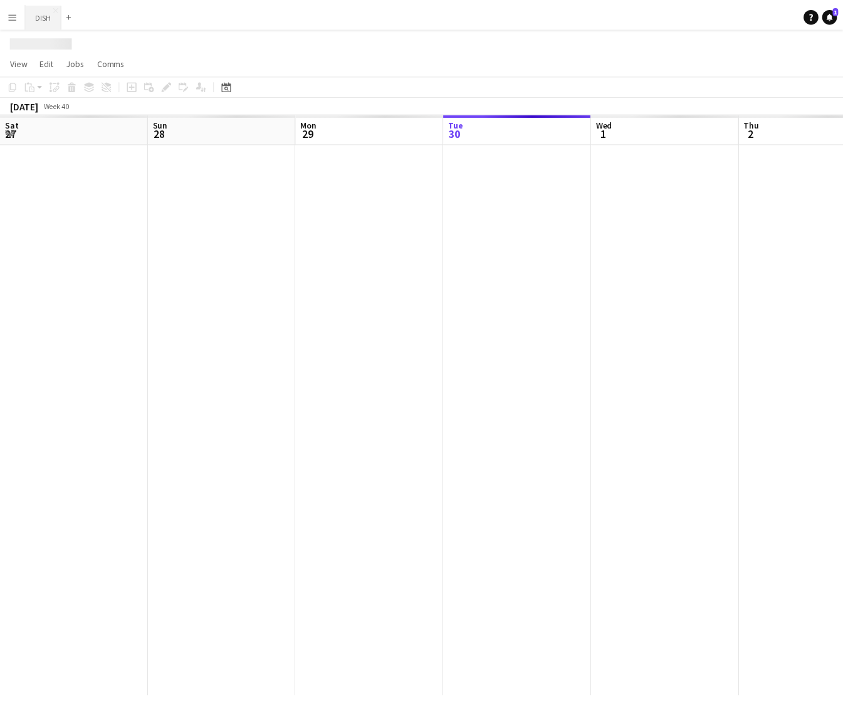
scroll to position [0, 300]
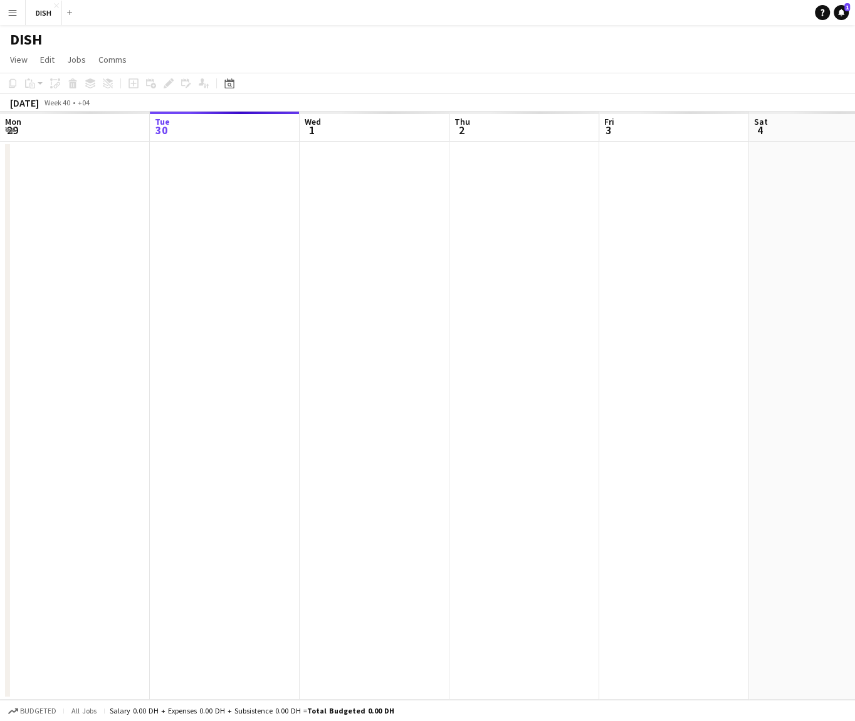
click at [14, 10] on app-icon "Menu" at bounding box center [13, 13] width 10 height 10
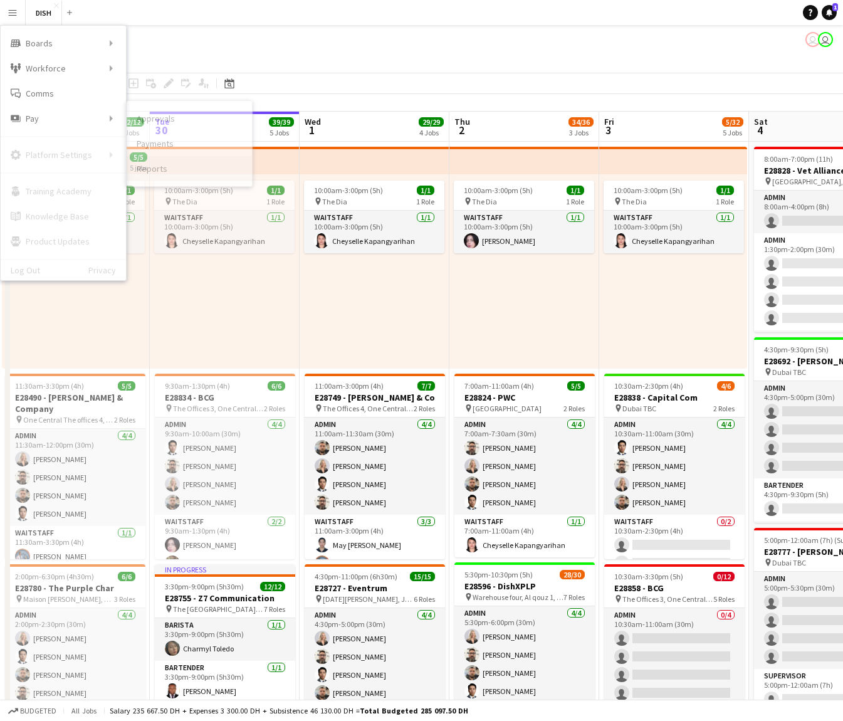
click at [172, 166] on link "Reports" at bounding box center [189, 168] width 125 height 25
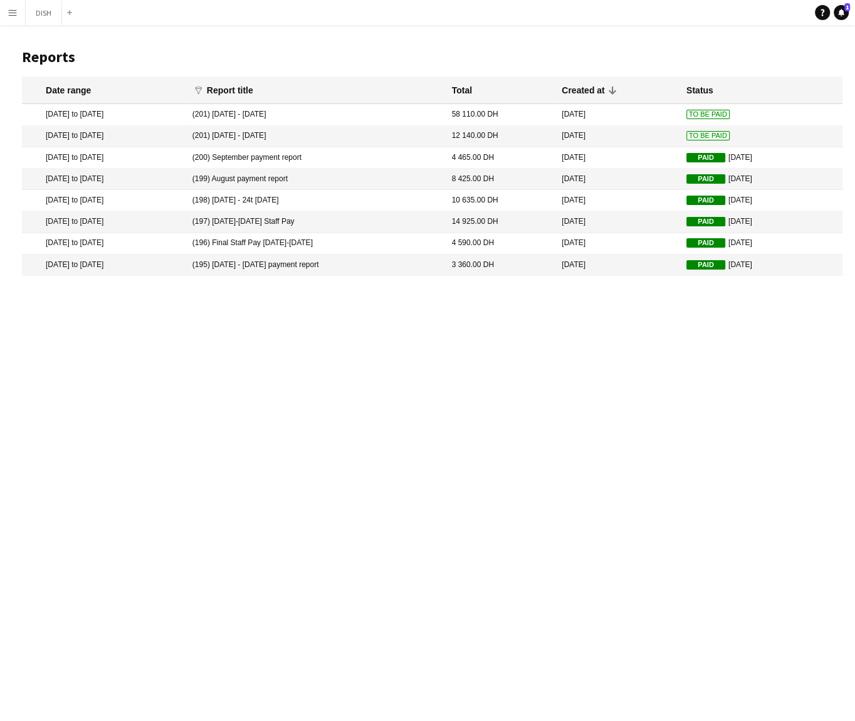
click at [18, 18] on button "Menu" at bounding box center [12, 12] width 25 height 25
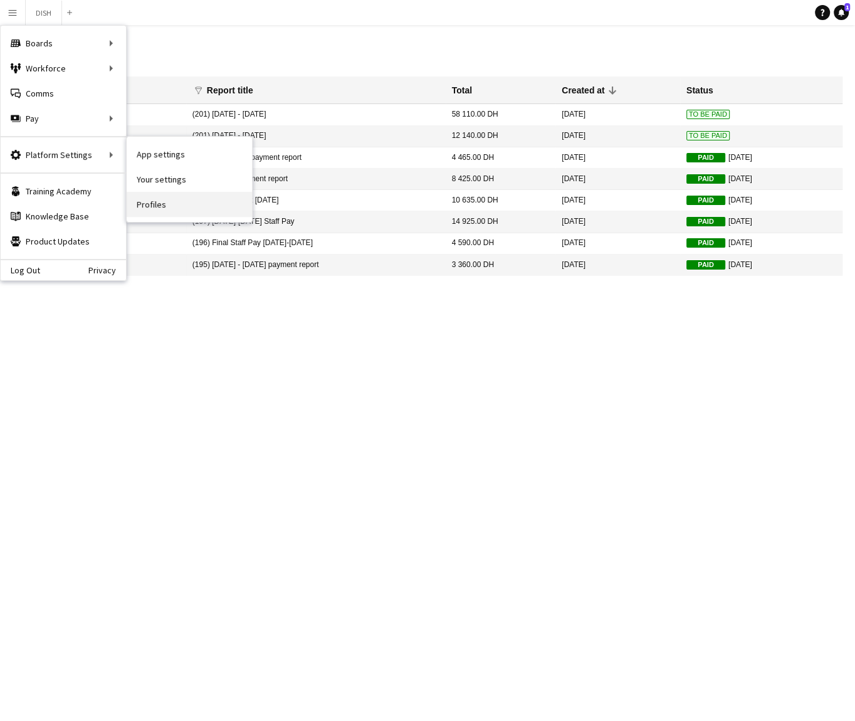
click at [154, 201] on link "Profiles" at bounding box center [189, 204] width 125 height 25
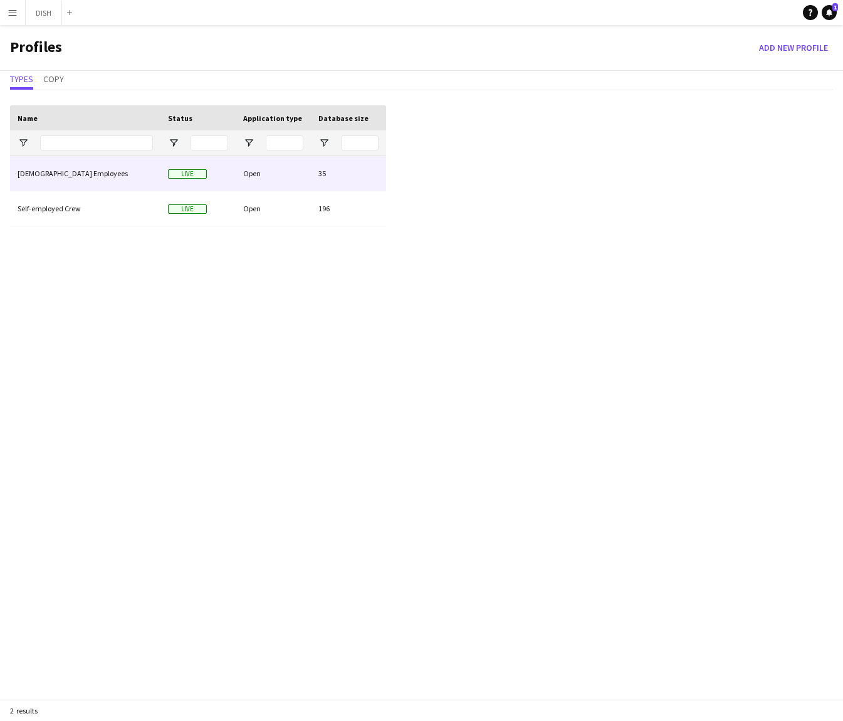
click at [120, 175] on div "[DEMOGRAPHIC_DATA] Employees" at bounding box center [85, 173] width 150 height 34
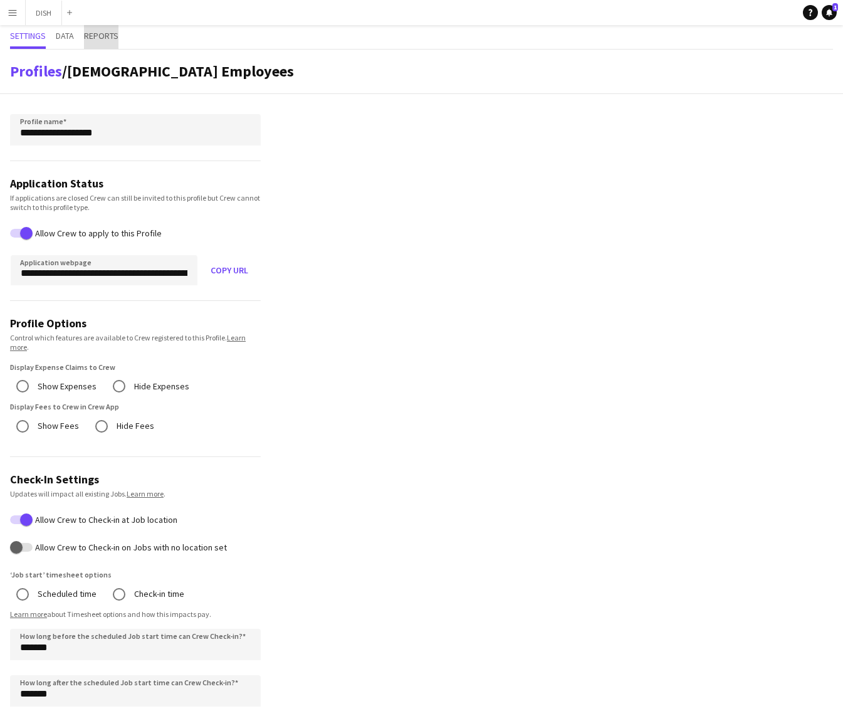
click at [102, 34] on span "Reports" at bounding box center [101, 35] width 34 height 9
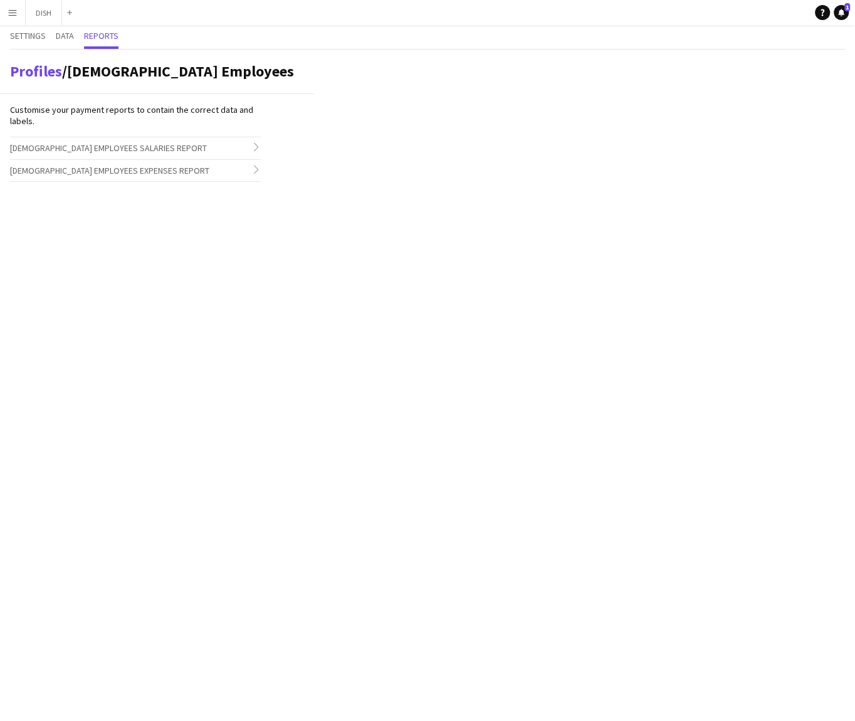
click at [74, 152] on span "Full-time Employees Salaries Report" at bounding box center [108, 147] width 197 height 11
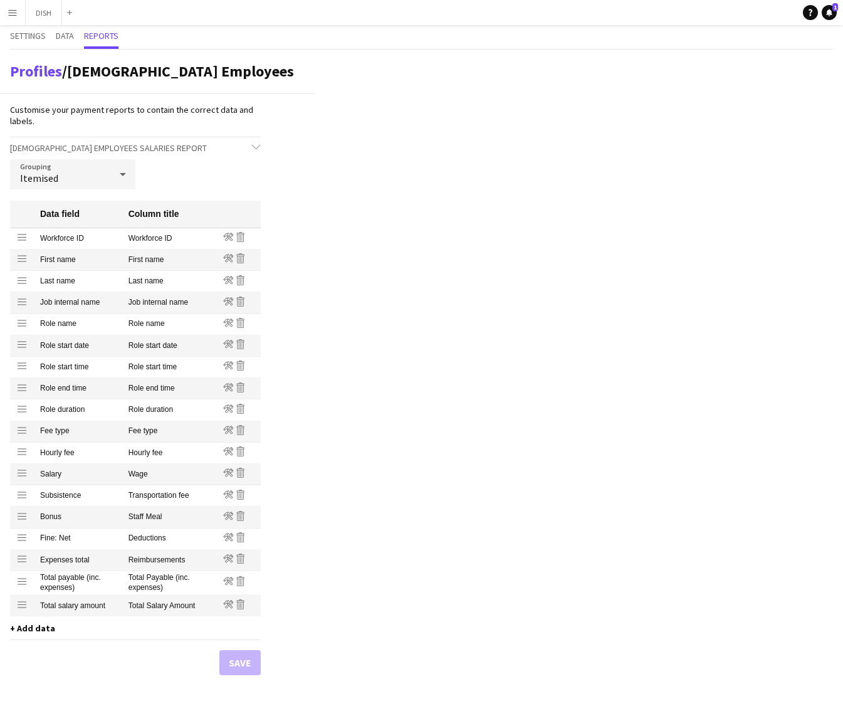
click at [29, 633] on span "+ Add data" at bounding box center [32, 627] width 45 height 11
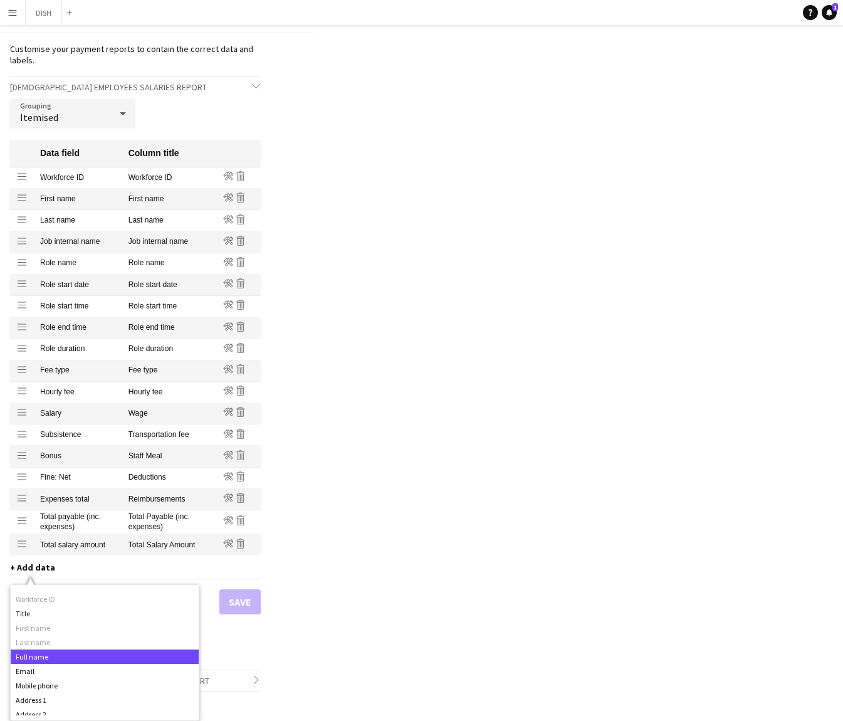
scroll to position [66, 0]
click at [113, 645] on div "Full name" at bounding box center [105, 646] width 188 height 14
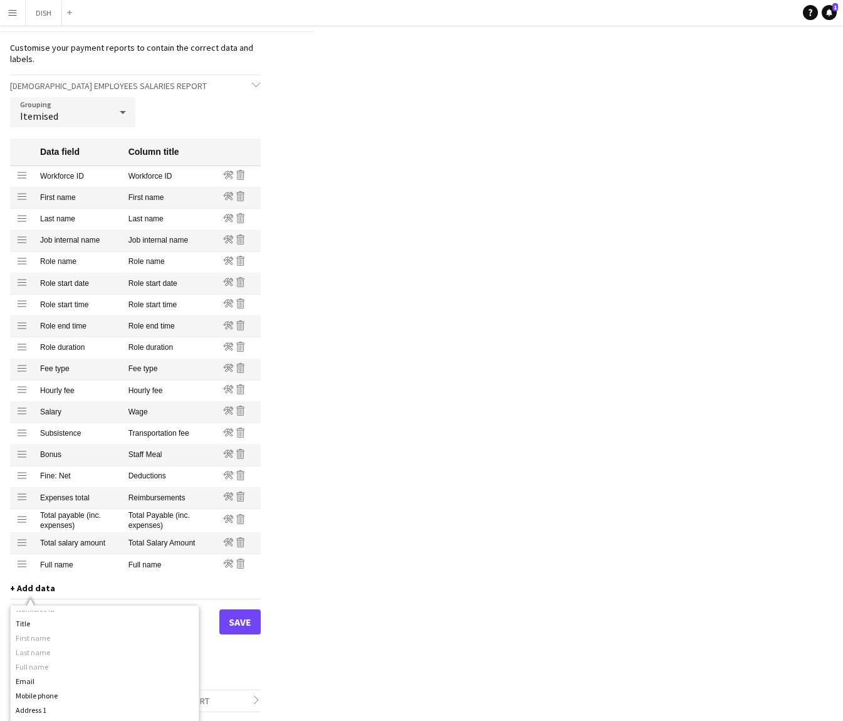
scroll to position [19, 0]
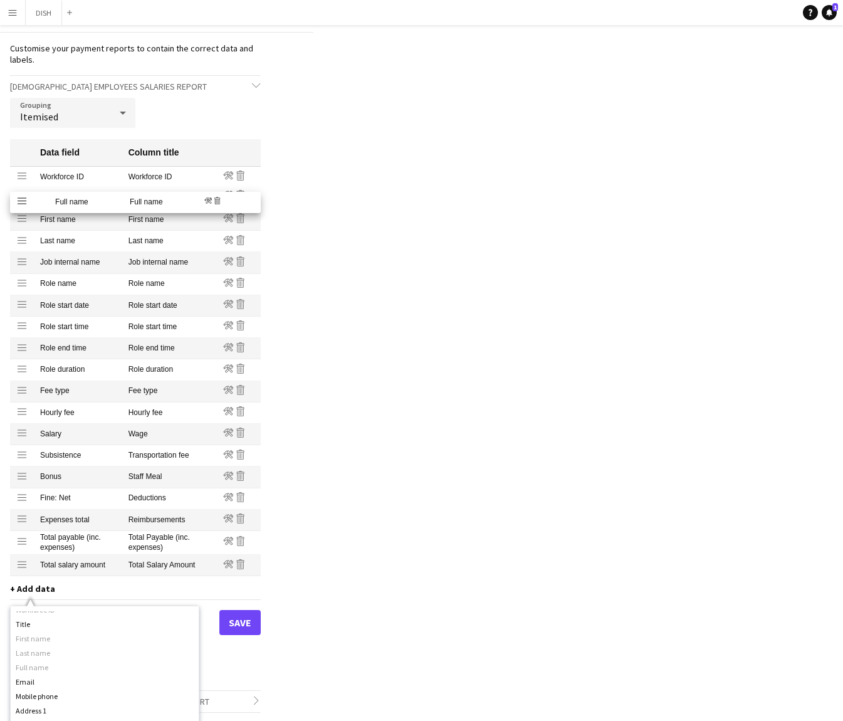
drag, startPoint x: 21, startPoint y: 565, endPoint x: 24, endPoint y: 200, distance: 365.4
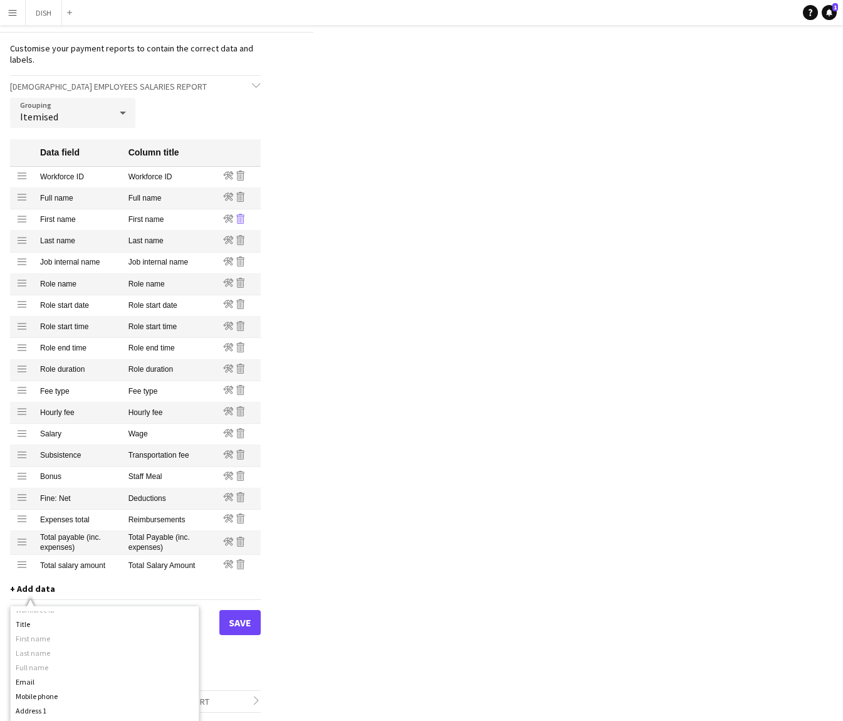
click at [242, 215] on icon "Remove" at bounding box center [241, 219] width 10 height 10
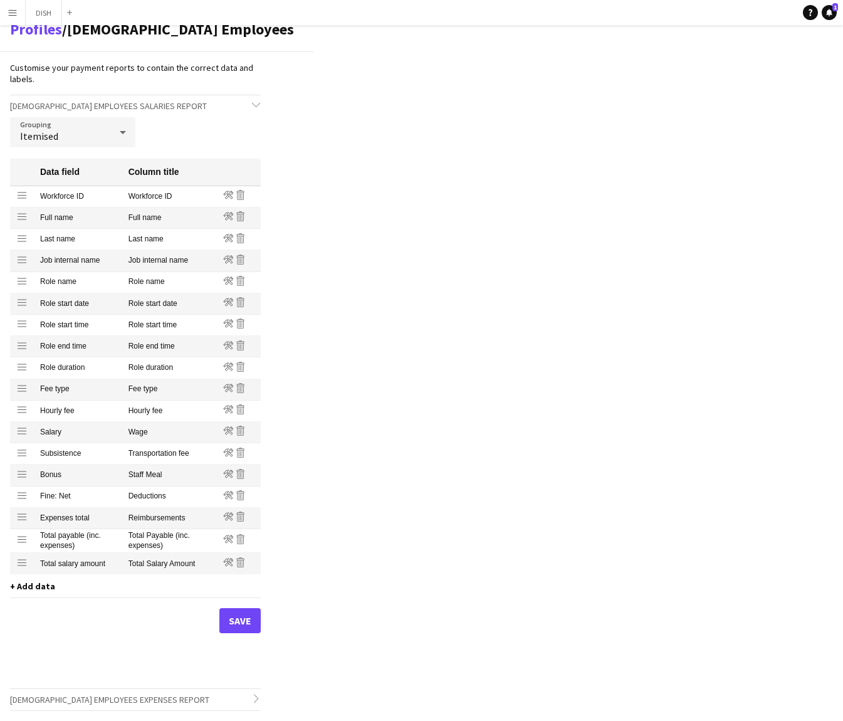
scroll to position [0, 0]
click at [242, 238] on icon at bounding box center [242, 239] width 1 height 6
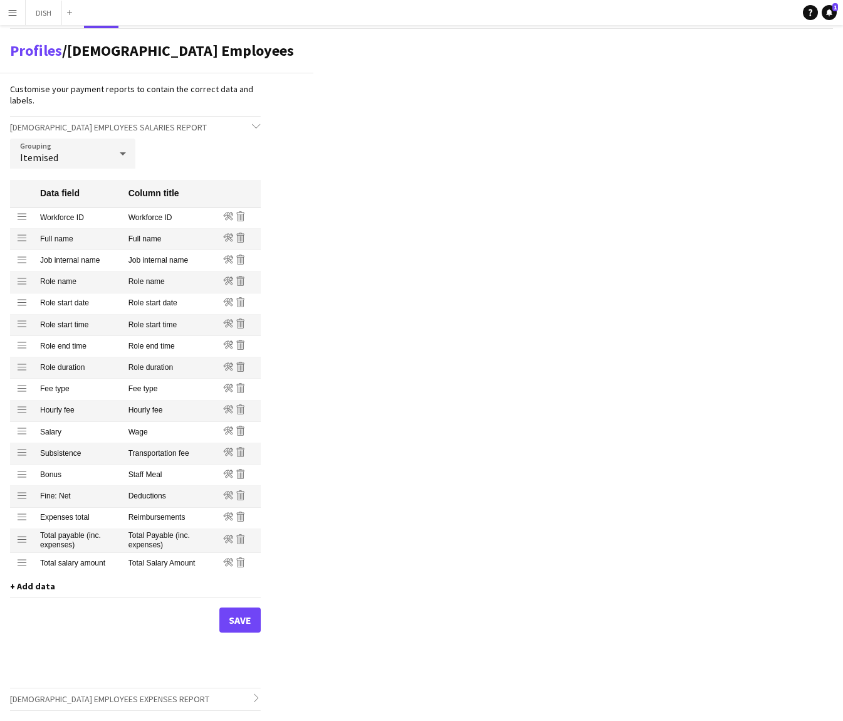
scroll to position [21, 0]
click at [241, 544] on icon "Remove" at bounding box center [241, 539] width 10 height 10
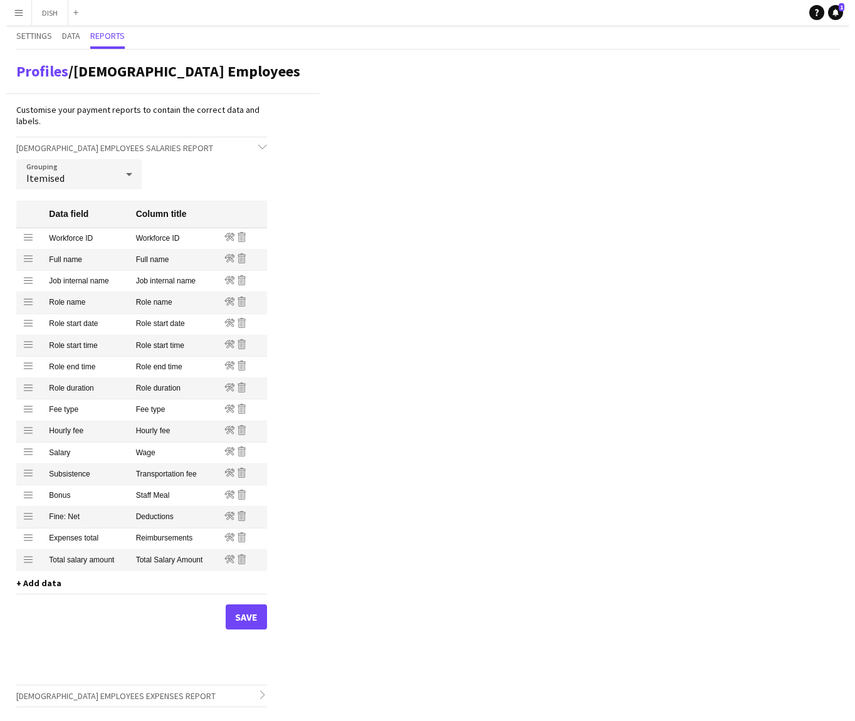
scroll to position [0, 0]
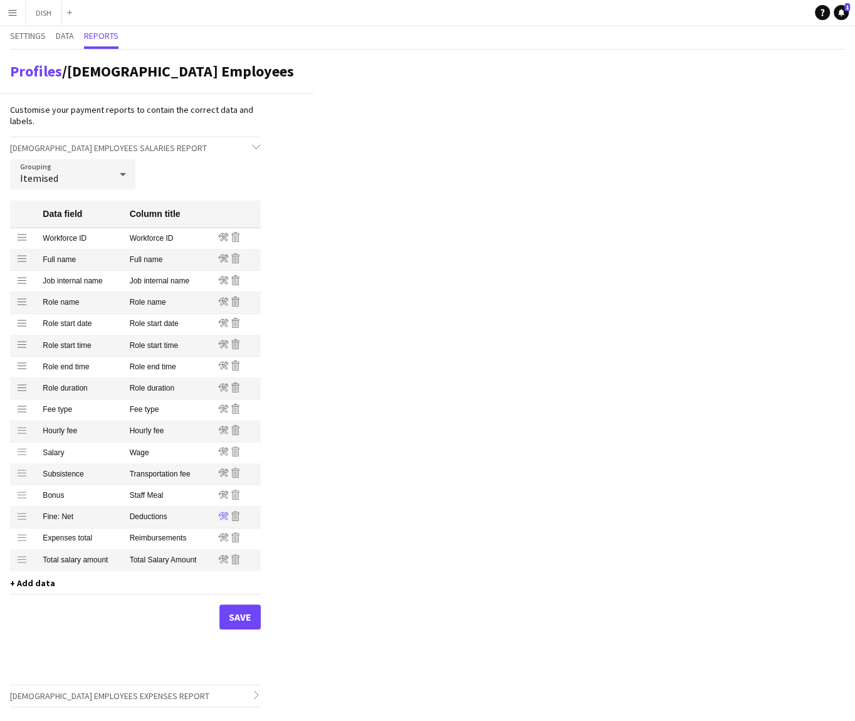
click at [222, 516] on icon at bounding box center [223, 515] width 10 height 8
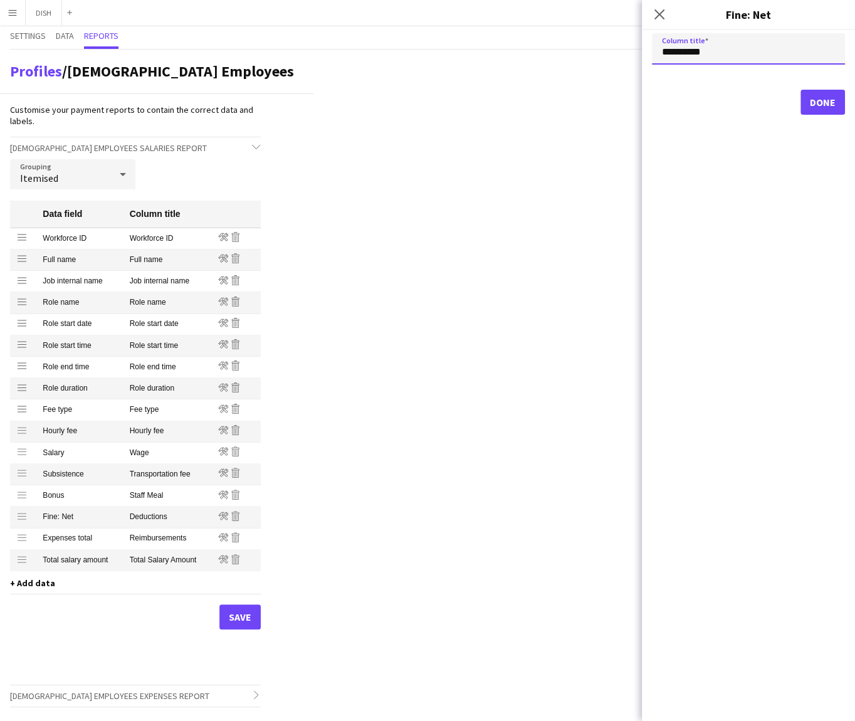
drag, startPoint x: 733, startPoint y: 45, endPoint x: 781, endPoint y: 53, distance: 48.2
click at [797, 56] on input "**********" at bounding box center [748, 48] width 193 height 31
type input "**********"
click at [814, 104] on button "Done" at bounding box center [822, 102] width 44 height 25
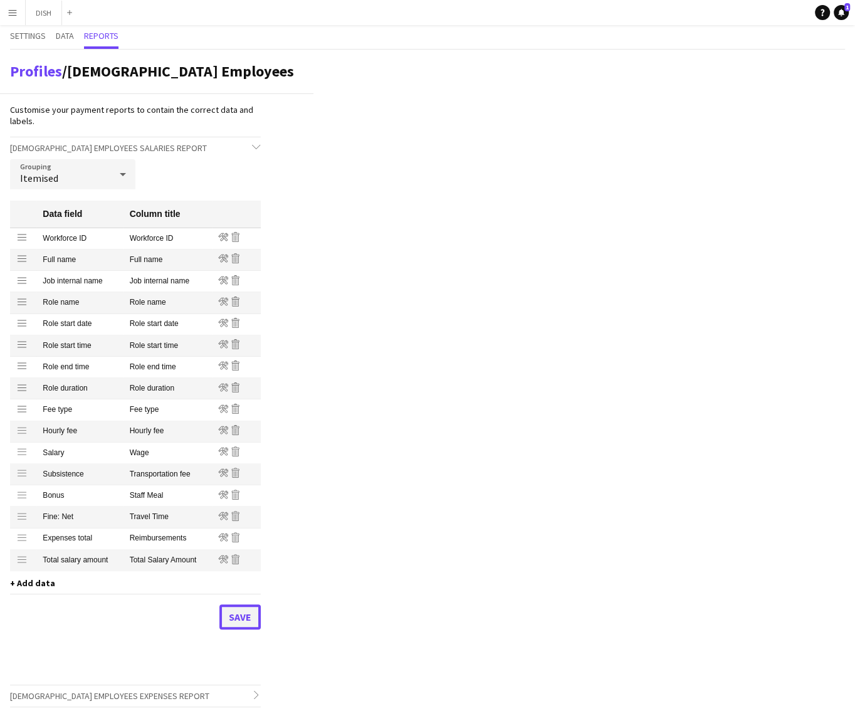
click at [239, 622] on button "Save" at bounding box center [239, 616] width 41 height 25
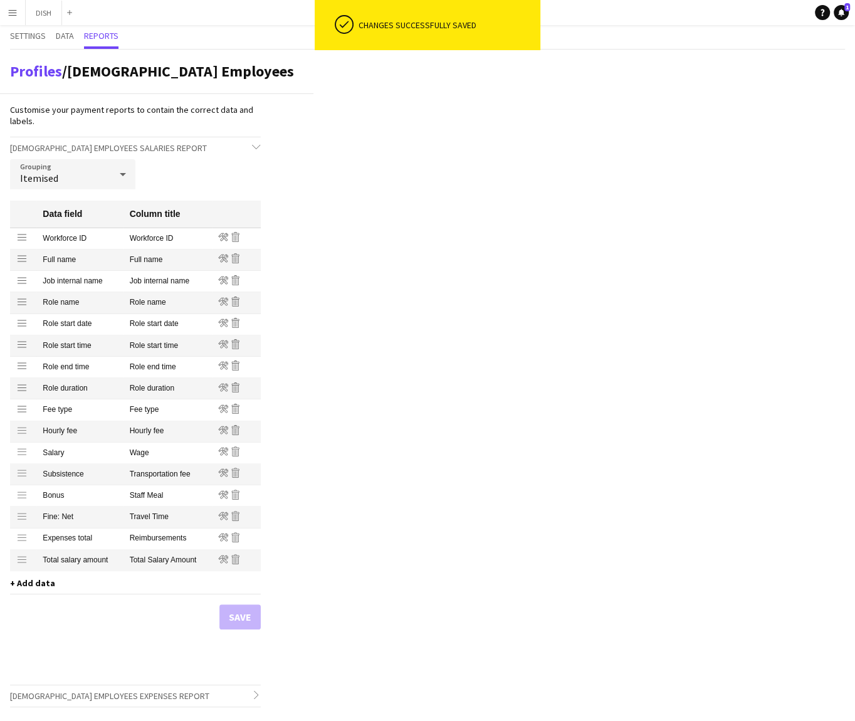
click at [251, 147] on h3 "Full-time Employees Salaries Report chevron-down" at bounding box center [135, 147] width 251 height 21
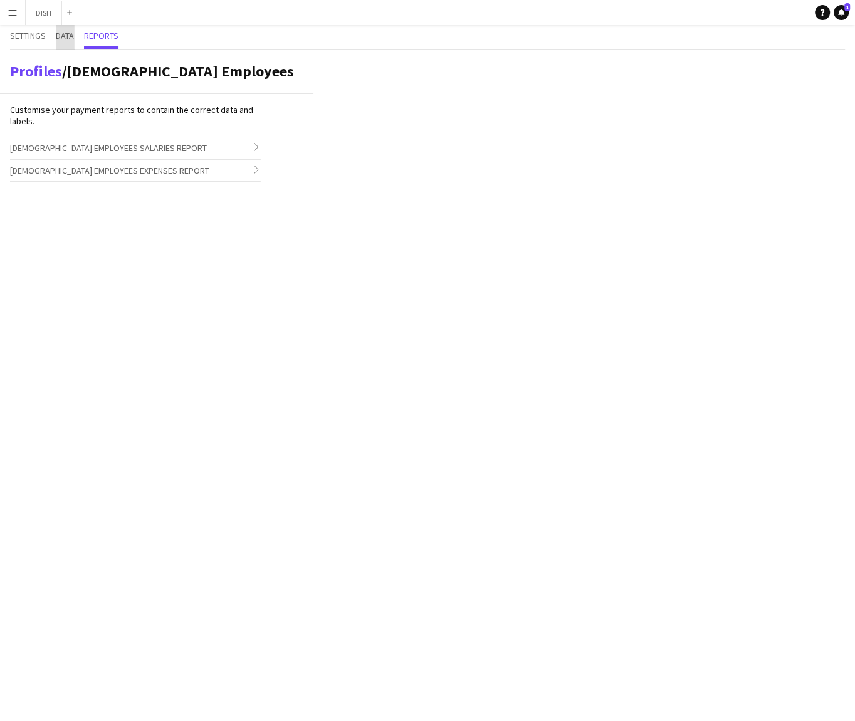
click at [62, 42] on span "Data" at bounding box center [65, 37] width 18 height 24
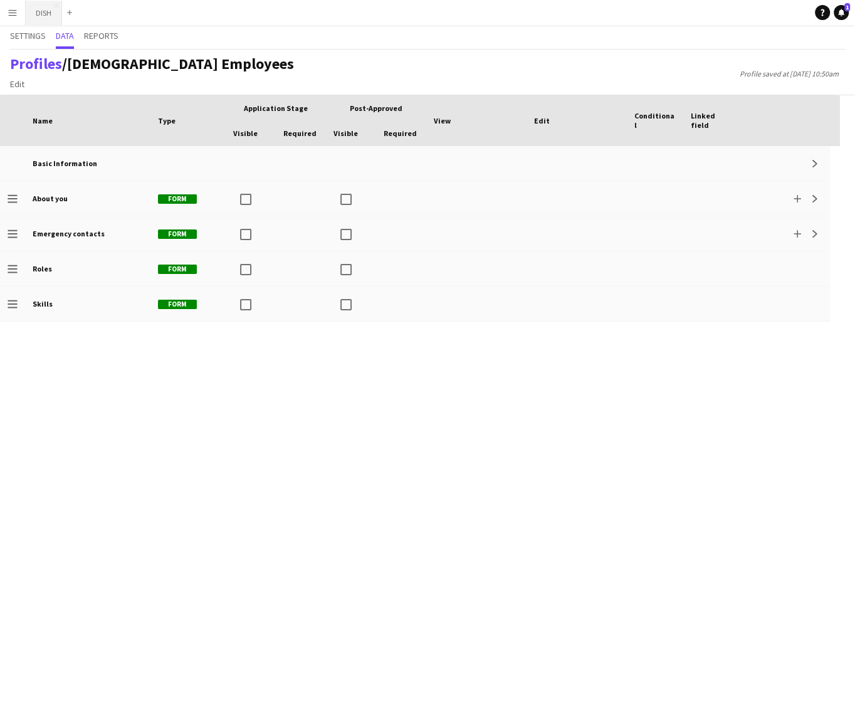
click at [42, 18] on button "DISH Close" at bounding box center [44, 13] width 36 height 24
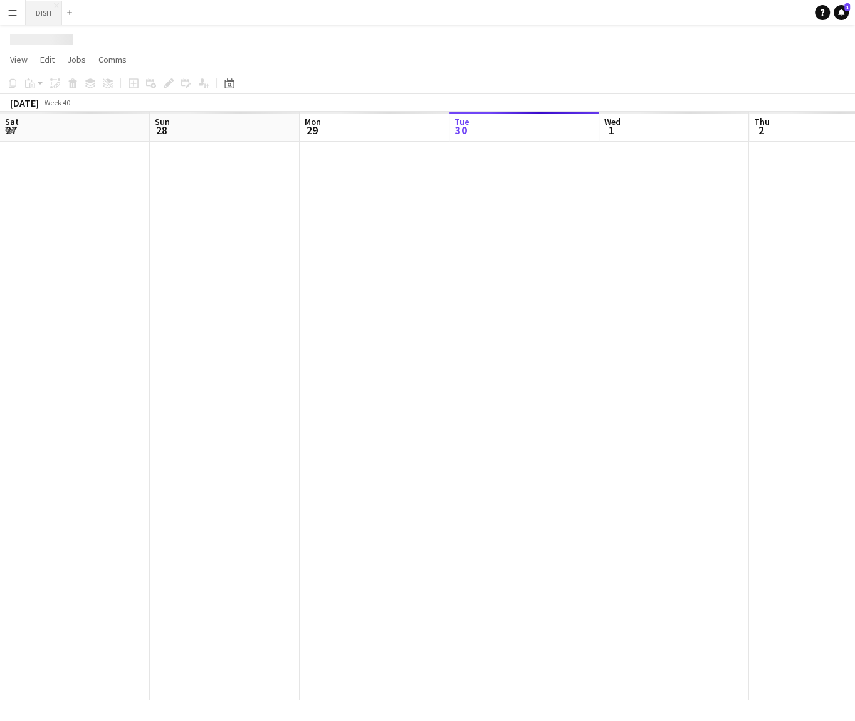
scroll to position [0, 300]
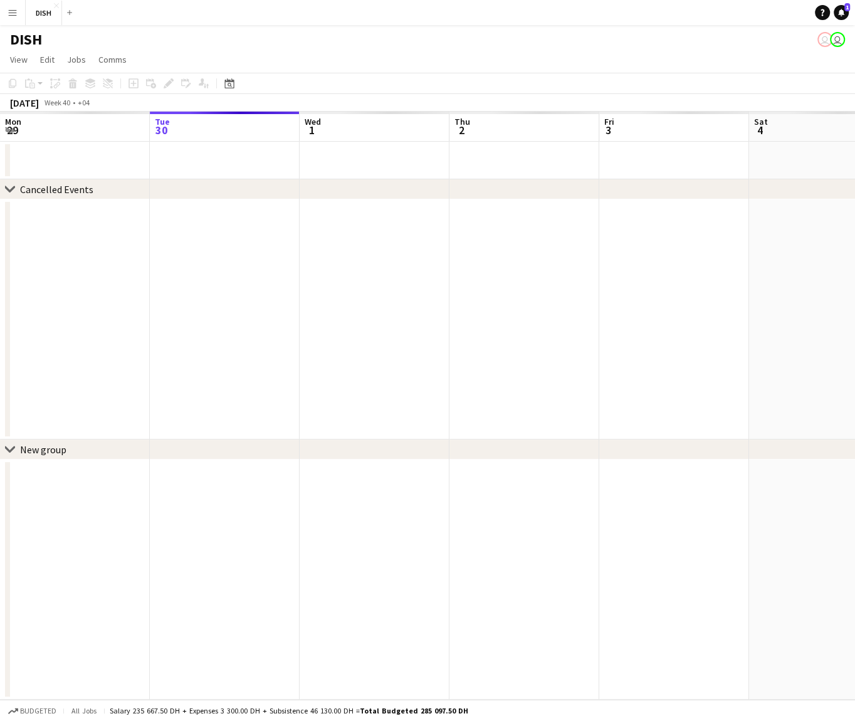
click at [6, 14] on button "Menu" at bounding box center [12, 12] width 25 height 25
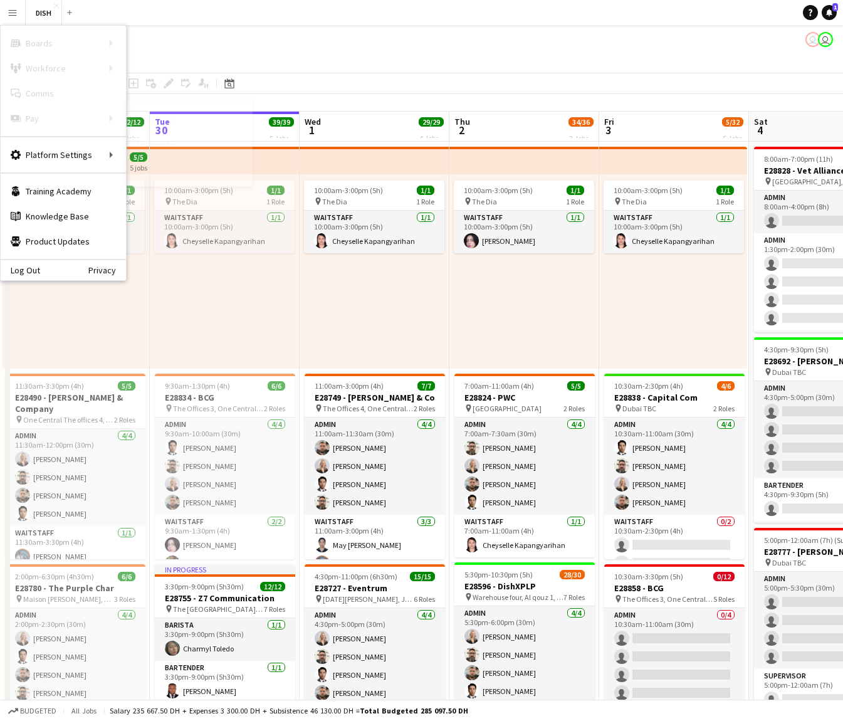
click at [179, 118] on link "Approvals" at bounding box center [189, 118] width 125 height 25
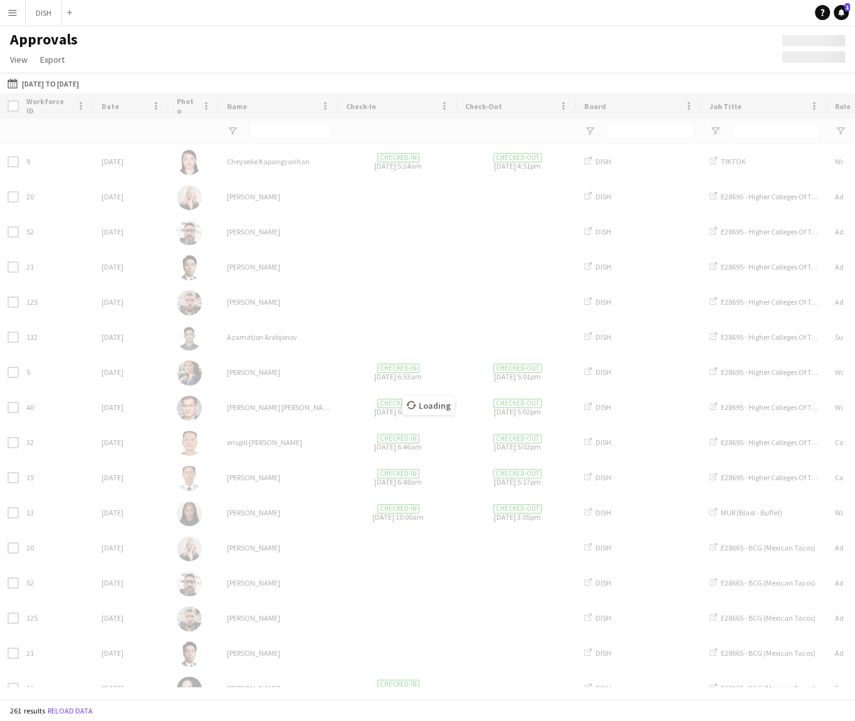
type input "******"
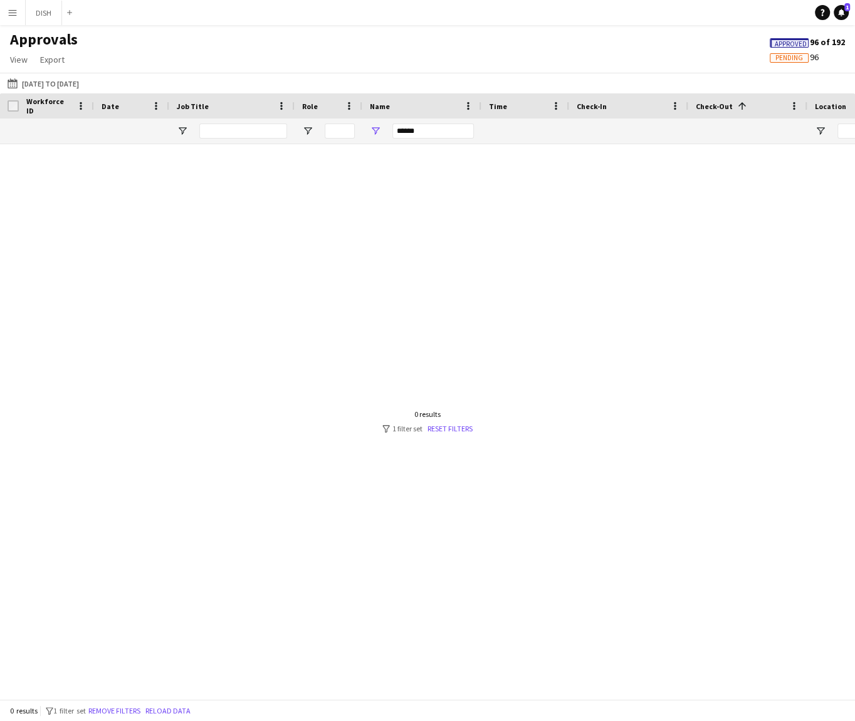
click at [18, 11] on button "Menu" at bounding box center [12, 12] width 25 height 25
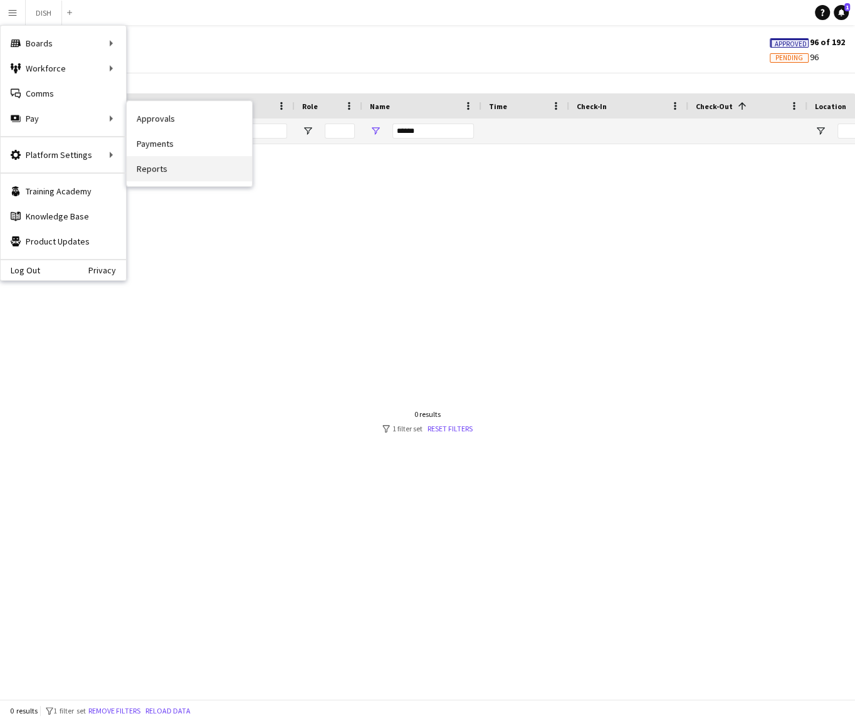
click at [168, 157] on link "Reports" at bounding box center [189, 168] width 125 height 25
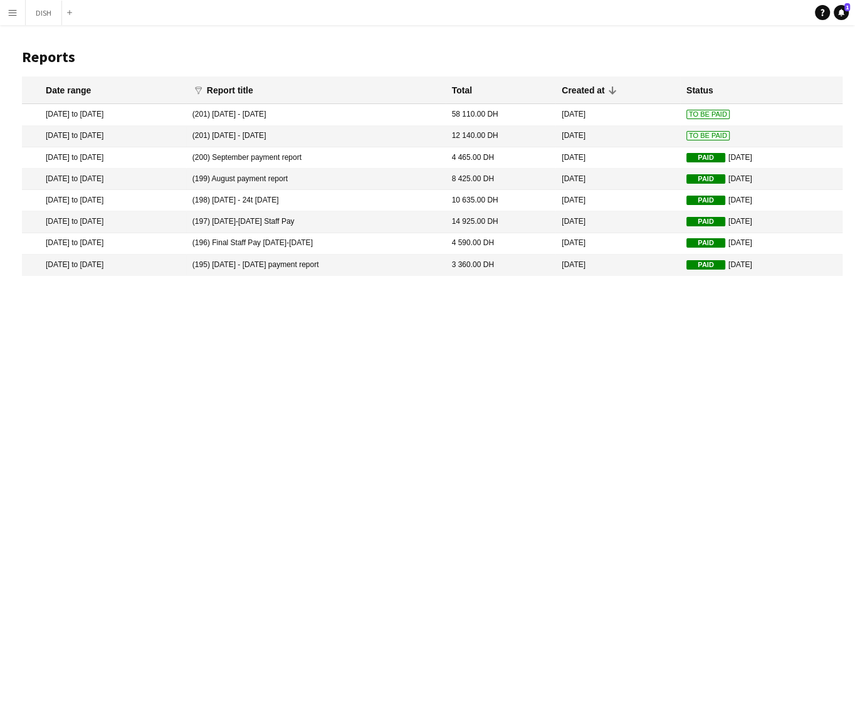
click at [632, 114] on mat-cell "30 Sep 2025" at bounding box center [617, 114] width 125 height 21
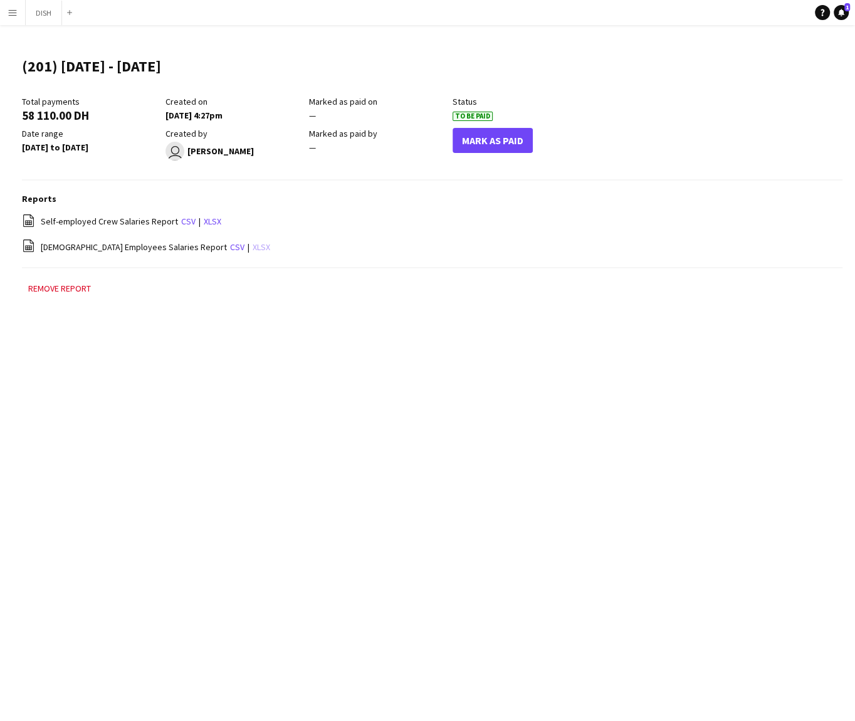
click at [253, 249] on link "xlsx" at bounding box center [262, 246] width 18 height 11
